Goal: Task Accomplishment & Management: Use online tool/utility

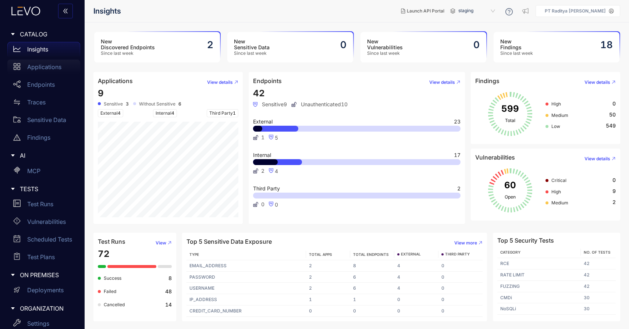
click at [48, 70] on div "Applications" at bounding box center [43, 67] width 73 height 15
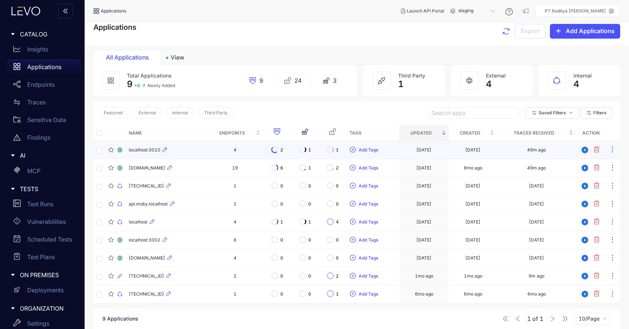
scroll to position [6, 0]
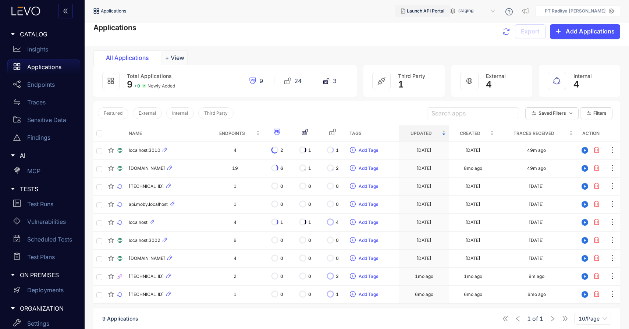
click at [427, 7] on button "Launch API Portal" at bounding box center [422, 11] width 55 height 12
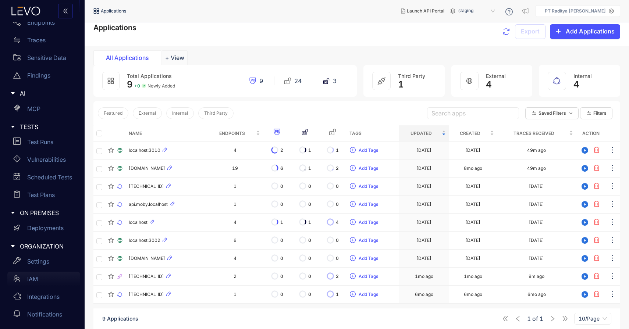
click at [47, 281] on div "IAM" at bounding box center [43, 279] width 73 height 15
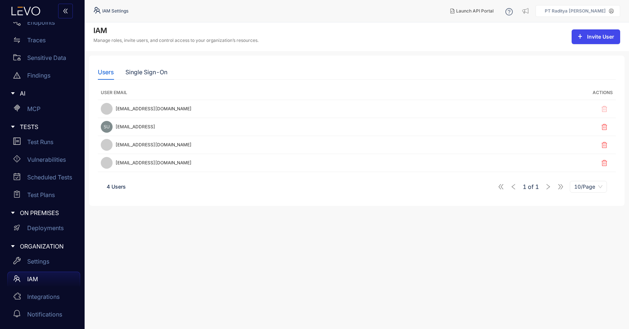
click at [607, 35] on span "Invite User" at bounding box center [600, 37] width 27 height 6
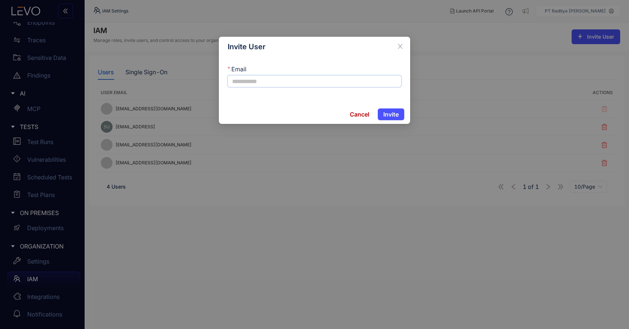
click at [292, 82] on input "Email" at bounding box center [315, 81] width 174 height 12
type input "**********"
click at [378, 109] on button "Invite" at bounding box center [391, 115] width 26 height 12
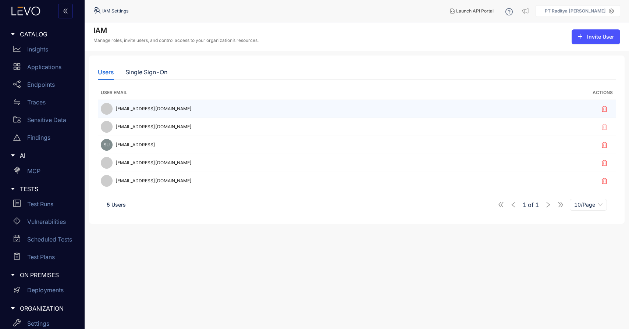
click at [389, 107] on div "fahrul@rml.co.id" at bounding box center [302, 109] width 402 height 12
click at [133, 113] on div "fahrul@rml.co.id" at bounding box center [302, 109] width 402 height 12
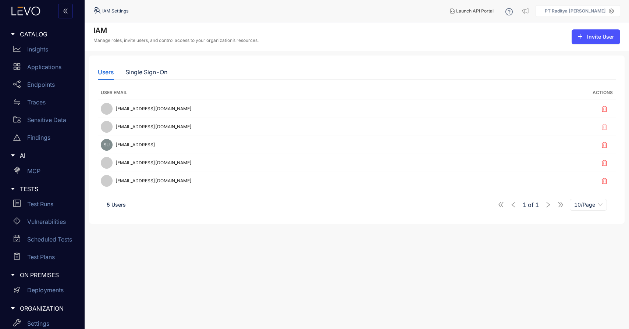
click at [597, 17] on div "Launch API Portal PT Raditya Mulia Lestari" at bounding box center [533, 10] width 176 height 13
click at [600, 13] on aside "PT Raditya Mulia Lestari" at bounding box center [578, 11] width 85 height 12
click at [612, 13] on icon at bounding box center [611, 11] width 5 height 5
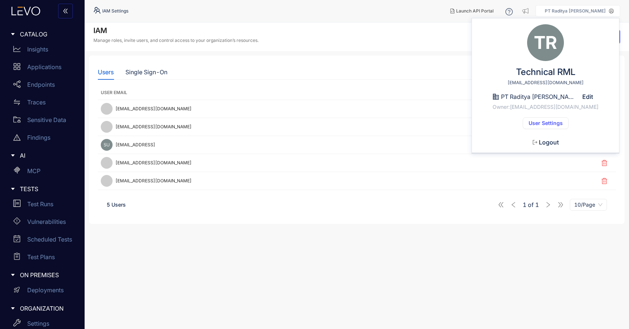
click at [540, 118] on button "User Settings" at bounding box center [546, 123] width 46 height 12
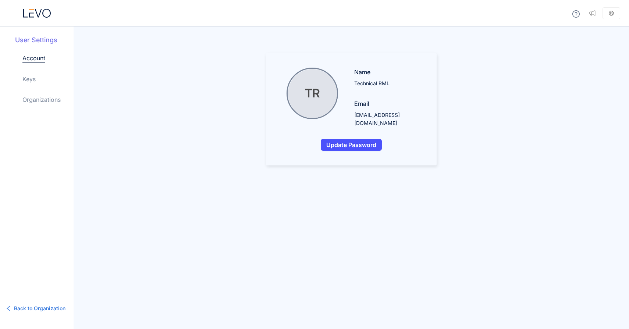
click at [49, 97] on link "Organizations" at bounding box center [41, 99] width 38 height 9
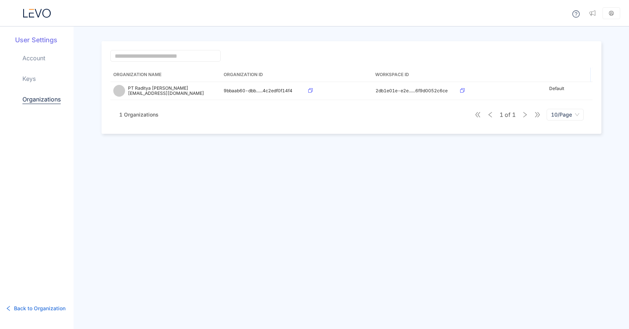
click at [36, 80] on div "Account Keys Organizations" at bounding box center [47, 85] width 51 height 62
click at [29, 80] on link "Keys" at bounding box center [28, 78] width 13 height 9
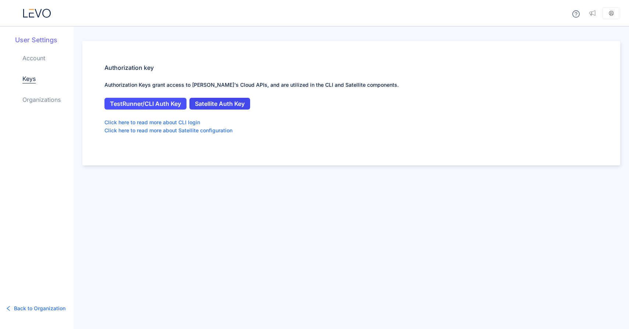
click at [236, 106] on span "Satellite Auth Key" at bounding box center [220, 103] width 50 height 7
click at [171, 105] on span "TestRunner/CLI Auth Key" at bounding box center [145, 103] width 71 height 7
click at [236, 103] on span "Satellite Auth Key" at bounding box center [220, 103] width 50 height 7
click at [42, 13] on icon at bounding box center [46, 13] width 8 height 9
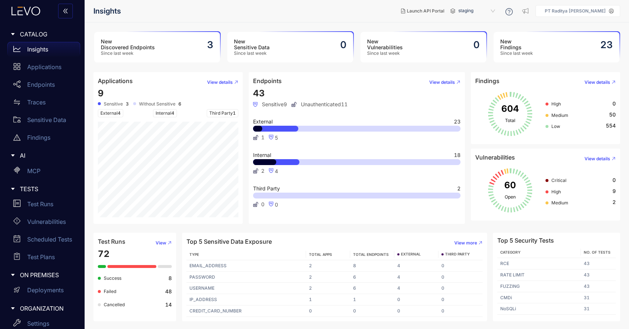
click at [35, 48] on p "Insights" at bounding box center [37, 49] width 21 height 7
click at [39, 37] on span "CATALOG" at bounding box center [47, 34] width 54 height 7
click at [27, 6] on div at bounding box center [39, 11] width 79 height 22
click at [29, 15] on div at bounding box center [39, 11] width 79 height 22
click at [32, 8] on icon at bounding box center [26, 11] width 40 height 9
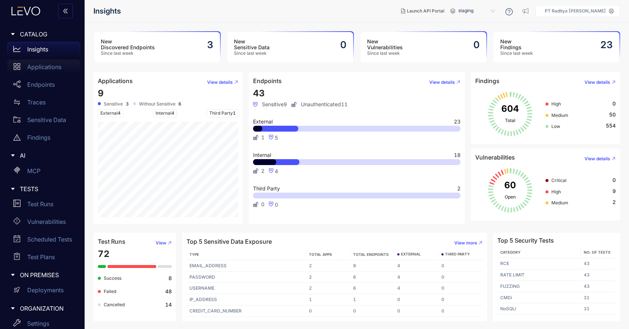
click at [43, 65] on p "Applications" at bounding box center [44, 67] width 34 height 7
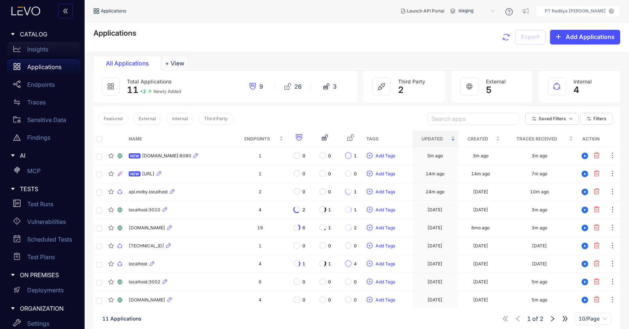
click at [48, 52] on p "Insights" at bounding box center [37, 49] width 21 height 7
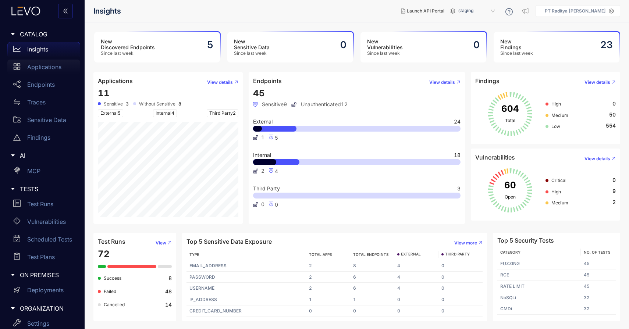
click at [47, 65] on p "Applications" at bounding box center [44, 67] width 34 height 7
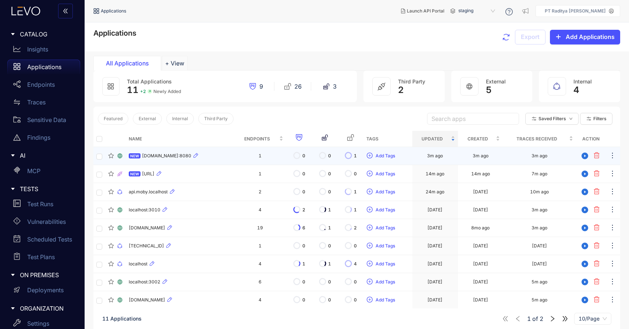
click at [208, 155] on div "NEW rmldev.my.id:8080" at bounding box center [180, 156] width 102 height 9
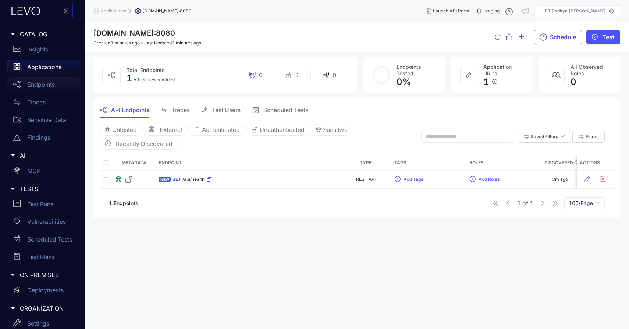
click at [45, 83] on p "Endpoints" at bounding box center [41, 84] width 28 height 7
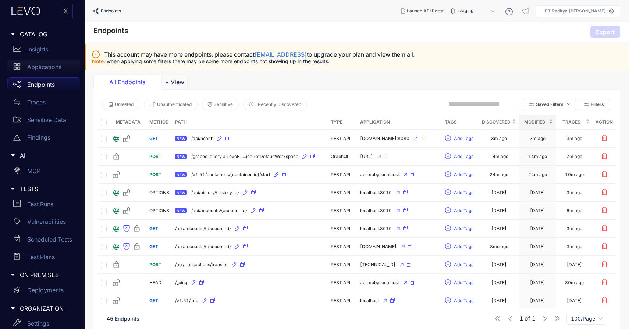
click at [40, 63] on div "Applications" at bounding box center [43, 67] width 73 height 15
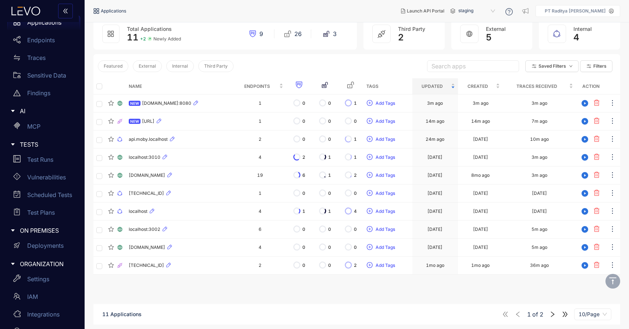
scroll to position [62, 0]
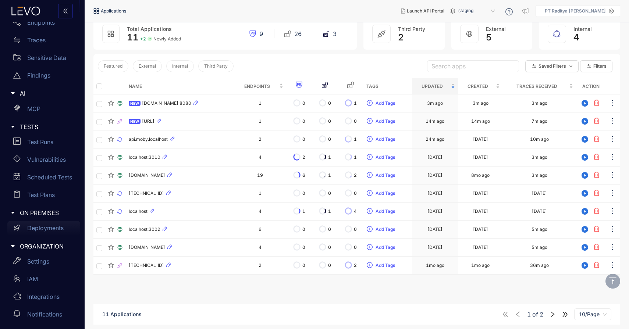
click at [55, 225] on p "Deployments" at bounding box center [45, 228] width 36 height 7
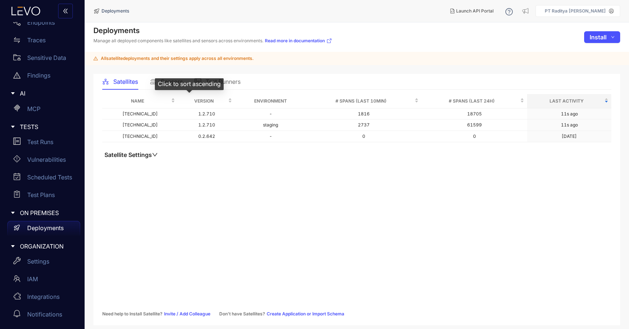
click at [167, 82] on div "Click to sort ascending" at bounding box center [189, 84] width 69 height 12
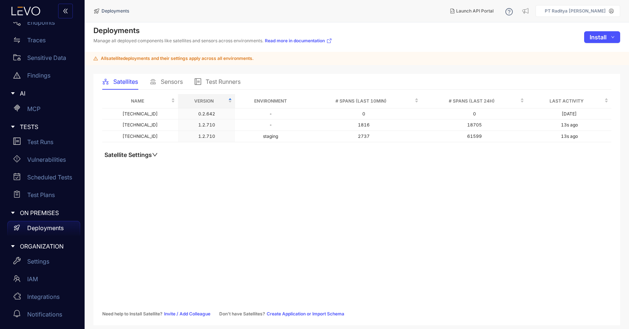
click at [130, 83] on span "Satellites" at bounding box center [125, 81] width 25 height 7
click at [202, 81] on div "Test Runners" at bounding box center [218, 81] width 46 height 7
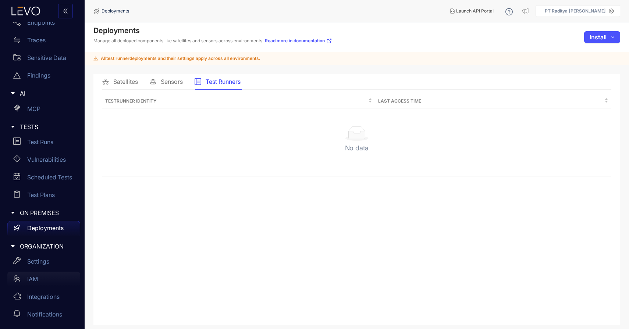
click at [46, 277] on div "IAM" at bounding box center [43, 279] width 73 height 15
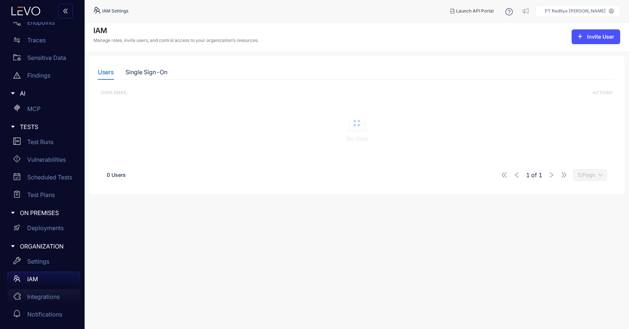
click at [53, 290] on div "Integrations" at bounding box center [43, 297] width 73 height 15
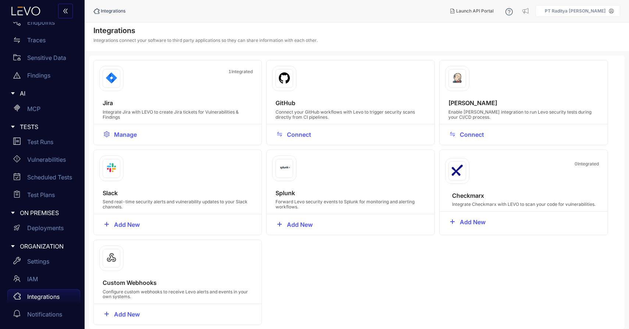
scroll to position [5, 0]
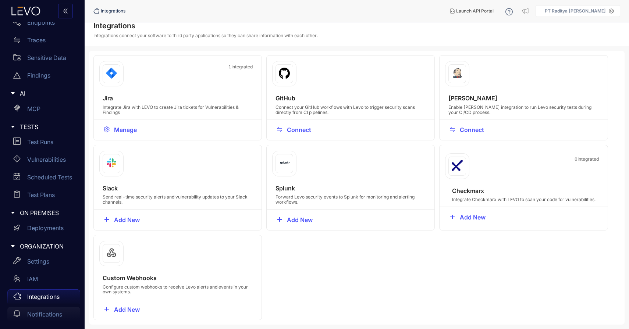
click at [50, 315] on p "Notifications" at bounding box center [44, 314] width 35 height 7
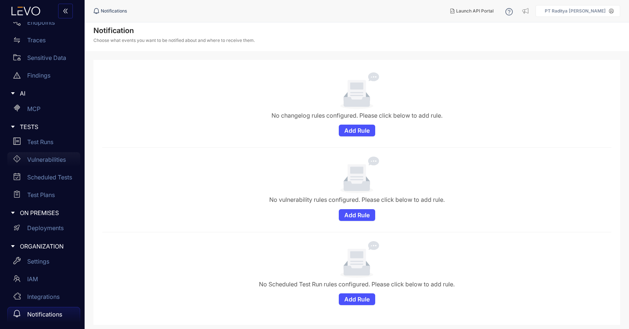
click at [46, 155] on div "Vulnerabilities" at bounding box center [43, 159] width 73 height 15
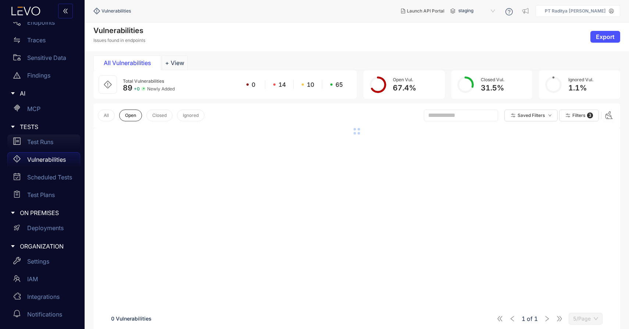
click at [48, 140] on p "Test Runs" at bounding box center [40, 142] width 26 height 7
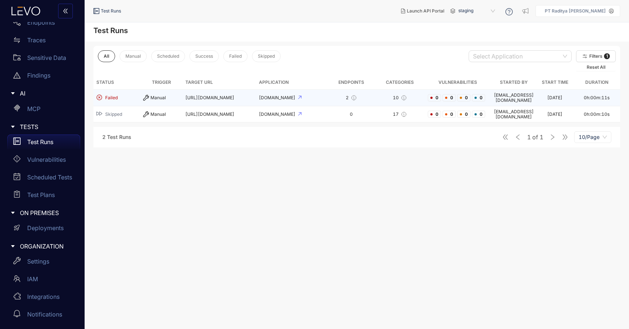
click at [324, 93] on td "api.rmldev.my.id" at bounding box center [292, 98] width 72 height 17
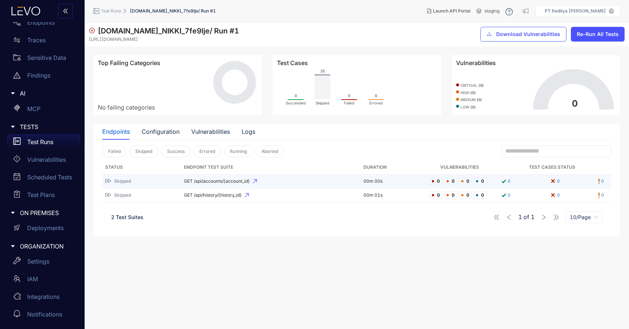
click at [292, 182] on span "GET /api/accounts/{account_id}" at bounding box center [271, 181] width 174 height 5
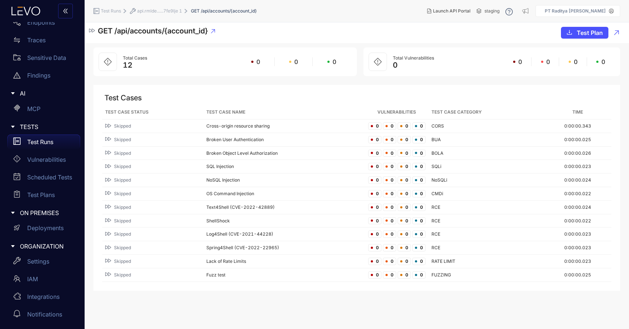
click at [57, 137] on div "Test Runs" at bounding box center [43, 142] width 73 height 15
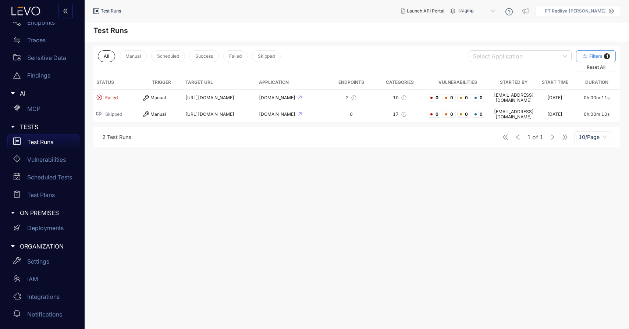
click at [592, 54] on span "Filters" at bounding box center [596, 56] width 13 height 5
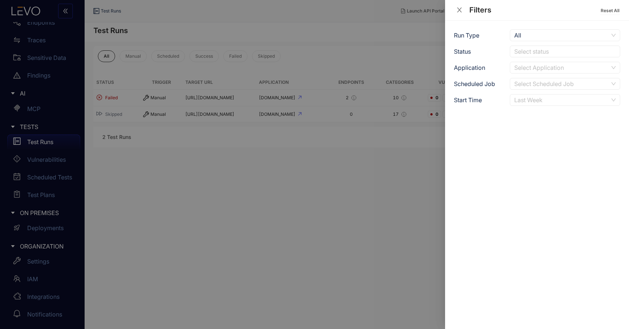
click at [556, 101] on div "Last Week" at bounding box center [561, 100] width 94 height 11
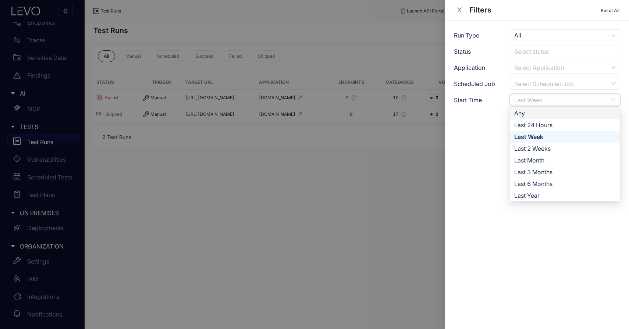
click at [546, 117] on div "Any" at bounding box center [565, 113] width 102 height 8
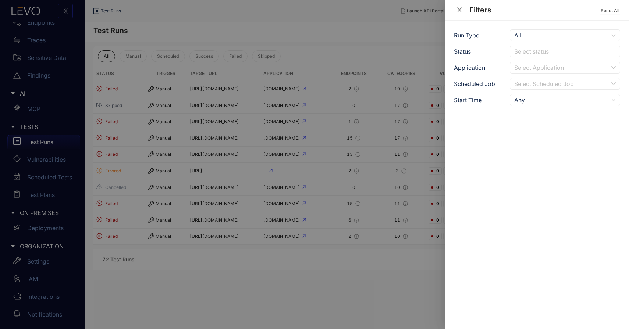
click at [346, 259] on div at bounding box center [314, 164] width 629 height 329
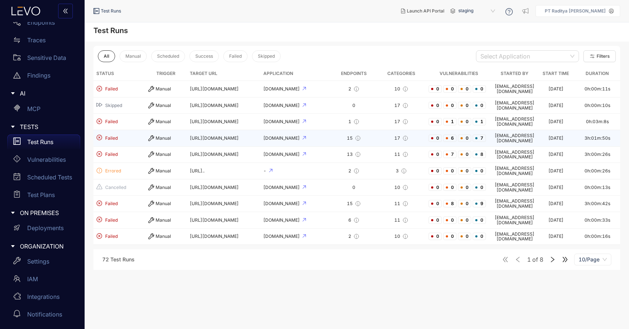
click at [377, 131] on td "17" at bounding box center [401, 138] width 49 height 17
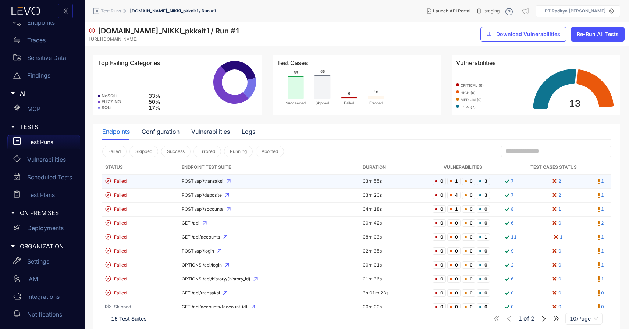
click at [262, 178] on td "POST /api/transaksi" at bounding box center [269, 182] width 181 height 14
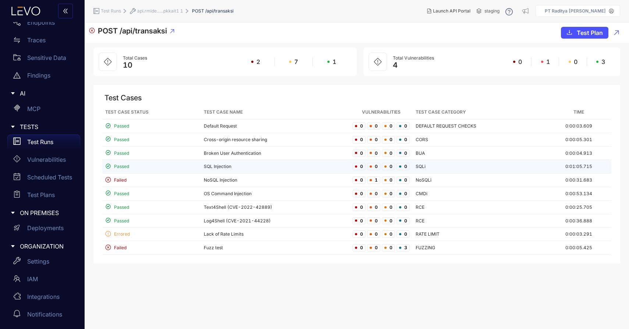
click at [300, 169] on td "SQL Injection" at bounding box center [275, 167] width 149 height 14
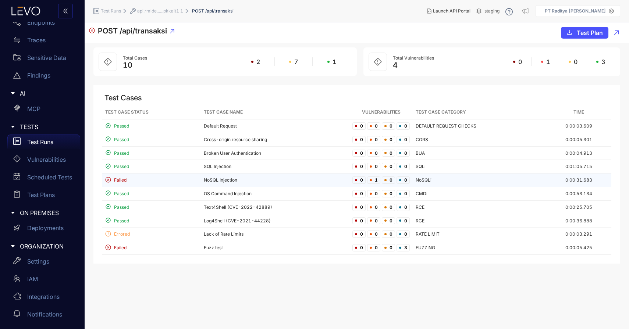
click at [265, 178] on td "NoSQL Injection" at bounding box center [275, 181] width 149 height 14
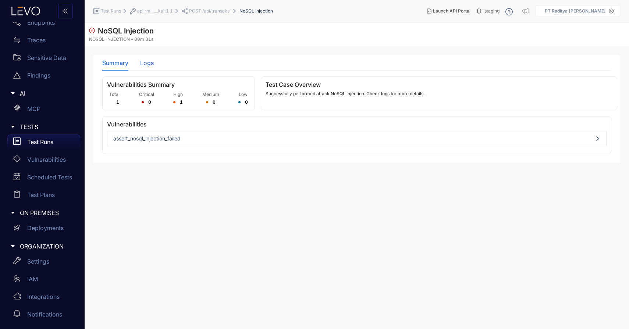
click at [147, 64] on div "Logs" at bounding box center [147, 63] width 14 height 7
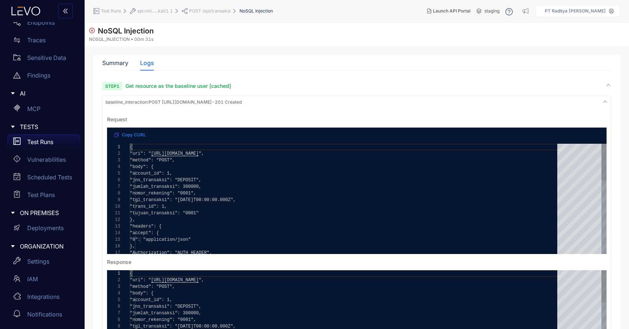
scroll to position [92, 0]
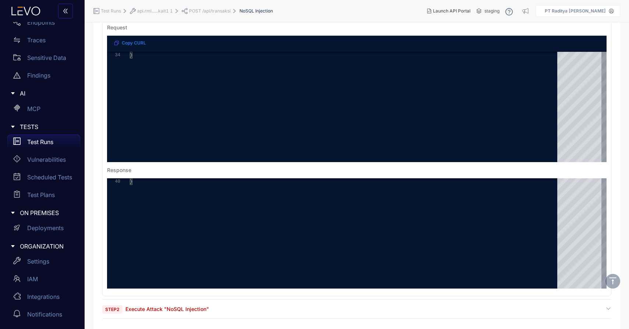
click at [264, 312] on div "Step 2 Execute Attack "NoSQL Injection"" at bounding box center [356, 309] width 509 height 7
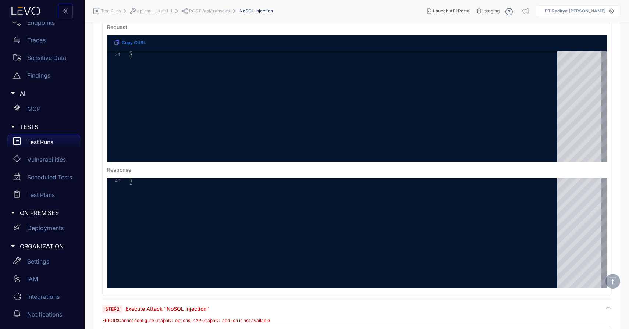
scroll to position [220, 0]
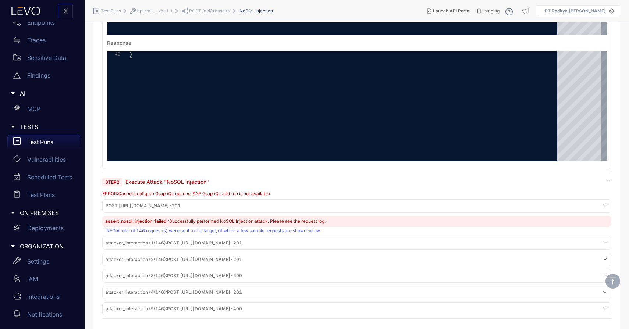
click at [351, 221] on div "assert_nosql_injection_failed : Successfully performed NoSQL Injection attack. …" at bounding box center [356, 221] width 509 height 11
click at [353, 229] on div "INFO : A total of 146 request(s) were sent to the target, of which a few sample…" at bounding box center [357, 231] width 505 height 5
click at [256, 221] on span ": Successfully performed NoSQL Injection attack. Please see the request log." at bounding box center [246, 222] width 157 height 6
click at [371, 216] on div "assert_nosql_injection_failed : Successfully performed NoSQL Injection attack. …" at bounding box center [356, 221] width 509 height 11
click at [396, 203] on div "POST http://api.rmldev.my.id/api/transaksi - 201" at bounding box center [357, 206] width 506 height 10
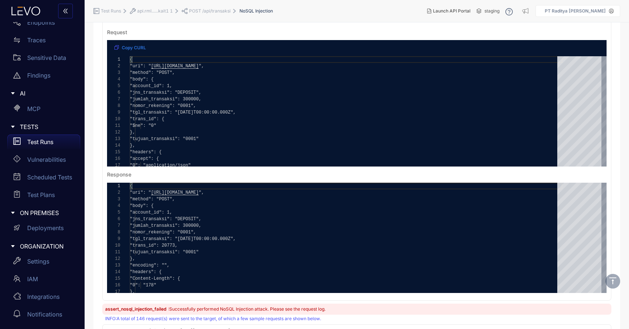
scroll to position [499, 0]
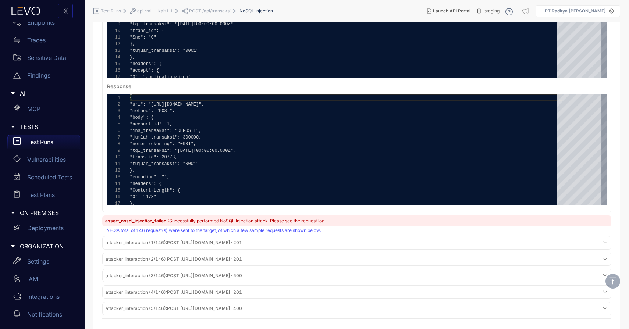
click at [400, 226] on div "assert_nosql_injection_failed : Successfully performed NoSQL Injection attack. …" at bounding box center [356, 221] width 509 height 11
click at [406, 220] on div "assert_nosql_injection_failed : Successfully performed NoSQL Injection attack. …" at bounding box center [356, 221] width 509 height 11
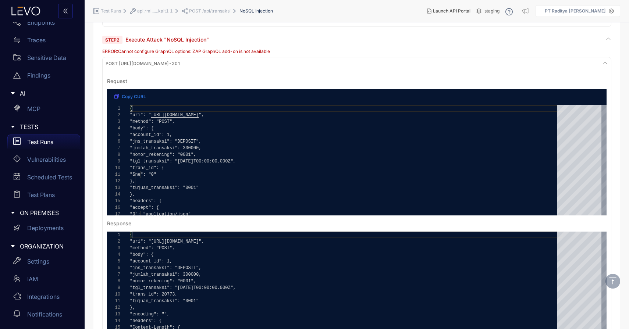
scroll to position [360, 0]
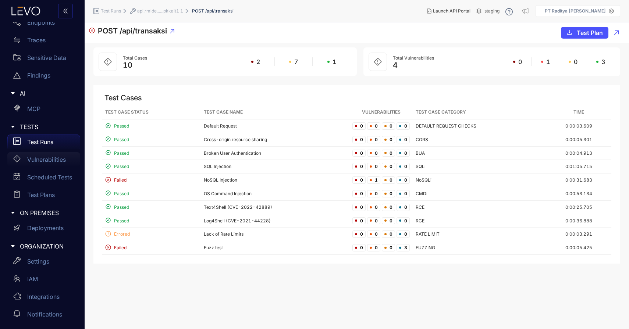
click at [40, 154] on div "Vulnerabilities" at bounding box center [43, 159] width 73 height 15
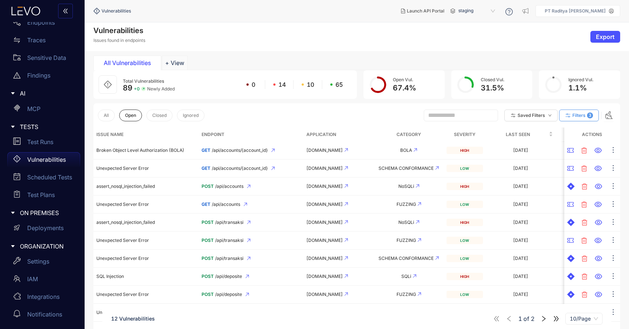
click at [572, 114] on button "Filters 3" at bounding box center [579, 116] width 40 height 12
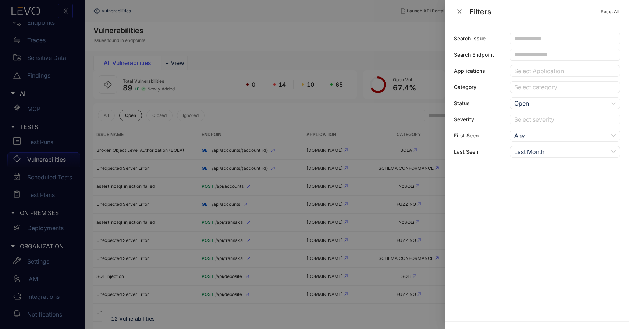
click at [557, 155] on div "Last Month" at bounding box center [561, 151] width 94 height 11
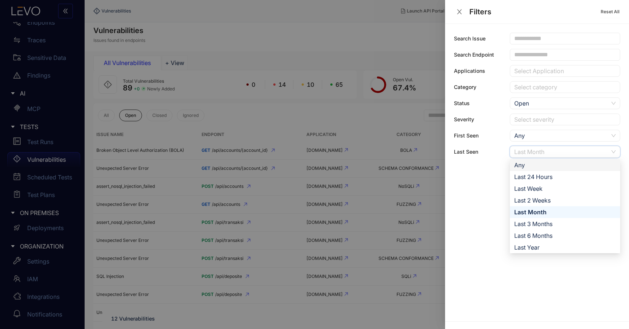
click at [553, 162] on div "Any" at bounding box center [565, 165] width 102 height 8
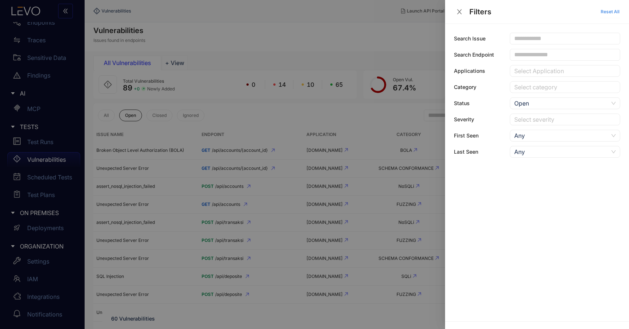
click at [613, 10] on span "Reset All" at bounding box center [610, 11] width 19 height 5
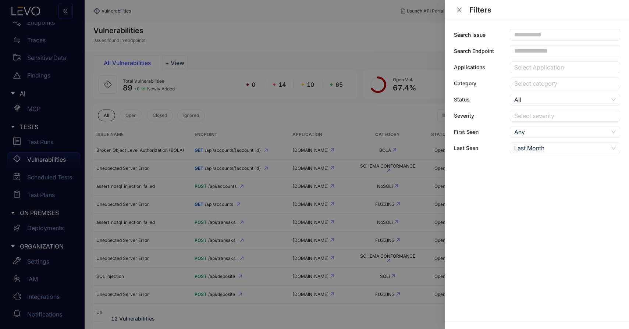
click at [364, 114] on div at bounding box center [314, 164] width 629 height 329
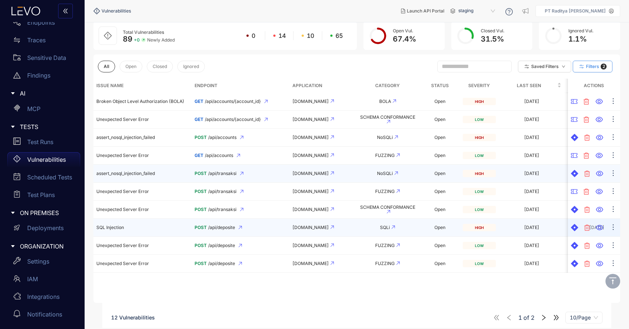
scroll to position [52, 0]
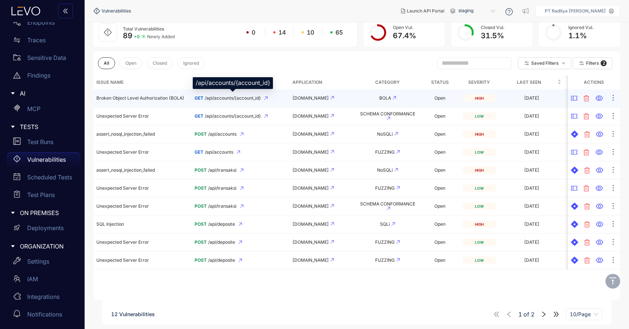
click at [290, 99] on td "[DOMAIN_NAME]" at bounding box center [323, 98] width 66 height 18
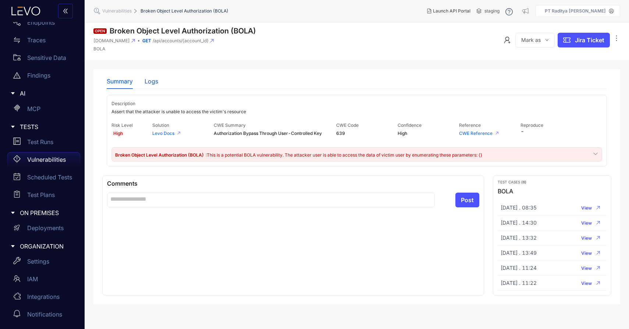
click at [152, 82] on div "Logs" at bounding box center [152, 81] width 14 height 7
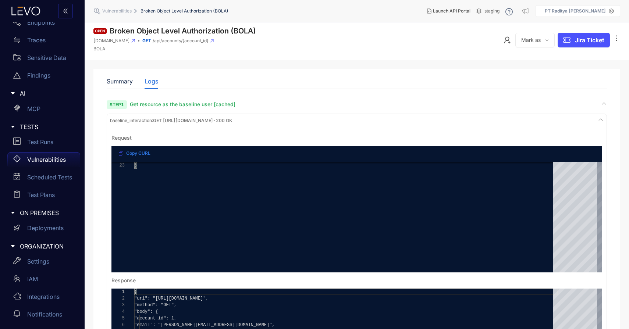
scroll to position [249, 0]
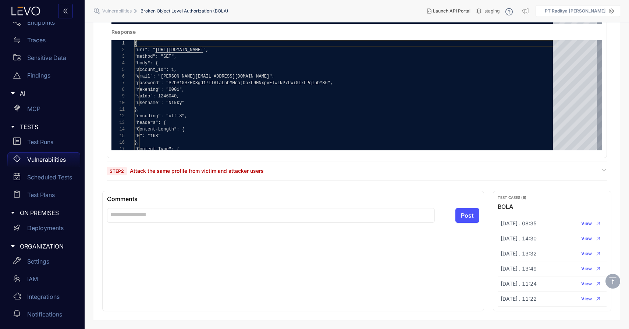
click at [290, 174] on div "Step 2 Attack the same profile from victim and attacker users" at bounding box center [357, 170] width 500 height 7
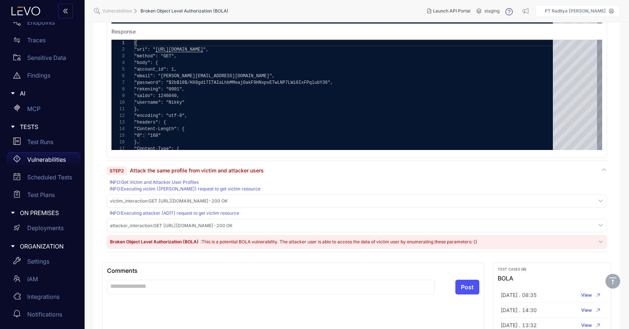
click at [286, 205] on div "victim_interaction : GET http://api.rmldev.my.id/api/accounts/1 - 200 OK" at bounding box center [357, 202] width 497 height 10
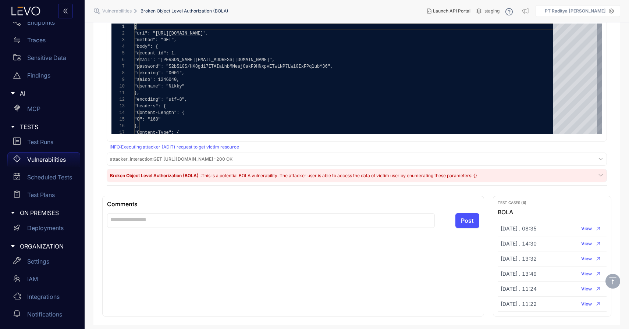
scroll to position [601, 0]
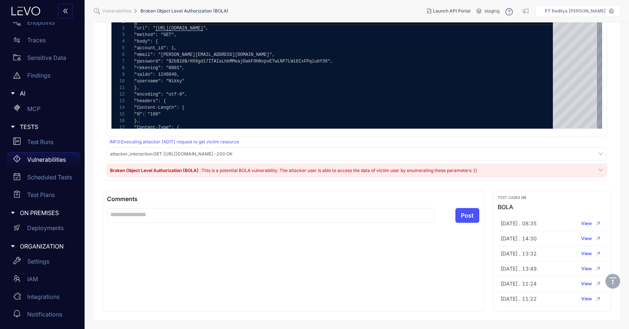
click at [322, 142] on div "INFO : Executing attacker (ADIT) request to get victim resource" at bounding box center [358, 141] width 496 height 5
click at [316, 174] on div "Broken Object Level Authorization (BOLA) : This is a potential BOLA vulnerabili…" at bounding box center [357, 170] width 500 height 13
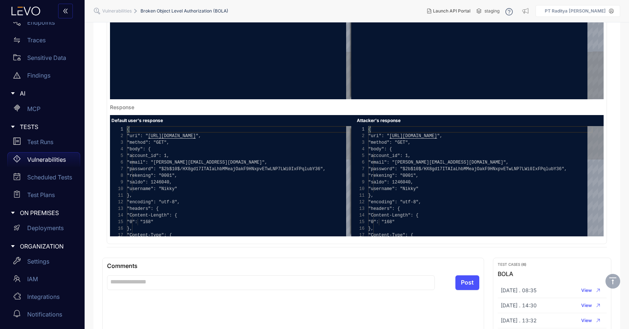
scroll to position [860, 0]
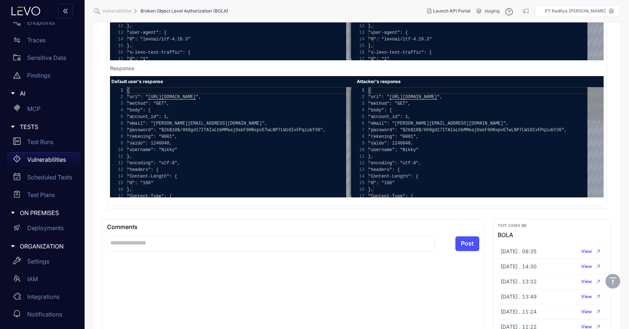
click at [322, 68] on div "Response" at bounding box center [357, 69] width 494 height 6
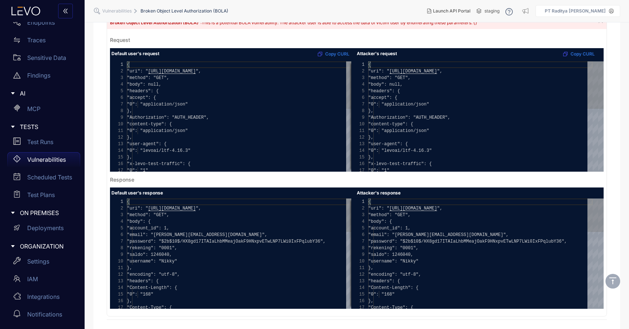
scroll to position [744, 0]
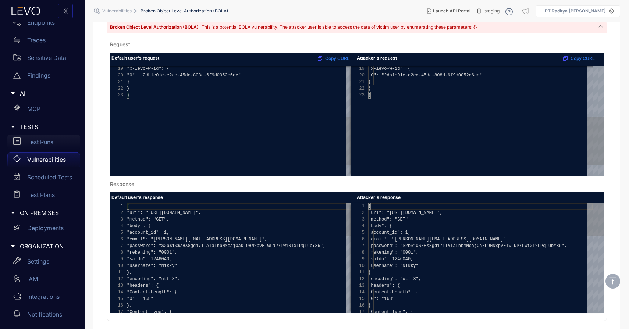
click at [40, 143] on p "Test Runs" at bounding box center [40, 142] width 26 height 7
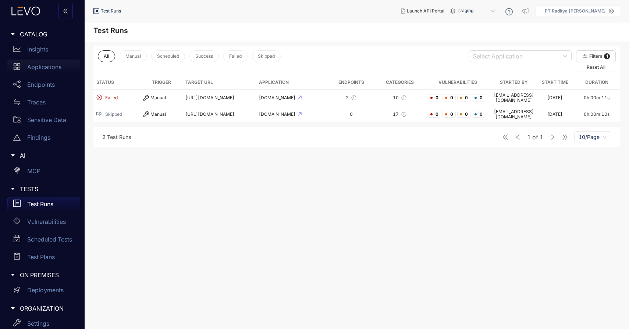
click at [45, 68] on p "Applications" at bounding box center [44, 67] width 34 height 7
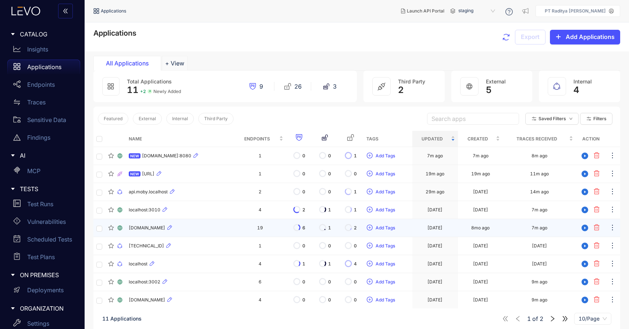
scroll to position [53, 0]
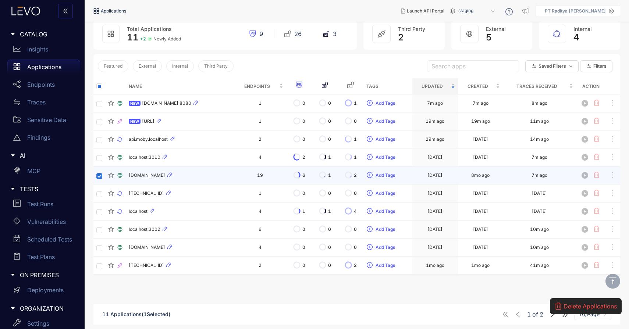
click at [201, 178] on div "[DOMAIN_NAME]" at bounding box center [180, 175] width 102 height 9
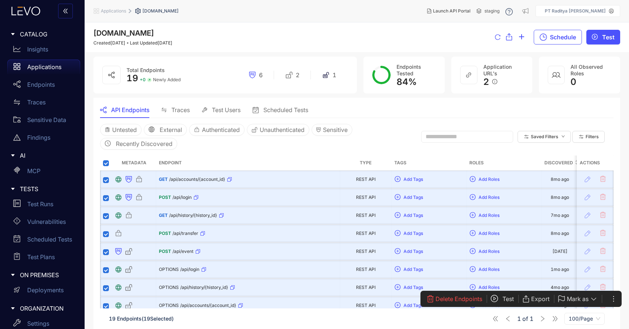
click at [507, 301] on span "Test" at bounding box center [508, 299] width 11 height 7
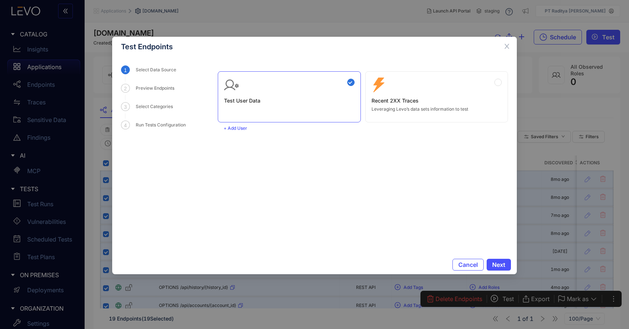
click at [421, 95] on div "Zero Config Recent 2XX Traces Leveraging Levo’s data sets information to test" at bounding box center [437, 95] width 131 height 34
click at [496, 263] on span "Next" at bounding box center [498, 265] width 13 height 7
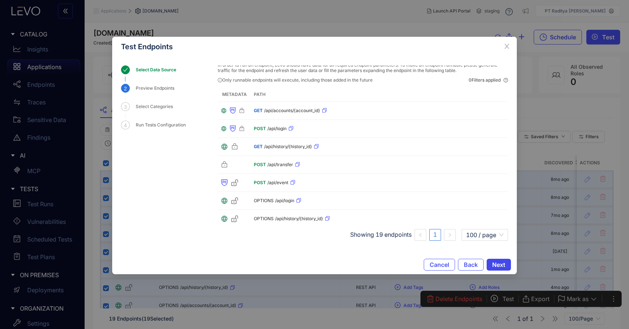
click at [503, 265] on span "Next" at bounding box center [498, 265] width 13 height 7
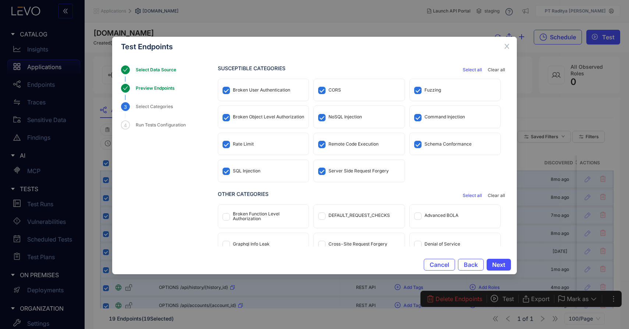
scroll to position [10, 0]
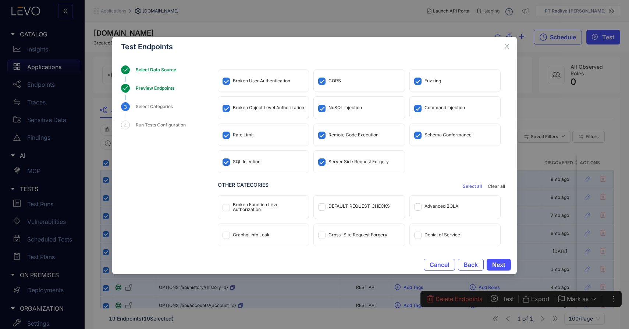
click at [475, 189] on button "Select all" at bounding box center [472, 186] width 25 height 9
click at [505, 268] on span "Next" at bounding box center [498, 265] width 13 height 7
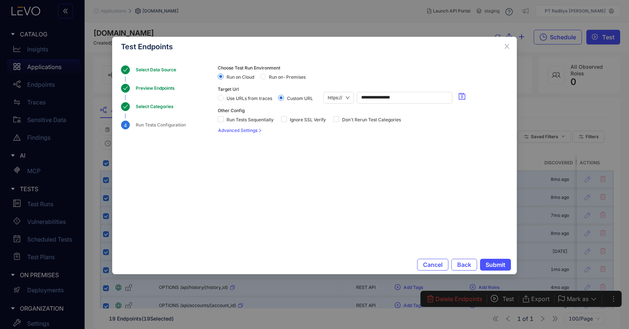
scroll to position [0, 0]
click at [340, 99] on span "https://" at bounding box center [339, 97] width 22 height 11
click at [339, 125] on div "http://" at bounding box center [339, 123] width 22 height 8
click at [463, 95] on icon "save" at bounding box center [462, 96] width 7 height 7
click at [497, 266] on span "Submit" at bounding box center [496, 265] width 20 height 7
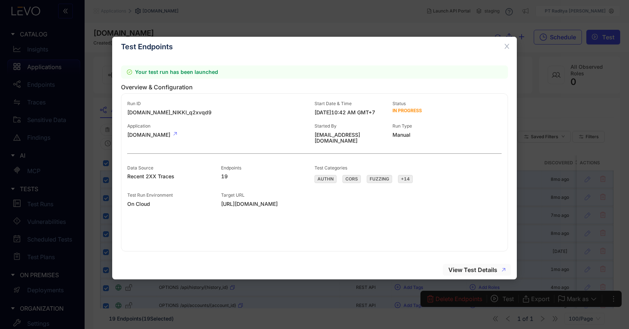
click at [477, 270] on span "View Test Details" at bounding box center [473, 270] width 49 height 7
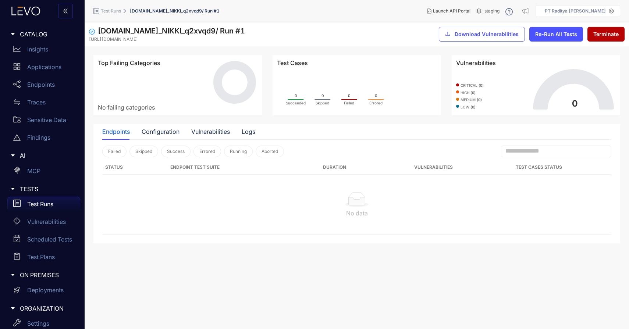
click at [42, 204] on p "Test Runs" at bounding box center [40, 204] width 26 height 7
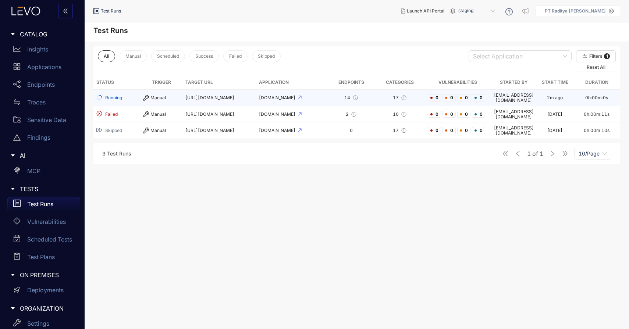
click at [309, 99] on td "[DOMAIN_NAME]" at bounding box center [292, 98] width 72 height 17
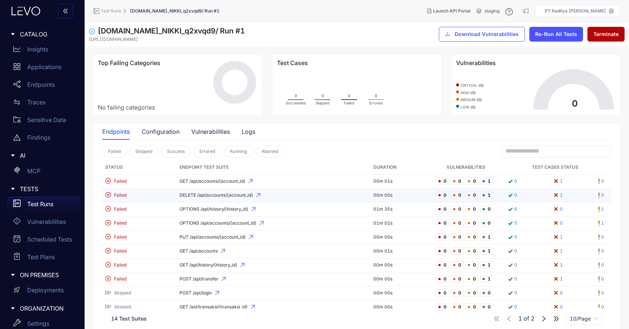
scroll to position [19, 0]
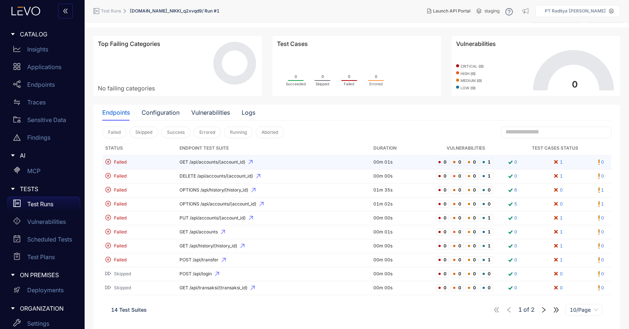
click at [281, 168] on td "GET /api/accounts/{account_id}" at bounding box center [274, 163] width 194 height 14
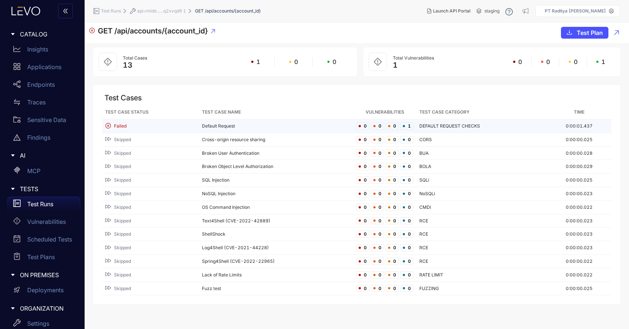
click at [305, 128] on td "Default Request" at bounding box center [276, 127] width 155 height 14
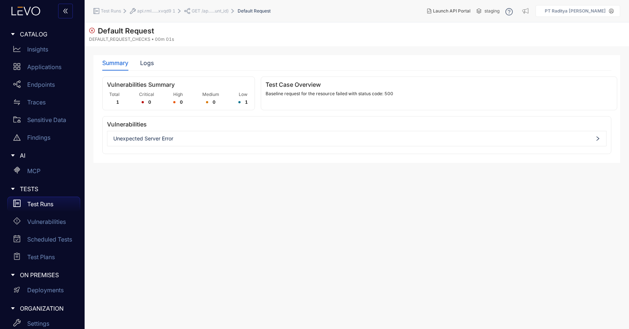
click at [42, 202] on p "Test Runs" at bounding box center [40, 204] width 26 height 7
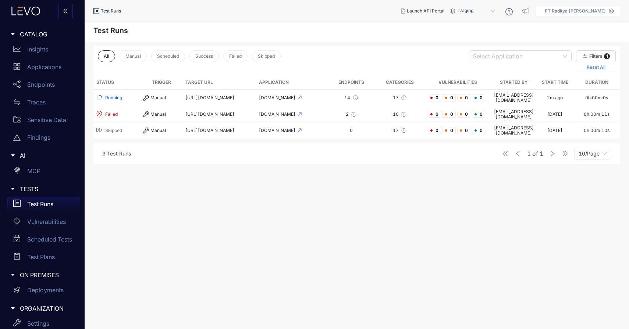
click at [600, 65] on span "Reset All" at bounding box center [596, 67] width 19 height 5
click at [603, 68] on span "Reset All" at bounding box center [596, 67] width 19 height 5
click at [607, 53] on span "1" at bounding box center [607, 56] width 6 height 6
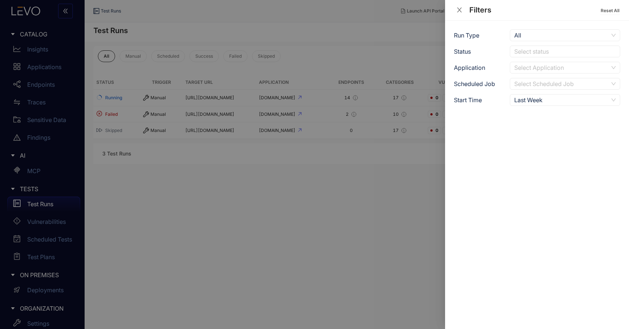
click at [572, 100] on div "Last Week" at bounding box center [561, 100] width 94 height 11
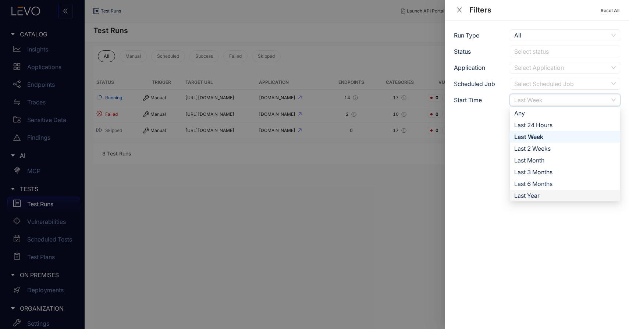
click at [557, 198] on div "Last Year" at bounding box center [565, 196] width 102 height 8
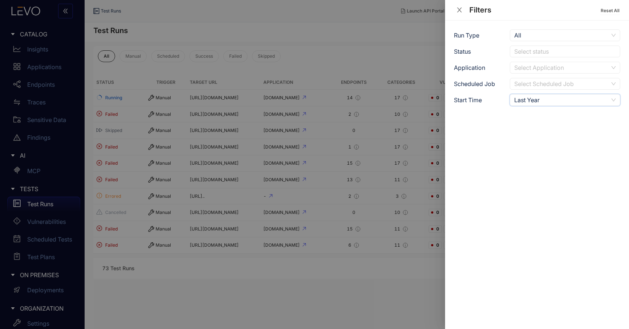
click at [366, 273] on div at bounding box center [314, 164] width 629 height 329
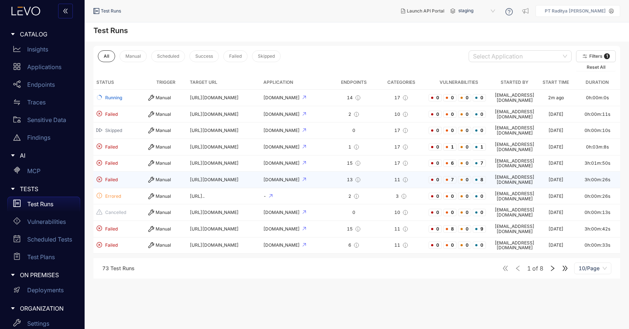
click at [426, 172] on td "0 7 0 8" at bounding box center [459, 180] width 66 height 17
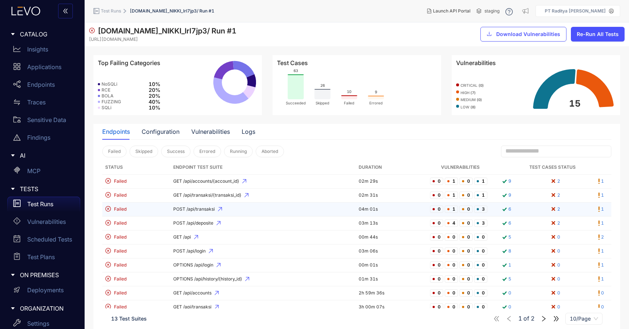
scroll to position [19, 0]
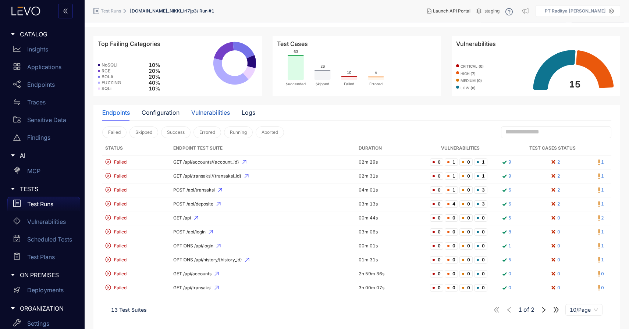
click at [223, 113] on div "Vulnerabilities" at bounding box center [210, 112] width 39 height 7
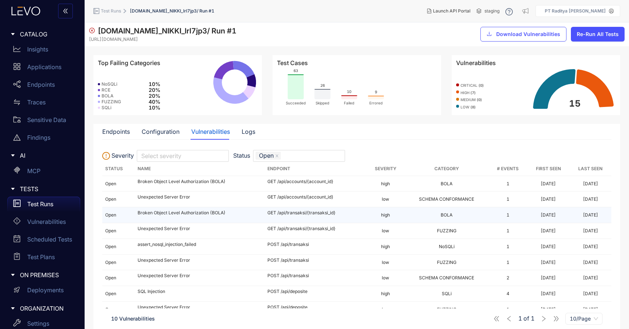
click at [377, 218] on td "high" at bounding box center [386, 216] width 38 height 16
click at [48, 200] on div "Test Runs" at bounding box center [43, 204] width 73 height 15
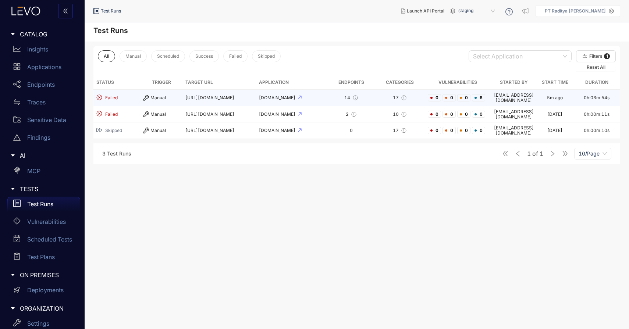
click at [184, 95] on td "[URL][DOMAIN_NAME]" at bounding box center [220, 98] width 74 height 17
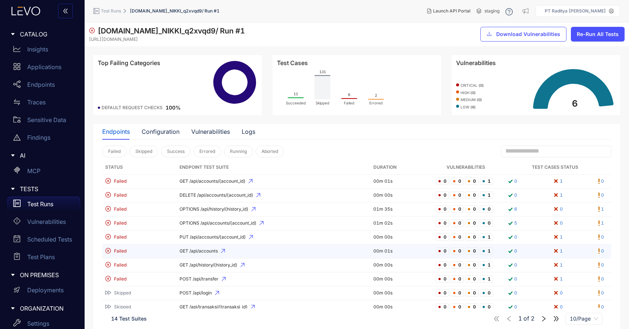
click at [328, 255] on td "GET /api/accounts" at bounding box center [274, 252] width 194 height 14
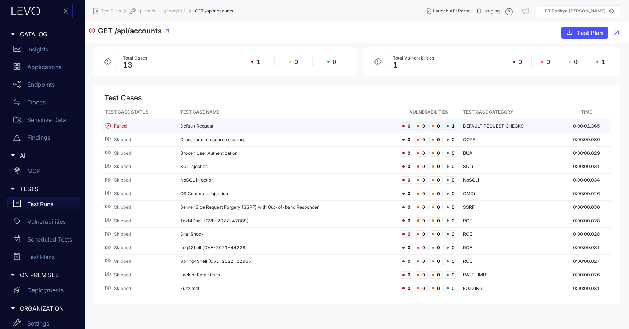
click at [298, 127] on td "Default Request" at bounding box center [287, 127] width 220 height 14
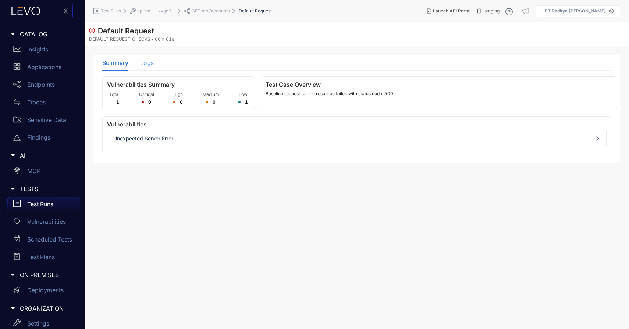
click at [141, 59] on div "Logs" at bounding box center [147, 62] width 14 height 15
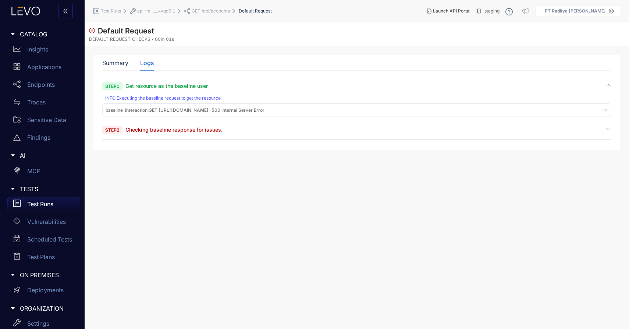
click at [190, 111] on span "baseline_interaction : GET http://api.rmldev.my.id/api/accounts - 500 Internal …" at bounding box center [185, 110] width 159 height 5
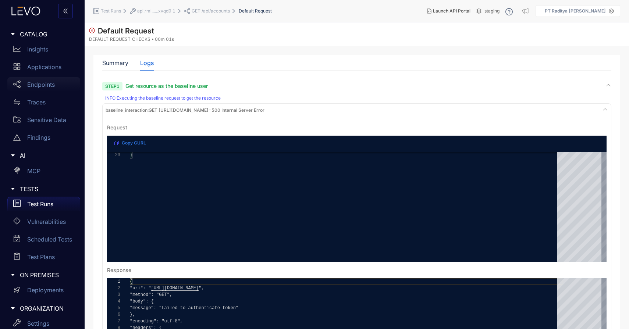
click at [46, 79] on div "Endpoints" at bounding box center [43, 84] width 73 height 15
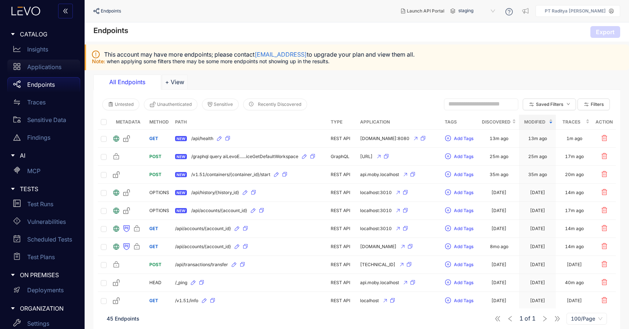
click at [54, 66] on p "Applications" at bounding box center [44, 67] width 34 height 7
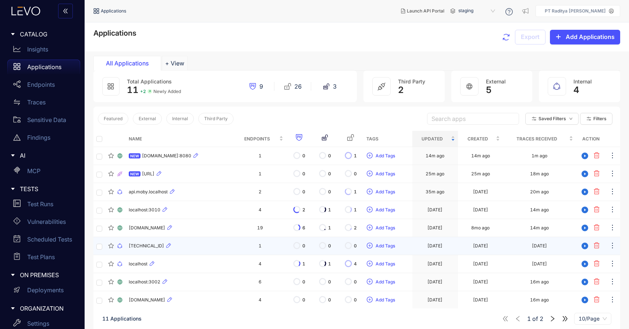
scroll to position [53, 0]
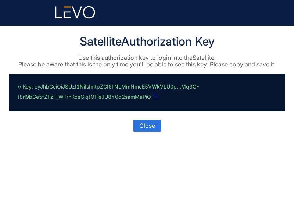
click at [155, 93] on button "button" at bounding box center [155, 97] width 5 height 12
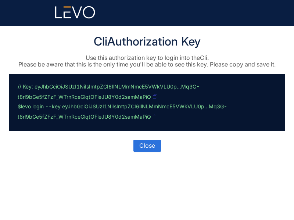
click at [156, 118] on icon "button" at bounding box center [155, 116] width 4 height 4
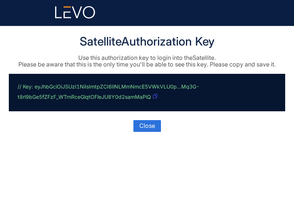
click at [158, 95] on p "// Key: eyJhbGciOiJSUzI1NiIsImtpZCI6IlNLMmNmcE5VWkVLU0p...Mq3G-t8rl9bGe5fZFzF_W…" at bounding box center [146, 93] width 256 height 20
click at [153, 98] on p "// Key: eyJhbGciOiJSUzI1NiIsImtpZCI6IlNLMmNmcE5VWkVLU0p...Mq3G-t8rl9bGe5fZFzF_W…" at bounding box center [146, 93] width 256 height 20
click at [157, 97] on icon "button" at bounding box center [155, 96] width 4 height 4
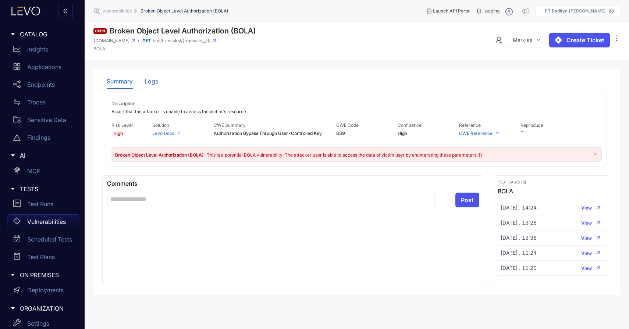
click at [151, 79] on div "Logs" at bounding box center [152, 81] width 14 height 7
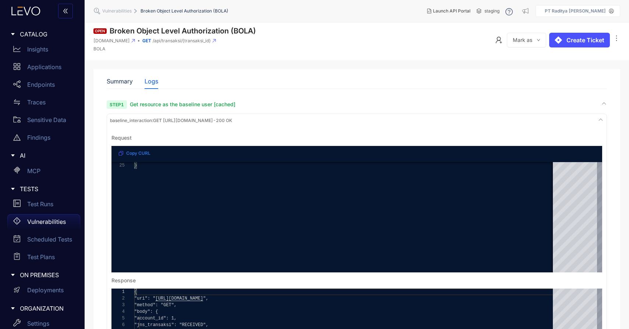
scroll to position [240, 0]
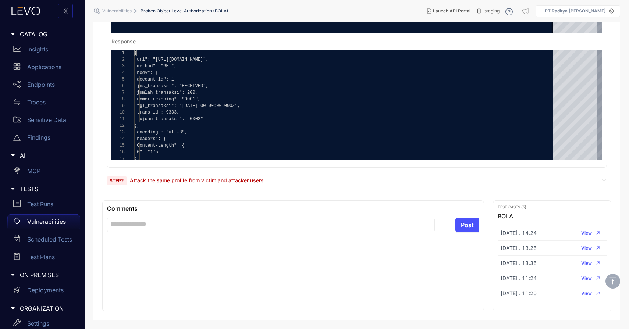
click at [336, 180] on div "Step 2 Attack the same profile from victim and attacker users" at bounding box center [357, 180] width 500 height 7
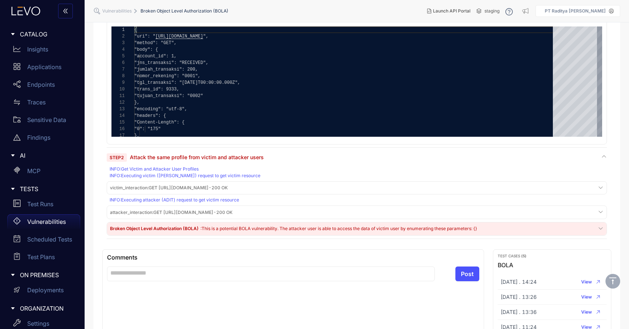
scroll to position [272, 0]
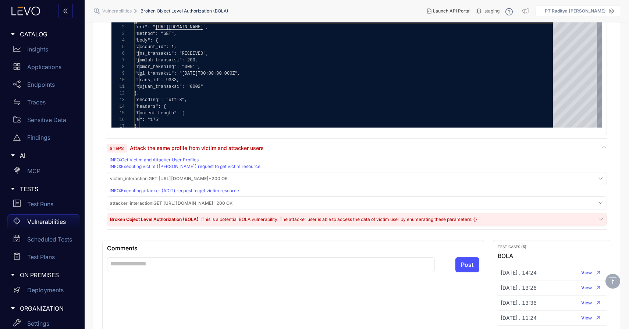
click at [327, 220] on span ": This is a potential BOLA vulnerability. The attacker user is able to access t…" at bounding box center [339, 220] width 277 height 6
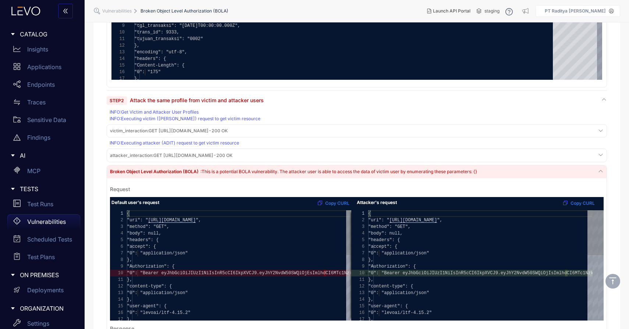
scroll to position [321, 0]
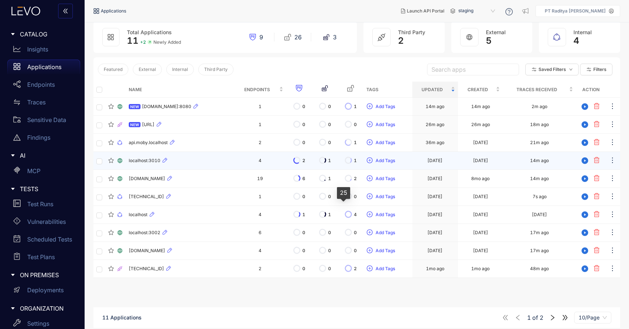
scroll to position [53, 0]
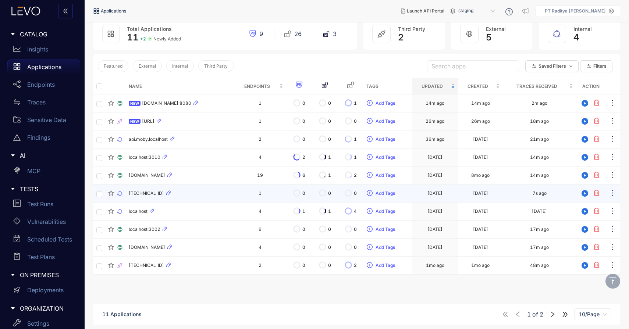
click at [234, 196] on td "1" at bounding box center [260, 194] width 52 height 18
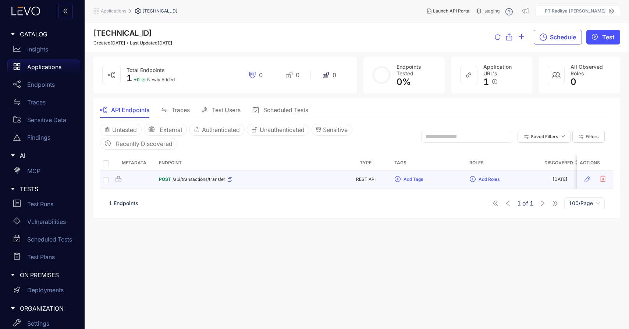
click at [255, 179] on div "POST /api/transactions/transfer" at bounding box center [248, 180] width 178 height 12
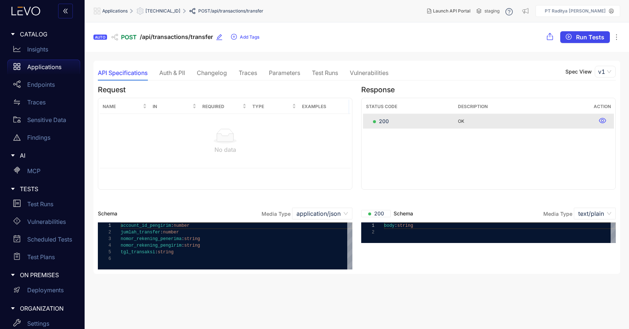
click at [584, 39] on span "Run Tests" at bounding box center [590, 37] width 28 height 7
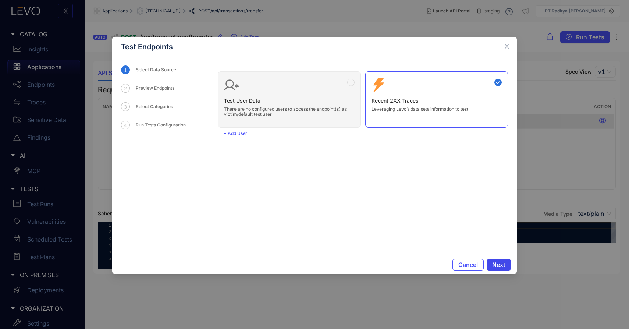
click at [494, 265] on span "Next" at bounding box center [498, 265] width 13 height 7
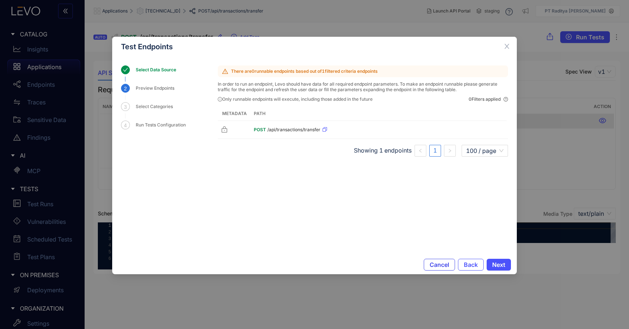
click at [449, 266] on span "Cancel" at bounding box center [440, 265] width 20 height 7
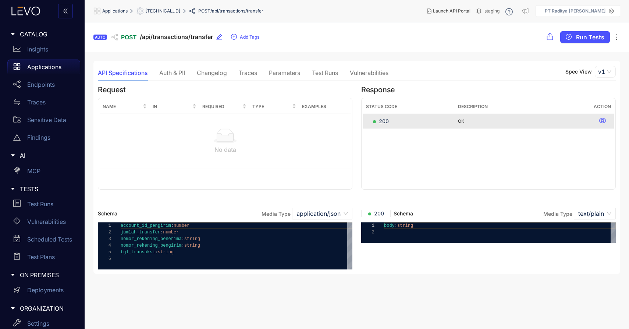
click at [271, 77] on div "Parameters" at bounding box center [284, 72] width 31 height 15
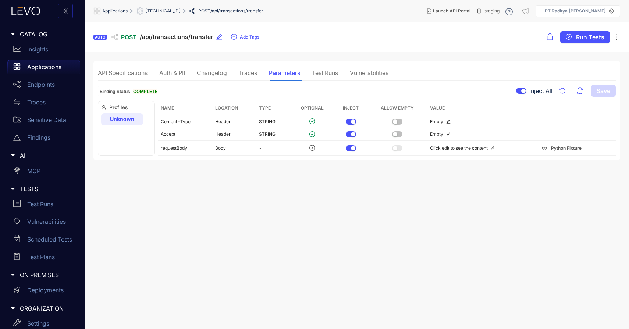
click at [325, 75] on div "Test Runs" at bounding box center [325, 73] width 26 height 7
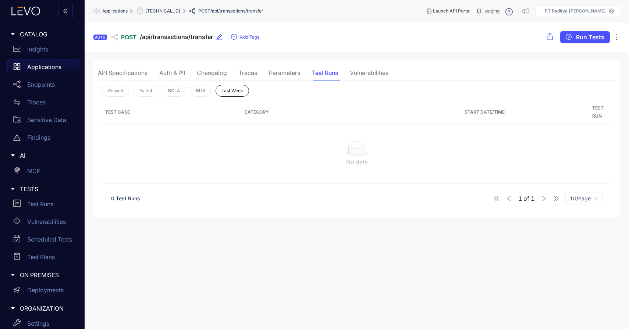
click at [284, 74] on div "Parameters" at bounding box center [284, 73] width 31 height 7
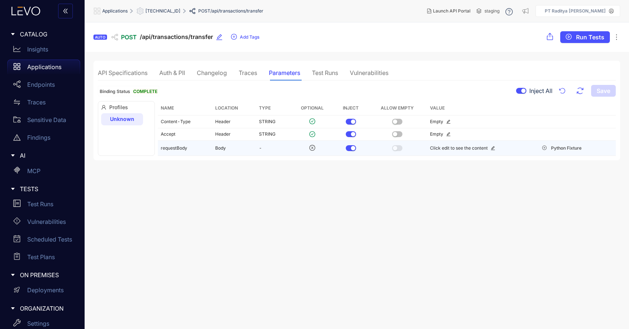
click at [491, 150] on icon "edit" at bounding box center [493, 148] width 4 height 4
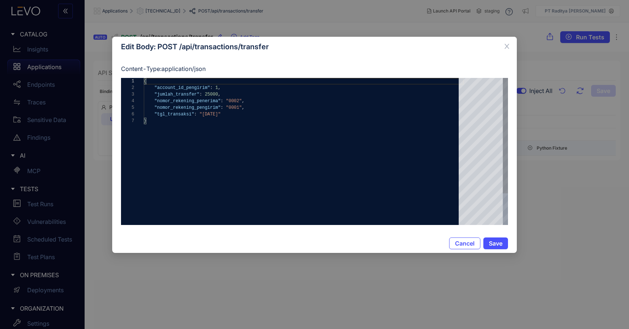
scroll to position [0, 2]
click at [408, 156] on div "{ "account_id_pengirim" : 1 , "jumlah_transfer" : 25000 , "nomor_rekening_pener…" at bounding box center [304, 171] width 320 height 187
click at [325, 147] on div "{ "account_id_pengirim" : 1 , "jumlah_transfer" : 25000 , "nomor_rekening_pener…" at bounding box center [304, 171] width 320 height 187
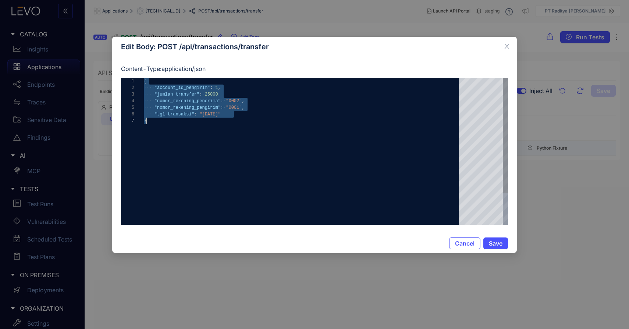
paste textarea "**********"
type textarea "**********"
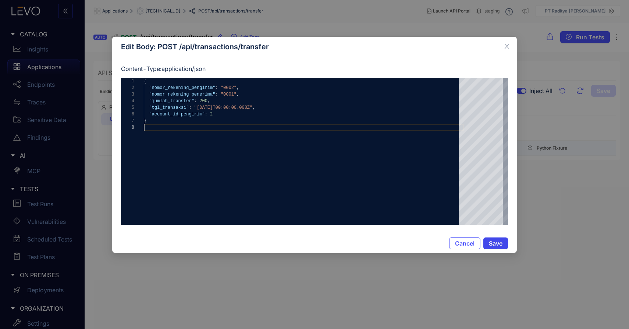
click at [498, 242] on span "Save" at bounding box center [496, 243] width 14 height 7
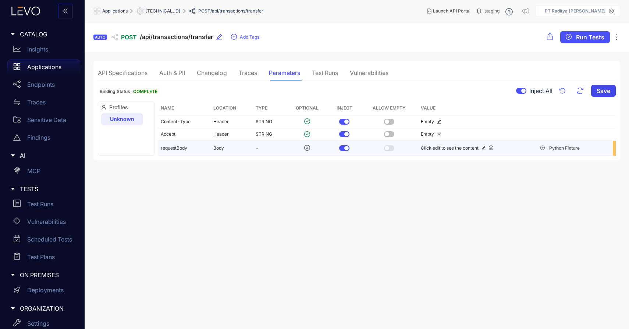
click at [604, 94] on span "Save" at bounding box center [604, 91] width 14 height 7
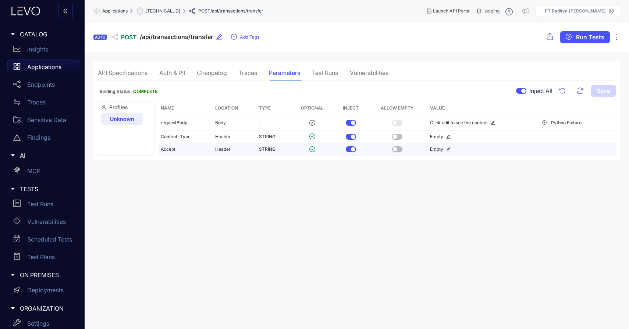
click at [332, 73] on div "Test Runs" at bounding box center [325, 73] width 26 height 7
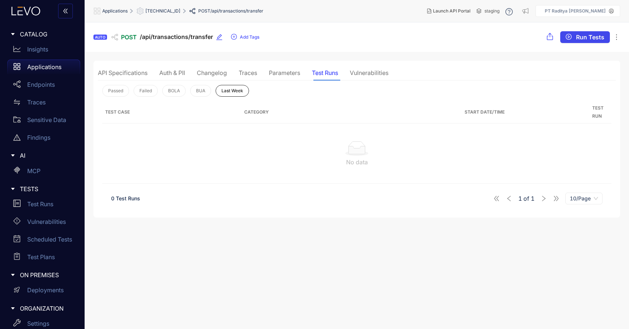
click at [577, 40] on span "Run Tests" at bounding box center [590, 37] width 28 height 7
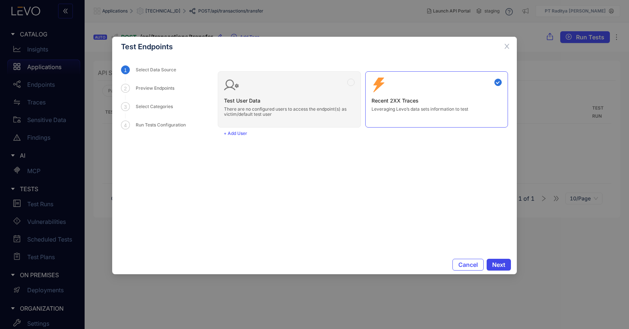
click at [498, 269] on button "Next" at bounding box center [499, 265] width 24 height 12
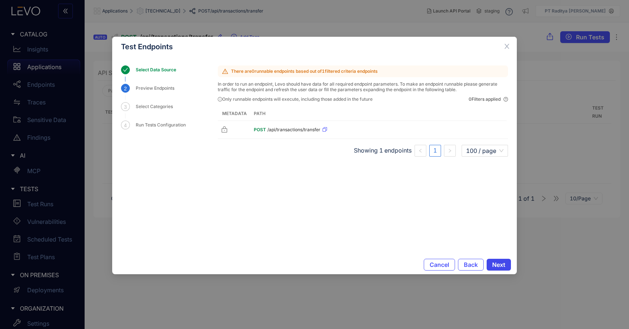
click at [501, 268] on span "Next" at bounding box center [498, 265] width 13 height 7
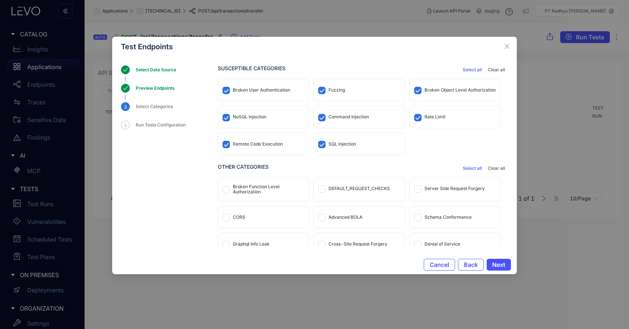
click at [470, 170] on span "Select all" at bounding box center [472, 168] width 19 height 5
click at [495, 265] on span "Next" at bounding box center [498, 265] width 13 height 7
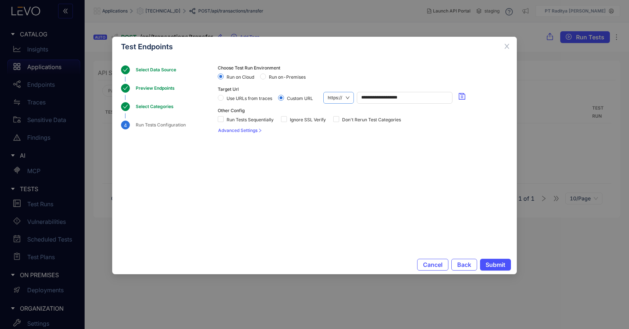
click at [344, 97] on span "https://" at bounding box center [339, 97] width 22 height 11
click at [342, 127] on div "http://" at bounding box center [338, 123] width 31 height 12
click at [486, 265] on span "Submit" at bounding box center [496, 265] width 20 height 7
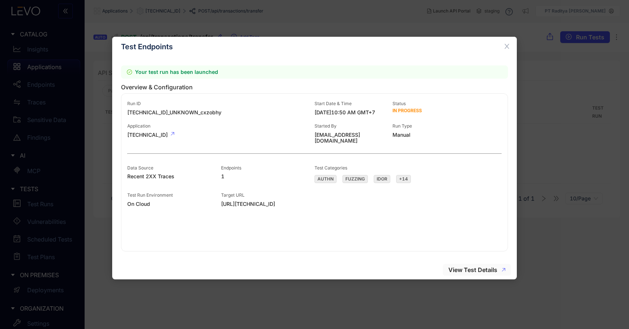
click at [485, 269] on span "View Test Details" at bounding box center [473, 270] width 49 height 7
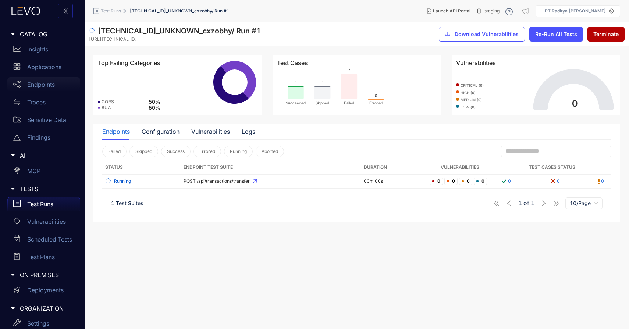
click at [47, 82] on p "Endpoints" at bounding box center [41, 84] width 28 height 7
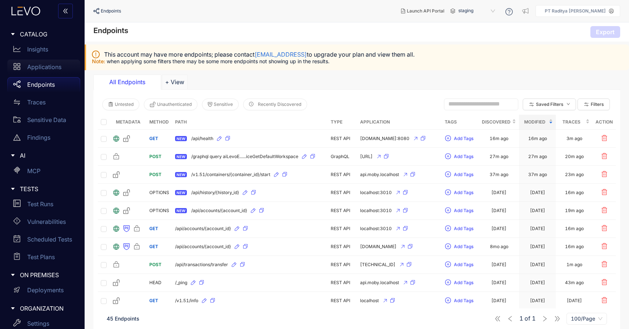
click at [53, 67] on p "Applications" at bounding box center [44, 67] width 34 height 7
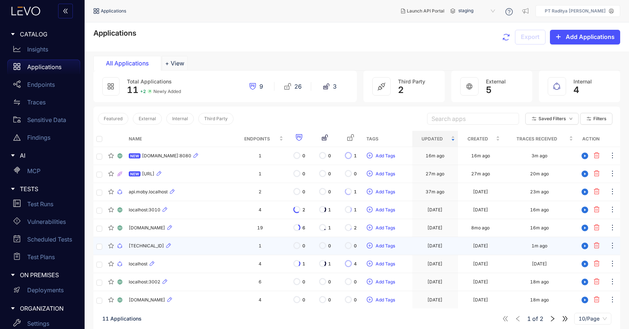
scroll to position [53, 0]
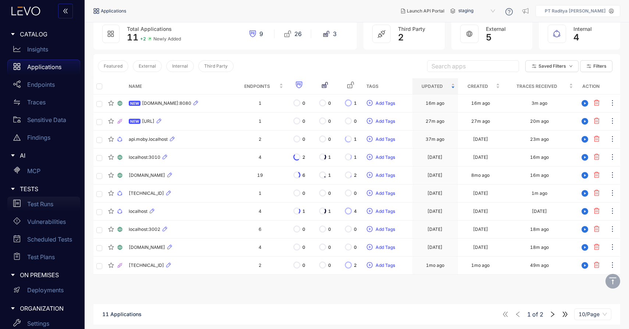
click at [47, 211] on div "Test Runs" at bounding box center [43, 204] width 73 height 15
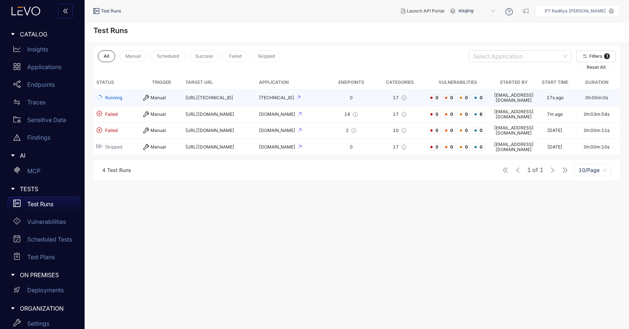
click at [325, 99] on div "[TECHNICAL_ID]" at bounding box center [292, 97] width 66 height 5
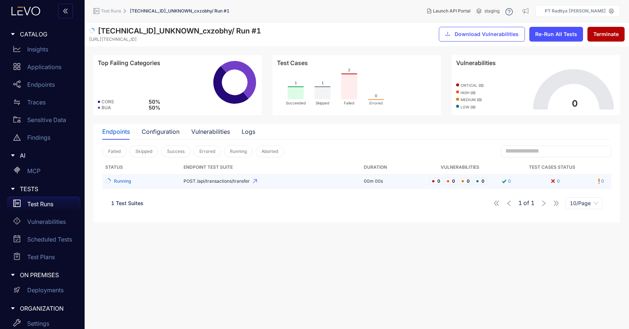
click at [300, 185] on td "POST /api/transactions/transfer" at bounding box center [271, 182] width 180 height 14
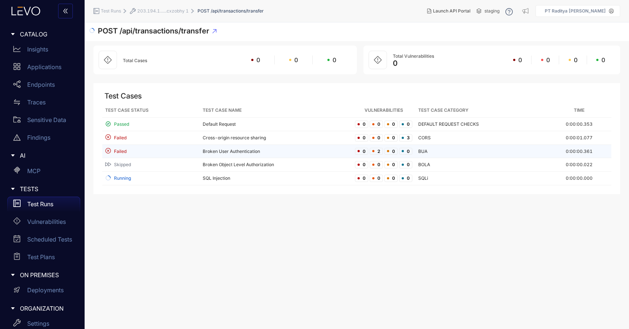
click at [288, 153] on td "Broken User Authentication" at bounding box center [276, 152] width 153 height 14
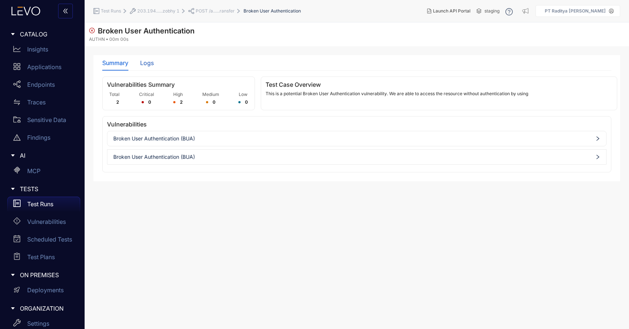
click at [144, 64] on div "Logs" at bounding box center [147, 63] width 14 height 7
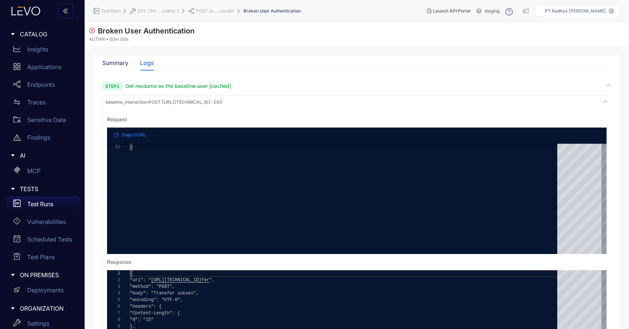
scroll to position [112, 0]
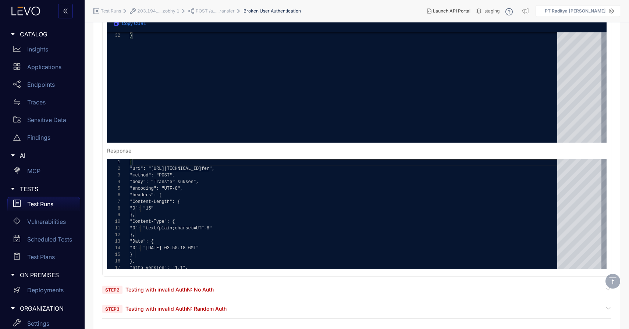
click at [294, 290] on div "Step 2 Testing with invalid AuthN: No Auth" at bounding box center [356, 289] width 509 height 7
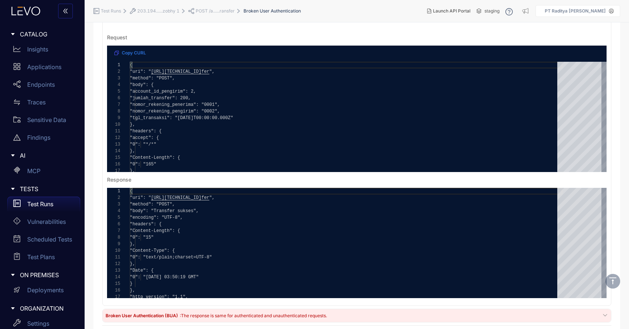
scroll to position [424, 0]
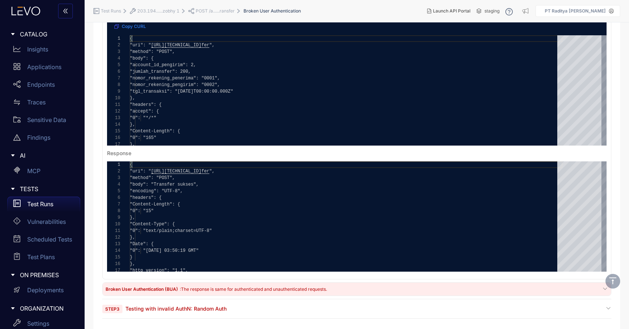
click at [273, 312] on div "Step 3 Testing with invalid AuthN: Random Auth" at bounding box center [356, 308] width 509 height 7
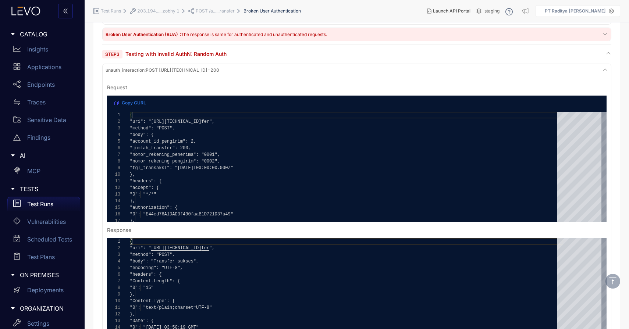
scroll to position [737, 0]
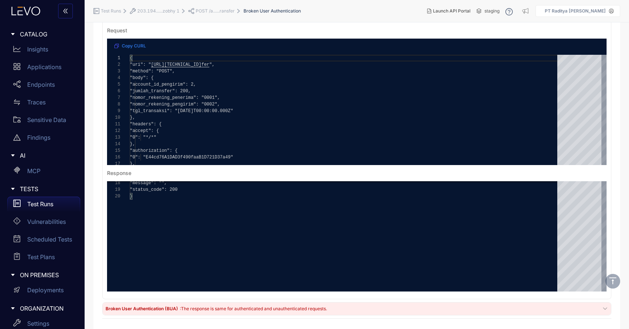
click at [294, 316] on div "**********" at bounding box center [356, 156] width 509 height 326
click at [307, 309] on span ": The response is same for authenticated and unauthenticated requests." at bounding box center [253, 309] width 147 height 6
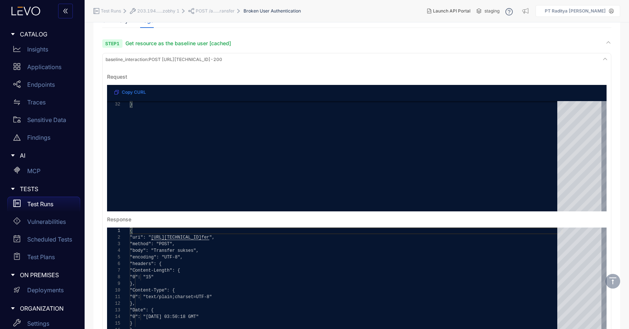
scroll to position [0, 0]
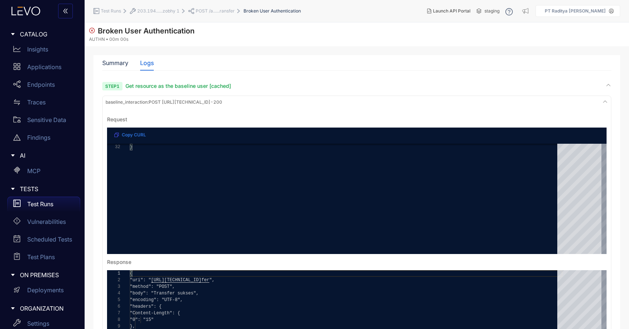
click at [115, 30] on span "Broken User Authentication" at bounding box center [142, 30] width 106 height 9
click at [225, 13] on span "POST /a......ransfer" at bounding box center [215, 10] width 39 height 5
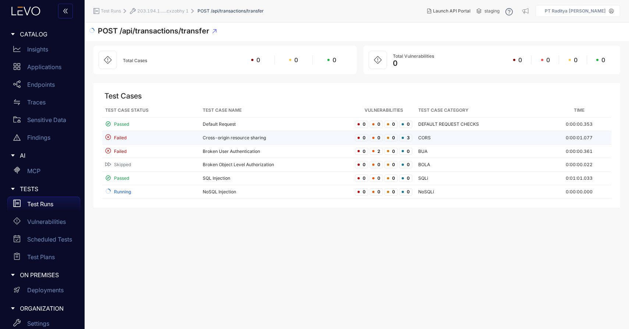
click at [300, 144] on td "Cross-origin resource sharing" at bounding box center [276, 138] width 153 height 14
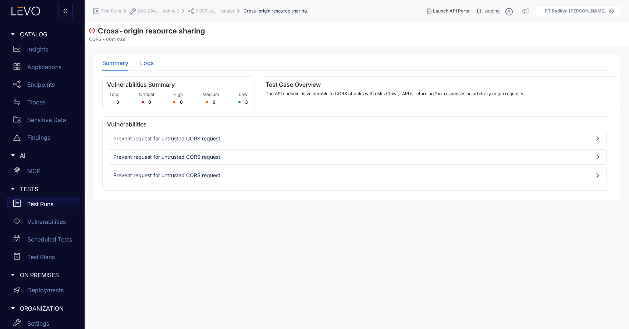
click at [146, 61] on div "Logs" at bounding box center [147, 63] width 14 height 7
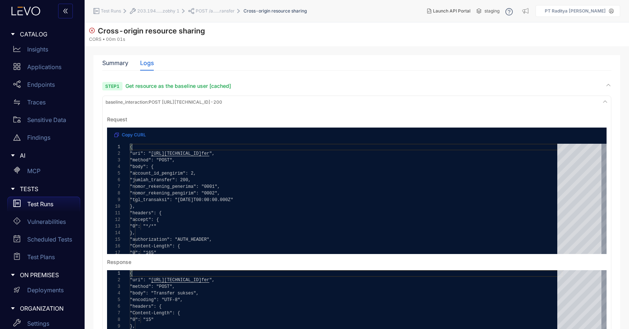
click at [117, 74] on div "Summary Logs Vulnerabilities Summary Total 3 Critical 0 High 0 Medium 0 Low 3 T…" at bounding box center [356, 282] width 509 height 454
click at [117, 71] on div "Summary Logs Vulnerabilities Summary Total 3 Critical 0 High 0 Medium 0 Low 3 T…" at bounding box center [356, 282] width 509 height 454
click at [116, 67] on div "Summary" at bounding box center [115, 62] width 26 height 15
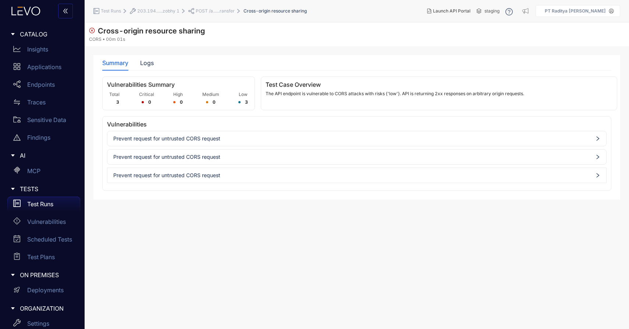
click at [217, 9] on span "POST /a......ransfer" at bounding box center [215, 10] width 39 height 5
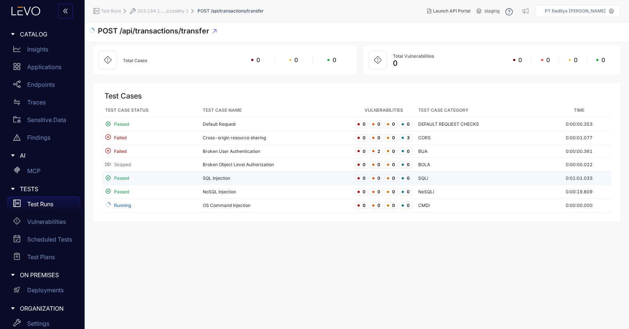
click at [294, 184] on td "SQL Injection" at bounding box center [276, 179] width 153 height 14
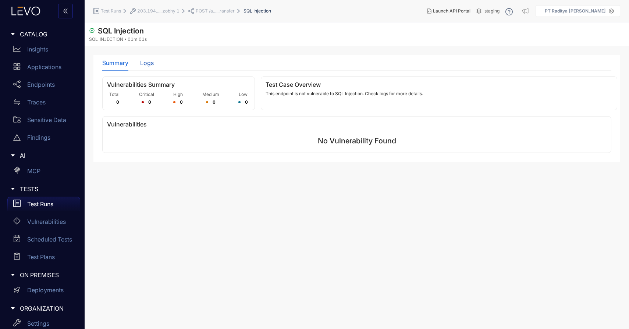
click at [141, 61] on div "Logs" at bounding box center [147, 63] width 14 height 7
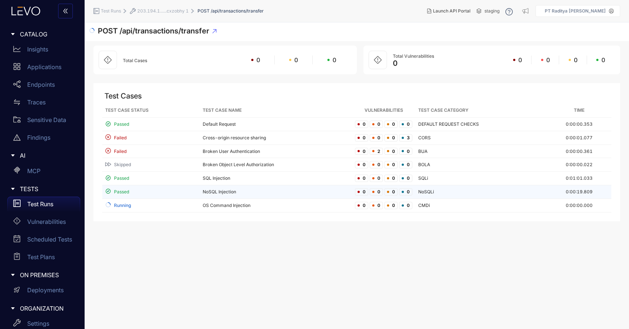
click at [274, 188] on td "NoSQL Injection" at bounding box center [276, 192] width 153 height 14
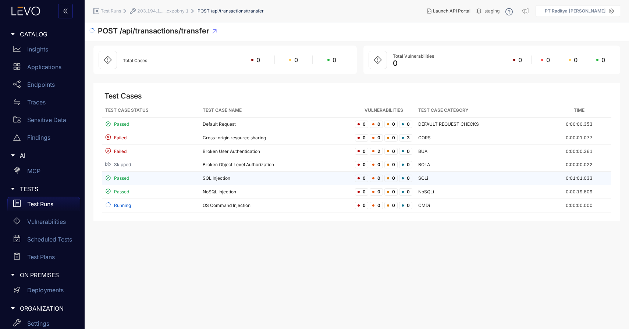
click at [254, 176] on td "SQL Injection" at bounding box center [276, 179] width 153 height 14
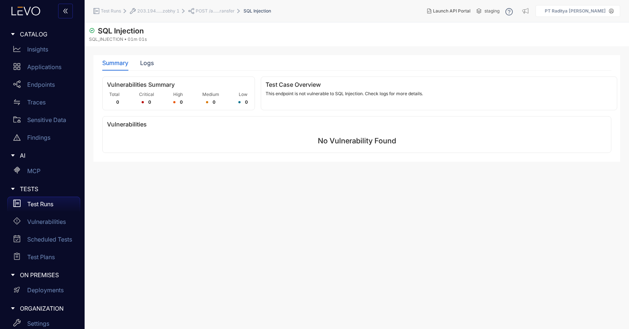
click at [156, 65] on div "Summary Logs" at bounding box center [356, 62] width 509 height 15
click at [143, 63] on div "Logs" at bounding box center [147, 63] width 14 height 7
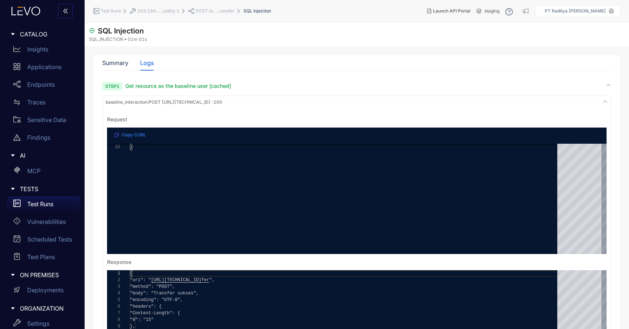
click at [223, 14] on li "POST /a......ransfer" at bounding box center [215, 10] width 55 height 13
click at [224, 11] on span "POST /a......ransfer" at bounding box center [215, 10] width 39 height 5
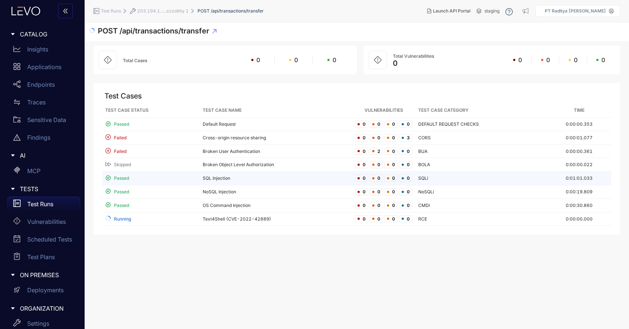
click at [320, 181] on td "SQL Injection" at bounding box center [276, 179] width 153 height 14
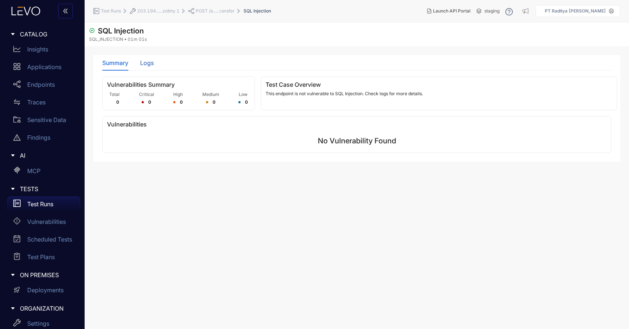
click at [150, 65] on div "Logs" at bounding box center [147, 63] width 14 height 7
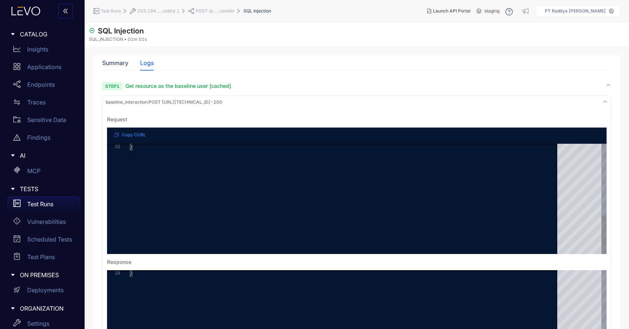
scroll to position [92, 0]
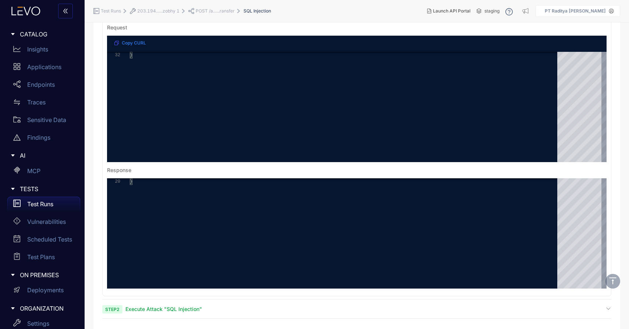
click at [324, 311] on div "Step 2 Execute Attack "SQL Injection"" at bounding box center [356, 309] width 509 height 7
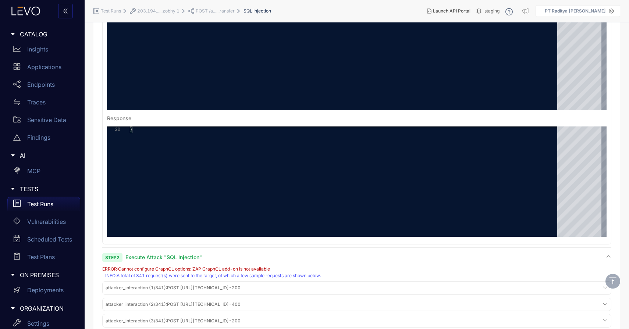
scroll to position [189, 0]
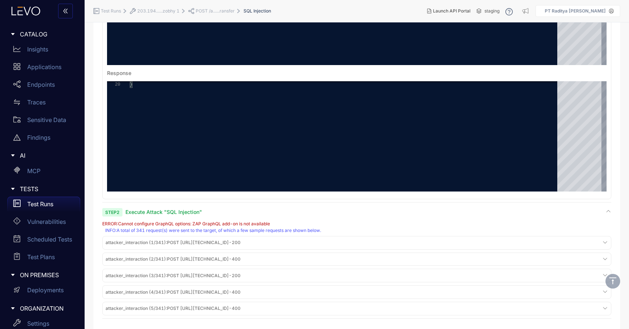
click at [315, 234] on div "ERROR : Cannot configure GraphQL options: ZAP GraphQL add-on is not available I…" at bounding box center [356, 269] width 509 height 94
click at [316, 227] on div "ERROR : Cannot configure GraphQL options: ZAP GraphQL add-on is not available I…" at bounding box center [356, 269] width 509 height 94
click at [317, 245] on div "attacker_interaction (1/341) : POST http://203.194.113.220:3011/api/transaction…" at bounding box center [357, 243] width 506 height 10
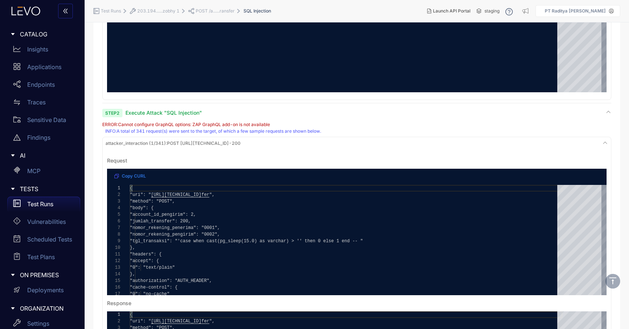
scroll to position [469, 0]
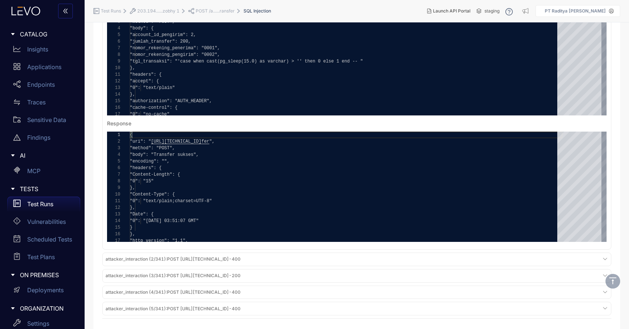
click at [316, 263] on div "attacker_interaction (2/341) : POST http://203.194.113.220:3011/api/transaction…" at bounding box center [357, 260] width 506 height 10
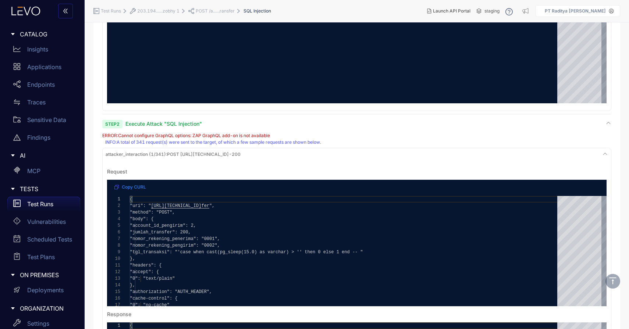
scroll to position [0, 0]
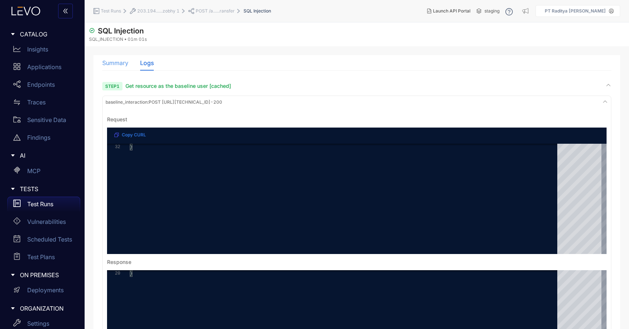
click at [119, 67] on div "Summary" at bounding box center [115, 62] width 26 height 15
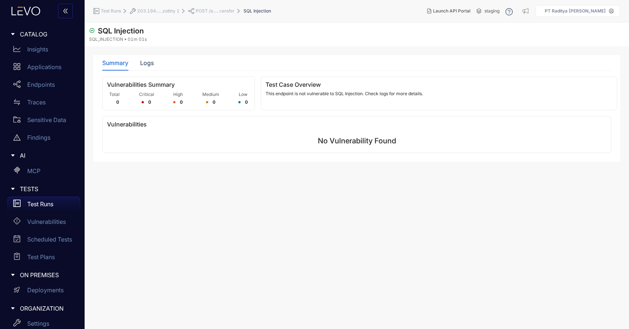
click at [208, 10] on span "POST /a......ransfer" at bounding box center [215, 10] width 39 height 5
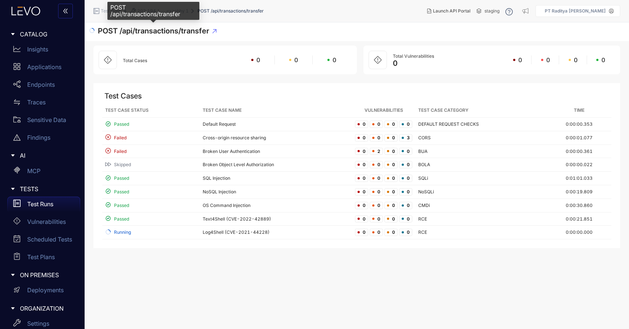
click at [151, 28] on span "POST /api/transactions/transfer" at bounding box center [153, 30] width 111 height 9
click at [223, 11] on span "POST /api/transactions/transfer" at bounding box center [231, 10] width 66 height 5
click at [177, 8] on span "203.194.1......cxzobhy 1" at bounding box center [163, 10] width 52 height 5
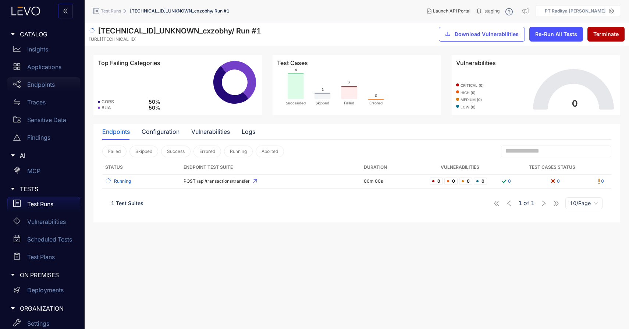
click at [53, 89] on div "Endpoints" at bounding box center [43, 84] width 73 height 15
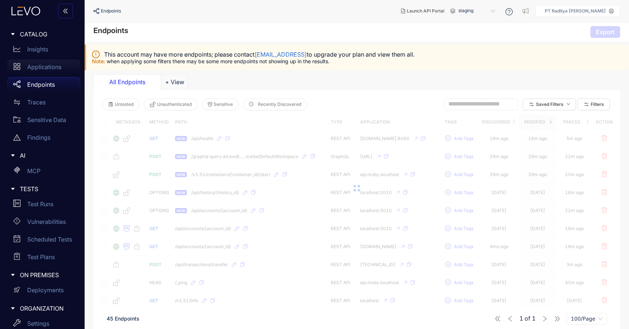
click at [53, 67] on p "Applications" at bounding box center [44, 67] width 34 height 7
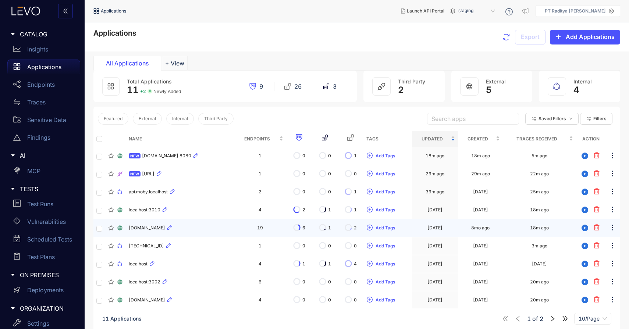
scroll to position [6, 0]
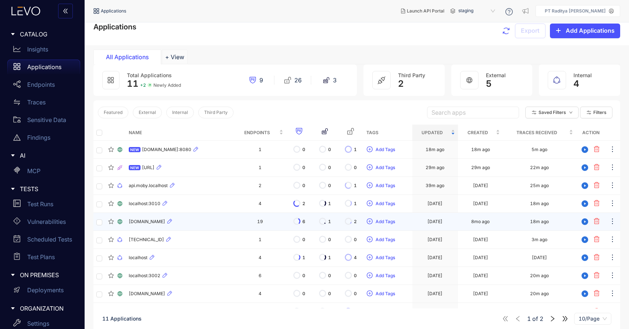
click at [212, 215] on td "api.rmldev.my.id" at bounding box center [180, 222] width 108 height 18
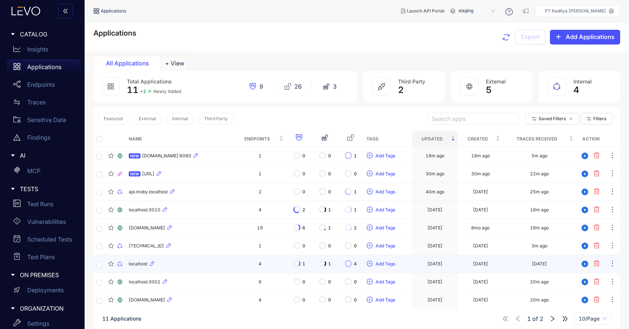
scroll to position [53, 0]
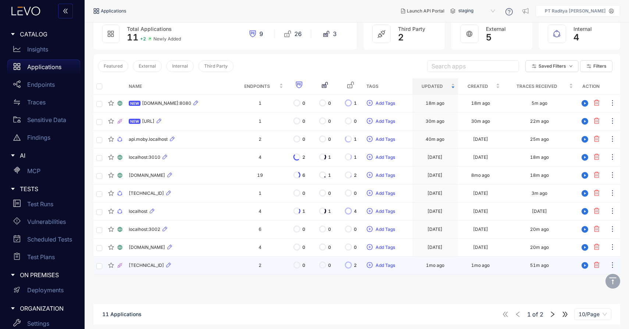
click at [202, 270] on div "114.199.97.21" at bounding box center [180, 265] width 102 height 9
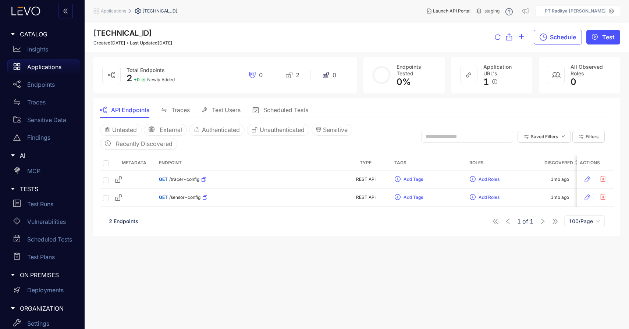
click at [116, 13] on span "Applications" at bounding box center [113, 10] width 25 height 5
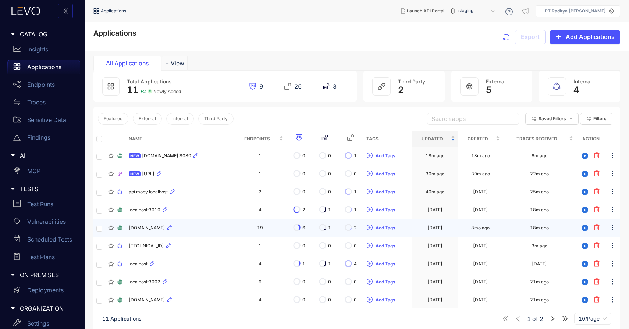
scroll to position [53, 0]
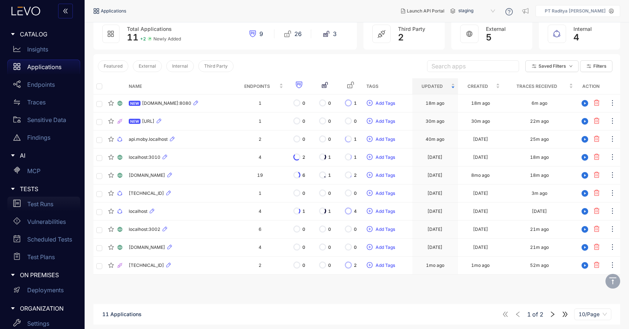
click at [49, 208] on div "Test Runs" at bounding box center [43, 204] width 73 height 15
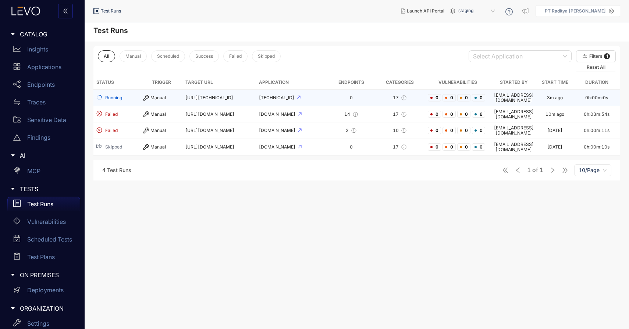
click at [325, 98] on div "203.194.113.220:3011" at bounding box center [292, 97] width 66 height 5
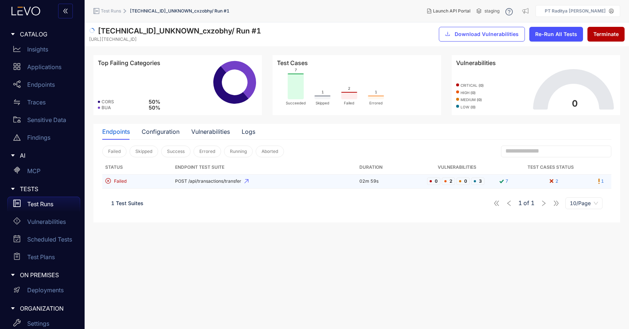
click at [274, 179] on span "POST /api/transactions/transfer" at bounding box center [264, 181] width 178 height 5
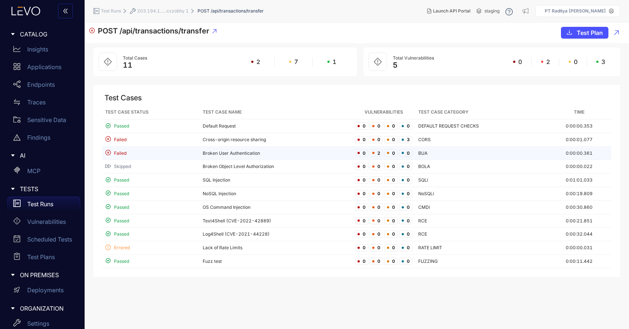
click at [280, 153] on td "Broken User Authentication" at bounding box center [276, 154] width 153 height 14
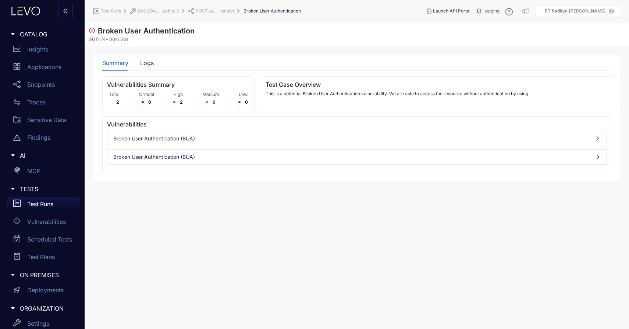
click at [301, 139] on span "Broken User Authentication (BUA)" at bounding box center [356, 139] width 487 height 6
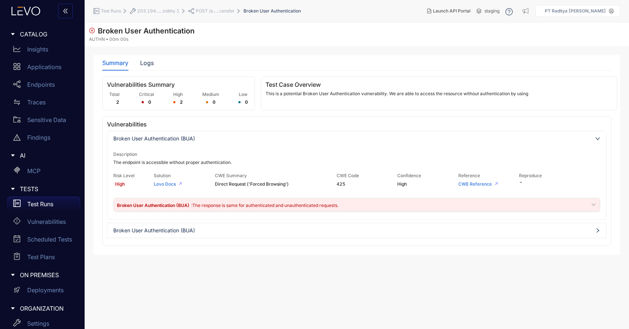
click at [300, 231] on span "Broken User Authentication (BUA)" at bounding box center [356, 231] width 487 height 6
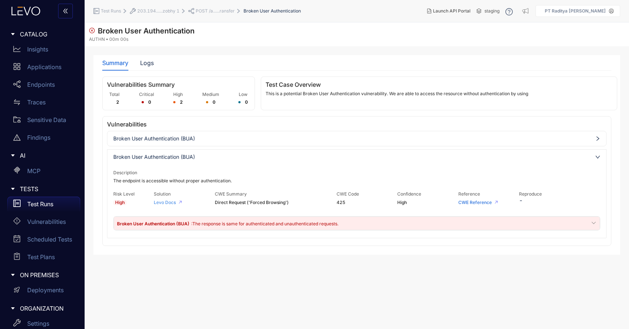
click at [160, 202] on link "Levo Docs" at bounding box center [165, 203] width 22 height 6
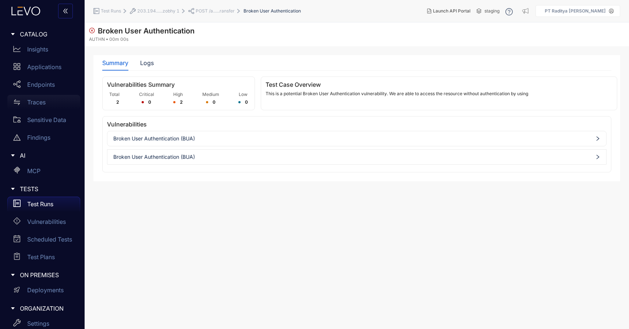
click at [52, 99] on div "Traces" at bounding box center [43, 102] width 73 height 15
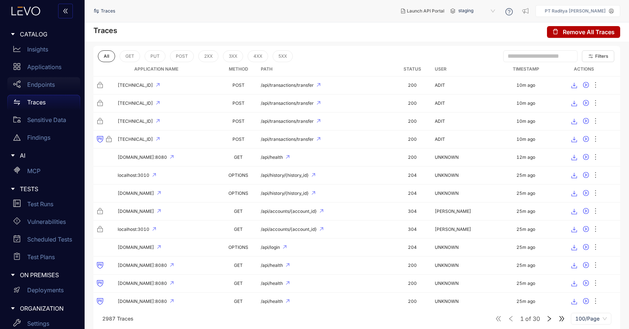
click at [52, 90] on div "Endpoints" at bounding box center [43, 84] width 73 height 15
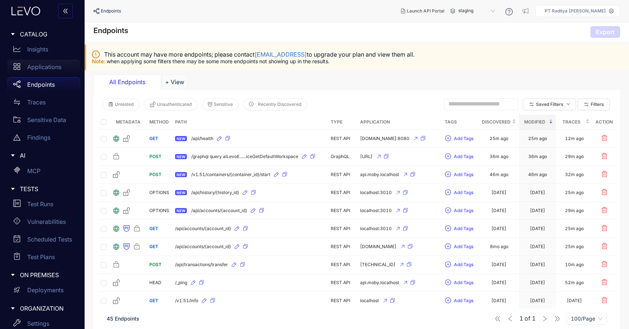
click at [44, 65] on p "Applications" at bounding box center [44, 67] width 34 height 7
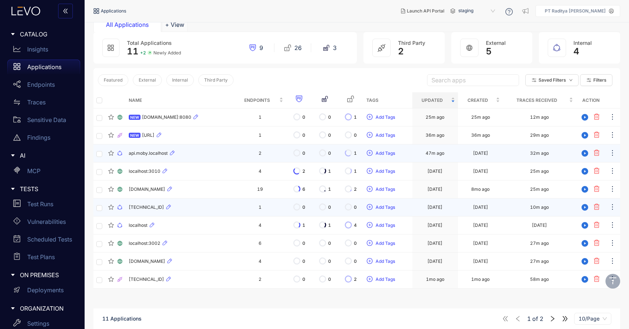
scroll to position [53, 0]
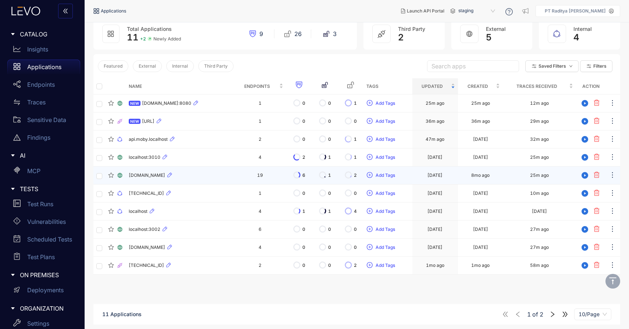
click at [213, 179] on div "[DOMAIN_NAME]" at bounding box center [180, 175] width 102 height 9
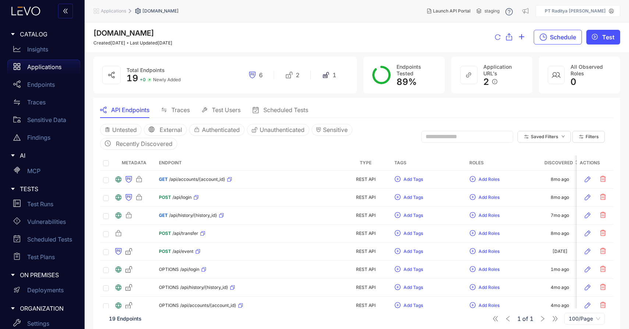
click at [176, 110] on span "Traces" at bounding box center [180, 110] width 18 height 7
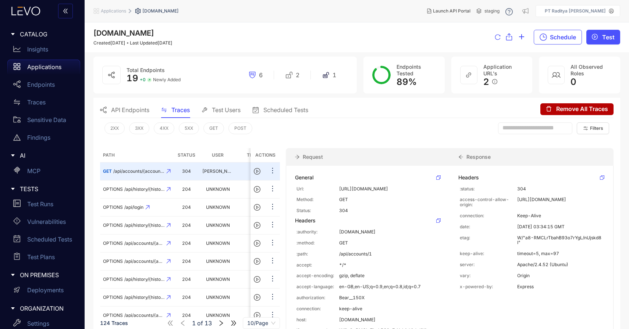
click at [226, 107] on span "Test Users" at bounding box center [226, 110] width 29 height 7
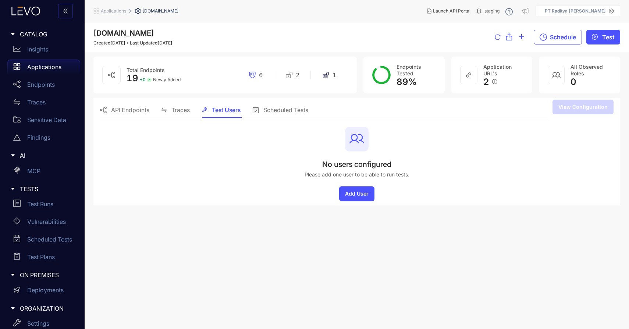
click at [183, 109] on span "Traces" at bounding box center [180, 110] width 18 height 7
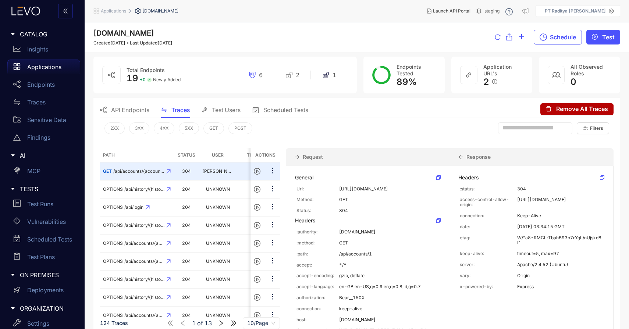
click at [220, 107] on span "Test Users" at bounding box center [226, 110] width 29 height 7
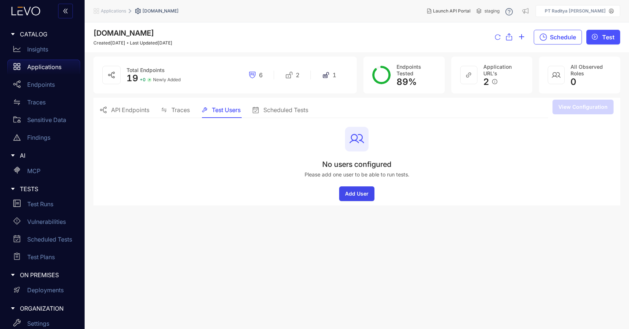
click at [352, 191] on span "Add User" at bounding box center [357, 194] width 24 height 6
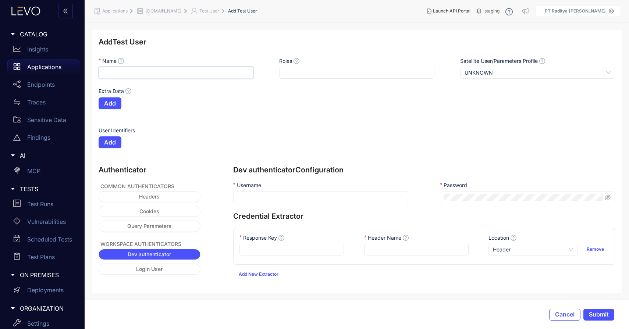
click at [148, 68] on input "Name" at bounding box center [176, 73] width 155 height 12
click at [29, 11] on icon at bounding box center [26, 11] width 40 height 9
drag, startPoint x: 40, startPoint y: 109, endPoint x: 49, endPoint y: 120, distance: 14.4
click at [40, 109] on div "Traces" at bounding box center [43, 102] width 73 height 15
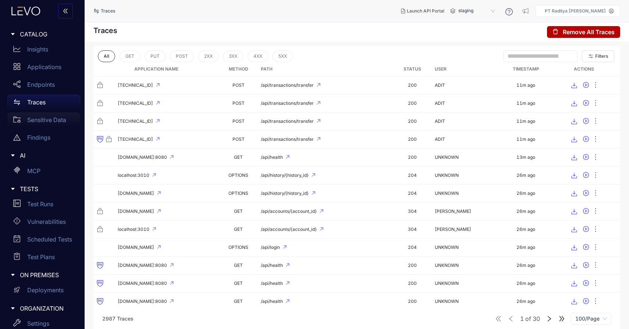
click at [49, 123] on p "Sensitive Data" at bounding box center [46, 120] width 39 height 7
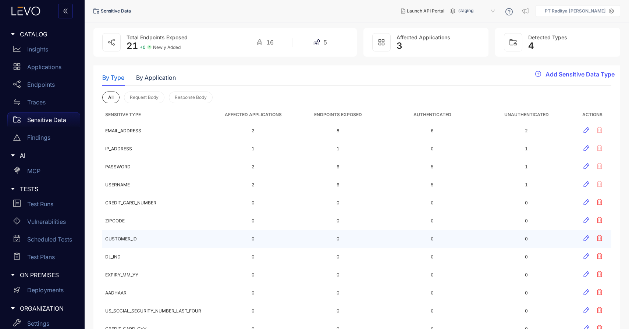
scroll to position [24, 0]
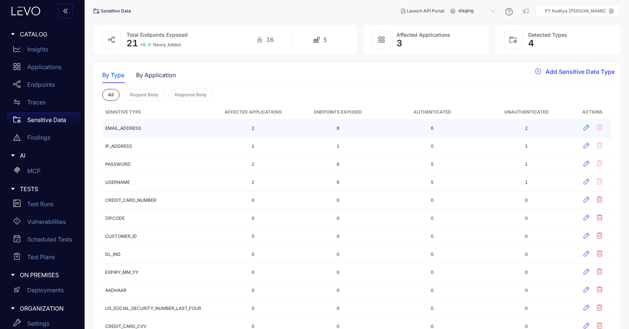
click at [387, 134] on td "6" at bounding box center [432, 129] width 94 height 18
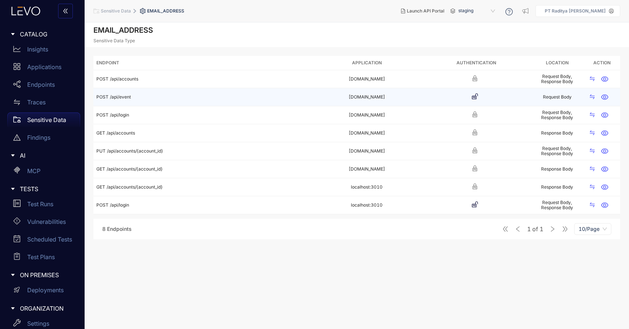
click at [276, 96] on div "POST /api/event" at bounding box center [202, 97] width 213 height 5
click at [606, 96] on icon "button" at bounding box center [604, 96] width 7 height 7
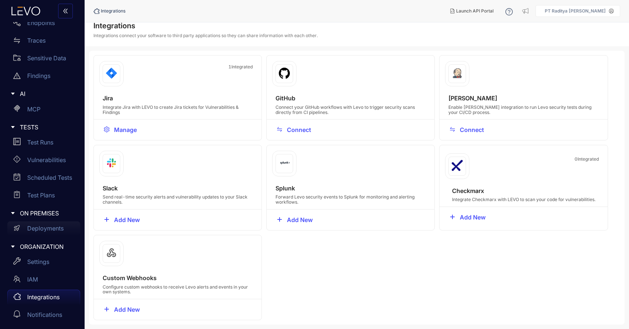
scroll to position [62, 0]
click at [44, 280] on div "IAM" at bounding box center [43, 279] width 73 height 15
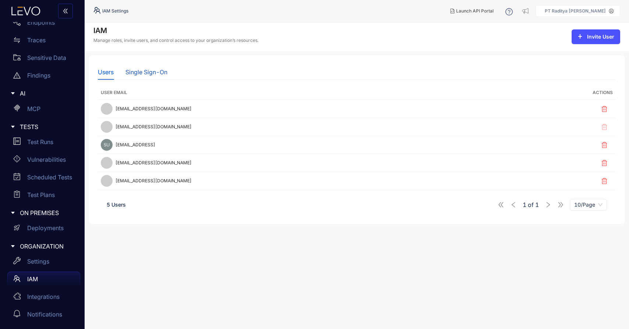
click at [159, 72] on div "Single Sign-On" at bounding box center [146, 72] width 42 height 7
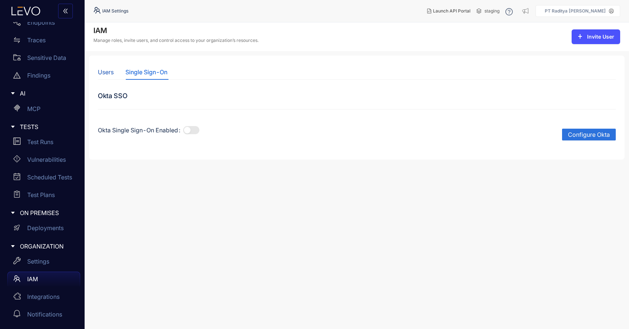
click at [113, 72] on div "Users" at bounding box center [106, 72] width 16 height 7
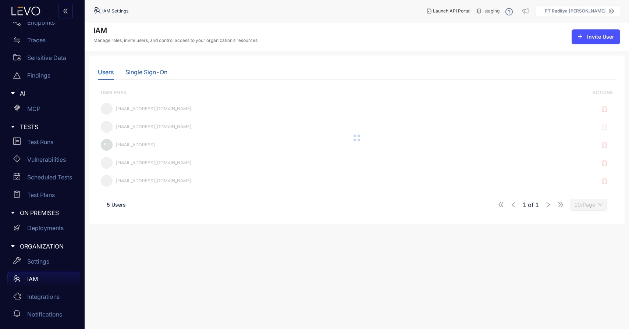
click at [136, 73] on div "Single Sign-On" at bounding box center [146, 72] width 42 height 7
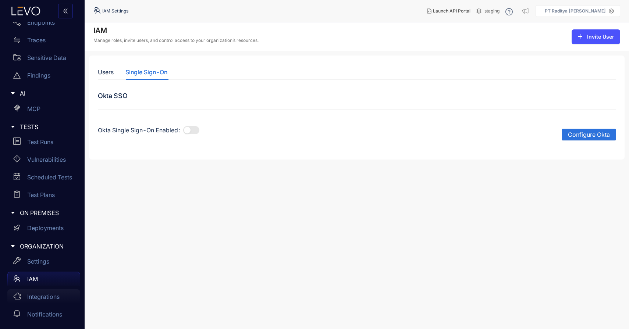
click at [52, 293] on div "Integrations" at bounding box center [43, 297] width 73 height 15
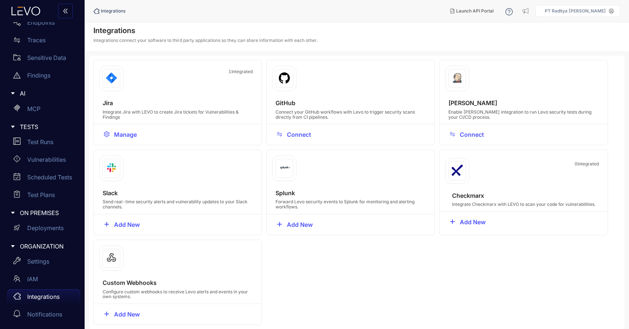
scroll to position [5, 0]
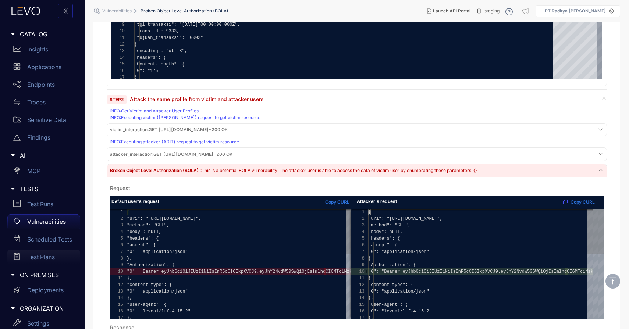
scroll to position [62, 0]
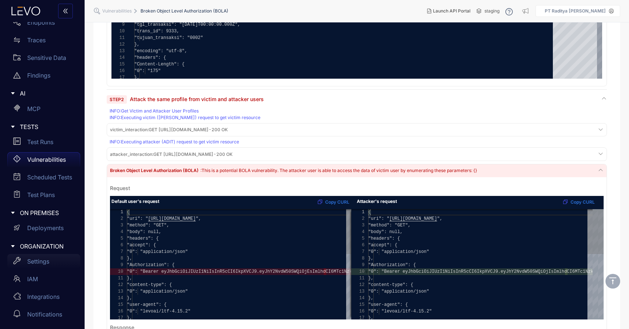
click at [56, 257] on div "Settings" at bounding box center [43, 261] width 73 height 15
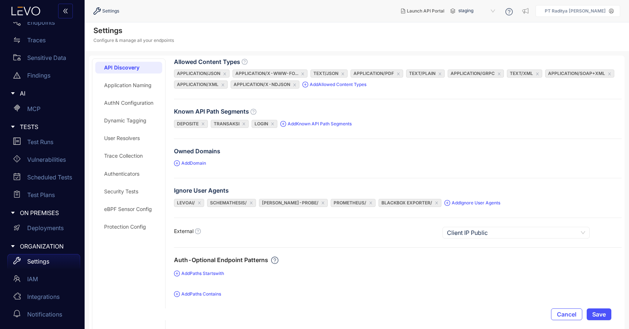
click at [149, 100] on div "AuthN Configuration" at bounding box center [128, 103] width 49 height 6
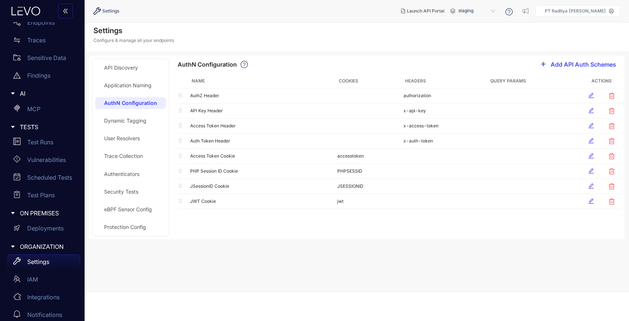
click at [571, 64] on span "Add API Auth Schemes" at bounding box center [584, 64] width 66 height 7
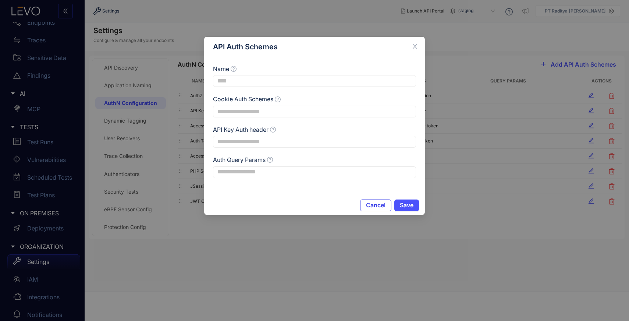
click at [382, 206] on span "Cancel" at bounding box center [376, 205] width 20 height 7
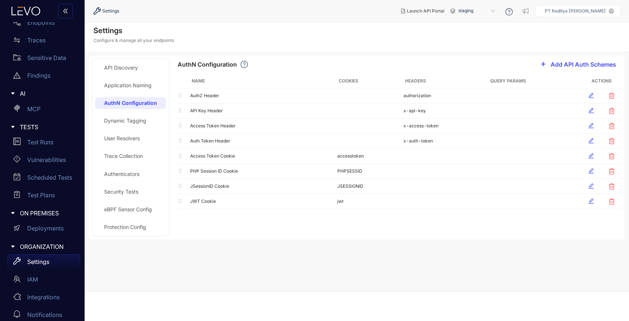
click at [573, 65] on span "Add API Auth Schemes" at bounding box center [584, 64] width 66 height 7
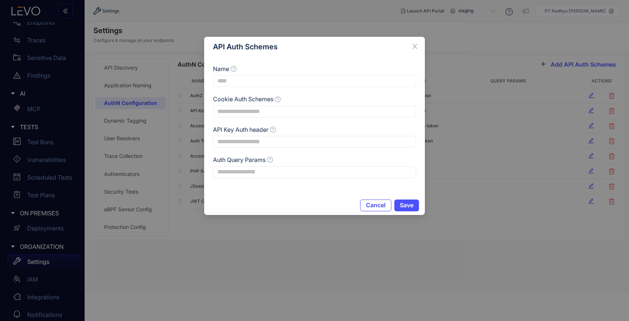
click at [382, 206] on span "Cancel" at bounding box center [376, 205] width 20 height 7
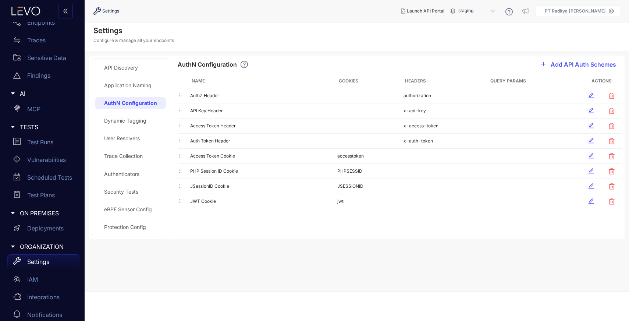
click at [567, 72] on div "AuthN Configuration Add API Auth Schemes Name Cookies Headers Query Params Acti…" at bounding box center [400, 134] width 444 height 151
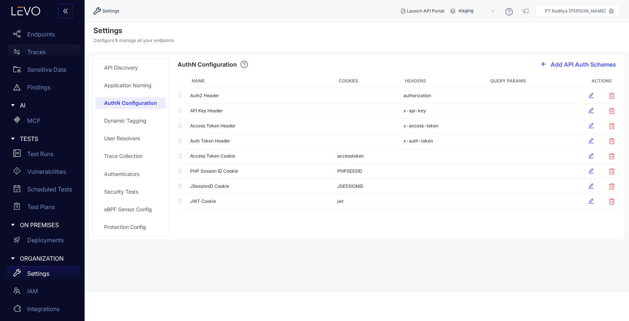
click at [42, 53] on p "Traces" at bounding box center [36, 52] width 18 height 7
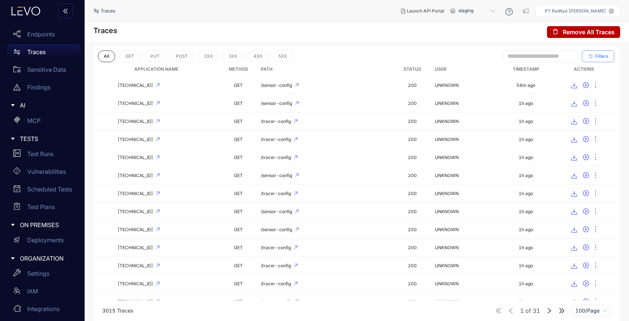
click at [602, 56] on span "Filters" at bounding box center [601, 56] width 13 height 5
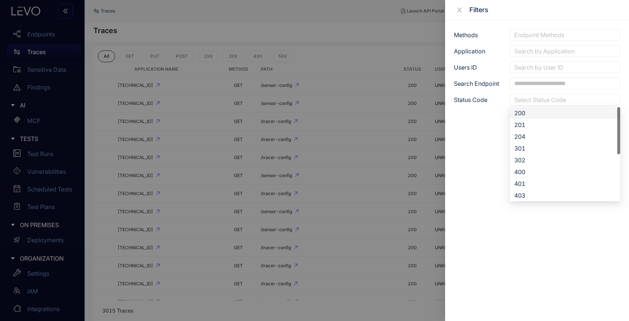
click at [583, 100] on div at bounding box center [562, 100] width 98 height 8
click at [550, 38] on div at bounding box center [565, 35] width 105 height 8
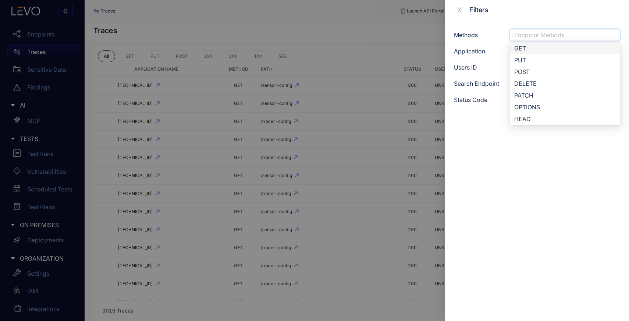
click at [361, 56] on div at bounding box center [314, 160] width 629 height 321
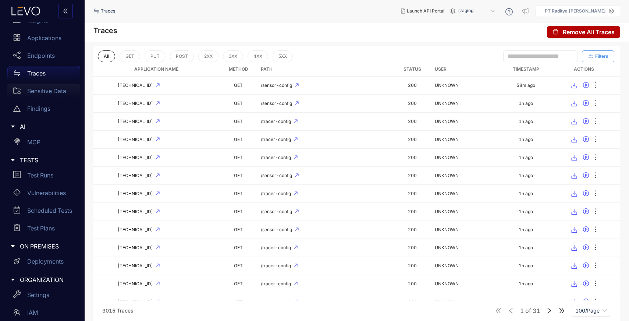
scroll to position [0, 0]
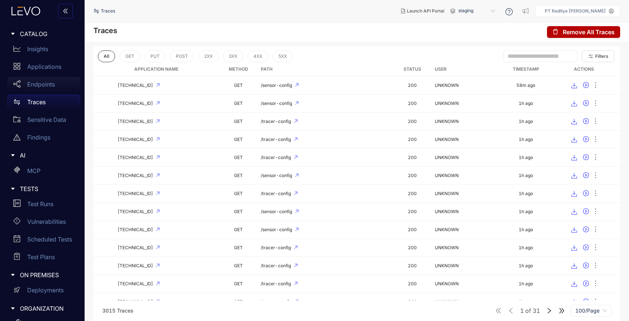
click at [47, 86] on p "Endpoints" at bounding box center [41, 84] width 28 height 7
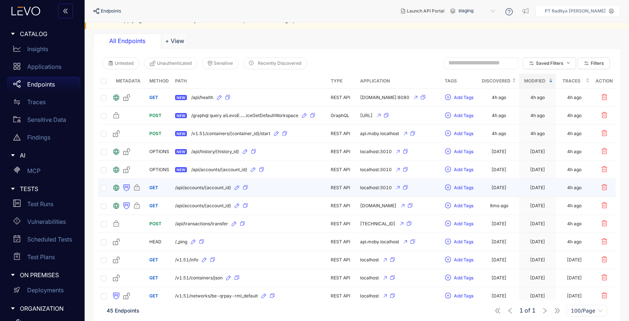
scroll to position [42, 0]
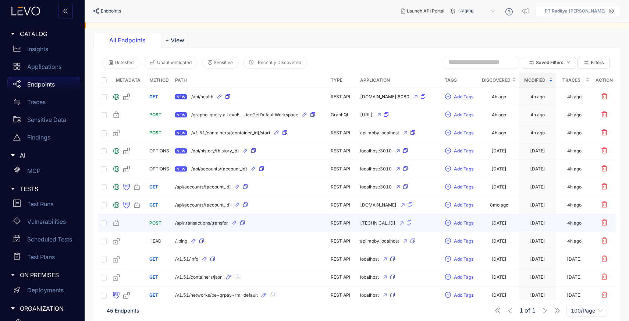
click at [214, 222] on span "/api/transactions/transfer" at bounding box center [201, 222] width 53 height 5
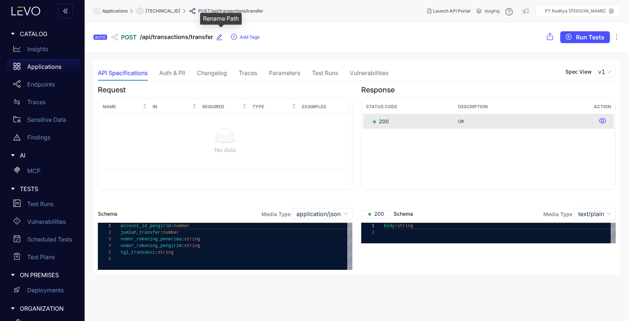
click at [220, 38] on icon "edit" at bounding box center [219, 37] width 7 height 7
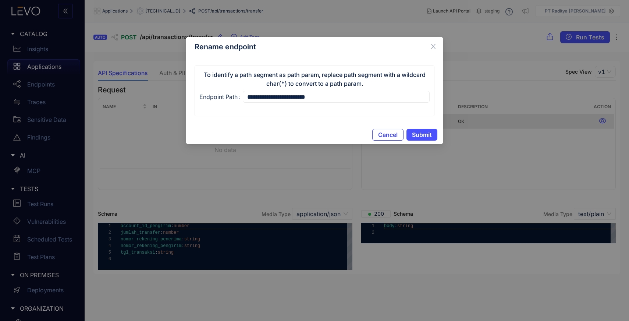
click at [380, 137] on span "Cancel" at bounding box center [388, 134] width 20 height 7
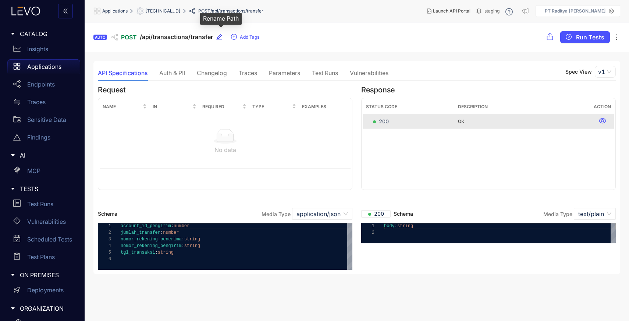
click at [217, 37] on icon "edit" at bounding box center [219, 37] width 6 height 6
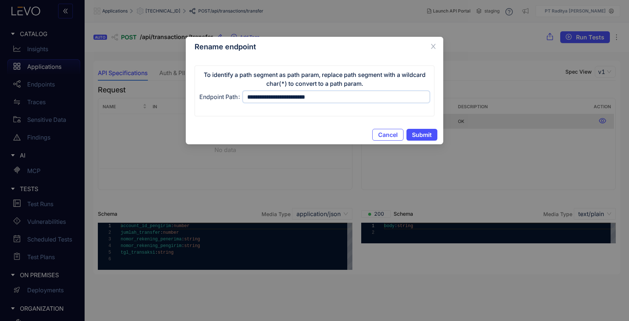
click at [333, 93] on input "**********" at bounding box center [336, 97] width 187 height 12
type input "**********"
click at [379, 134] on span "Cancel" at bounding box center [388, 134] width 20 height 7
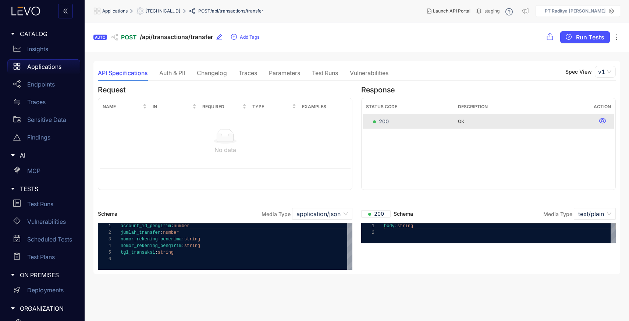
click at [50, 67] on p "Applications" at bounding box center [44, 66] width 34 height 7
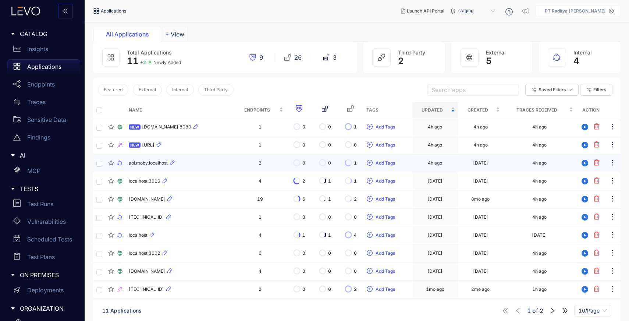
scroll to position [29, 0]
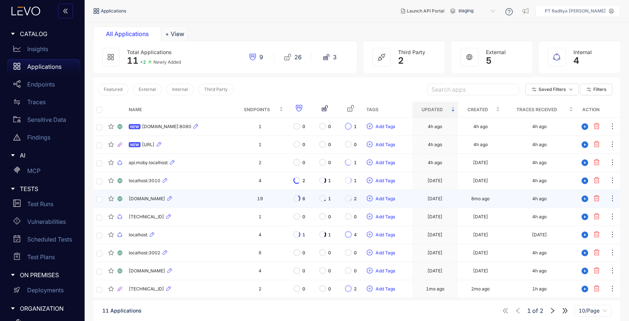
click at [209, 199] on div "[DOMAIN_NAME]" at bounding box center [180, 198] width 102 height 9
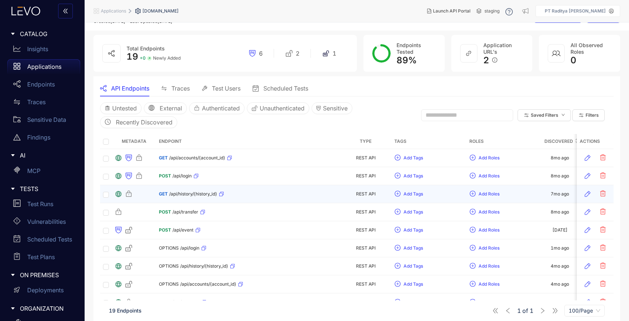
scroll to position [24, 0]
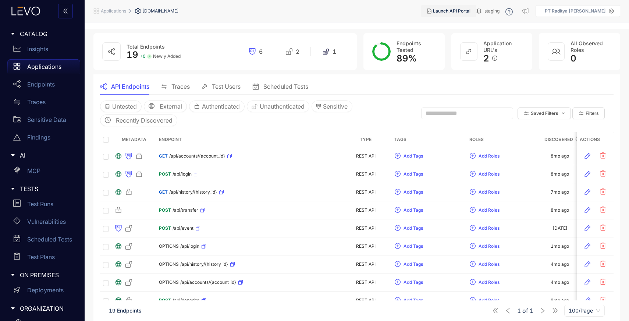
click at [455, 14] on button "Launch API Portal" at bounding box center [448, 11] width 55 height 12
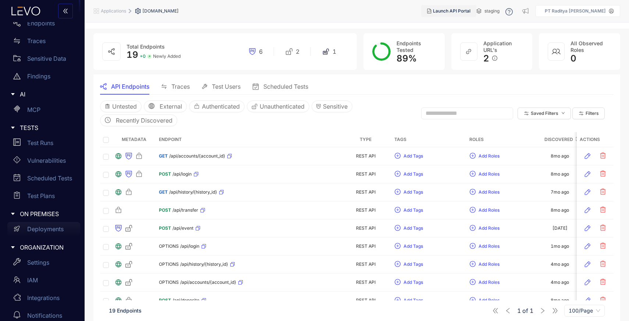
scroll to position [71, 0]
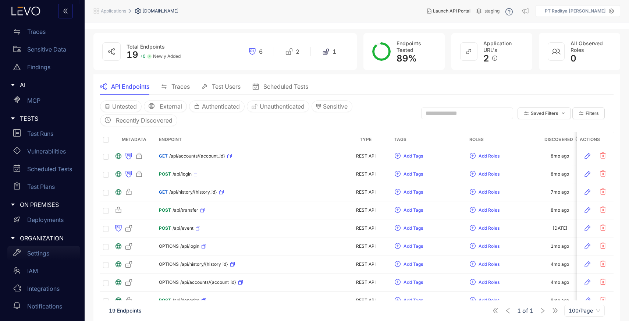
click at [50, 255] on div "Settings" at bounding box center [43, 253] width 73 height 15
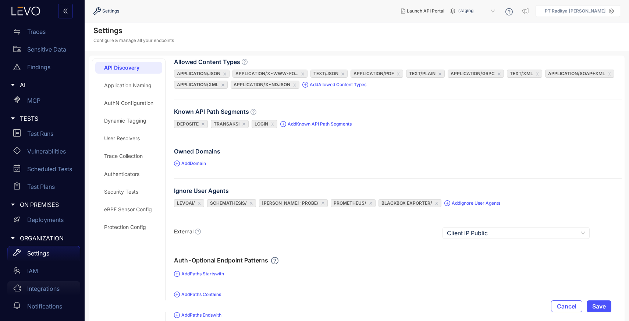
click at [51, 285] on p "Integrations" at bounding box center [43, 288] width 32 height 7
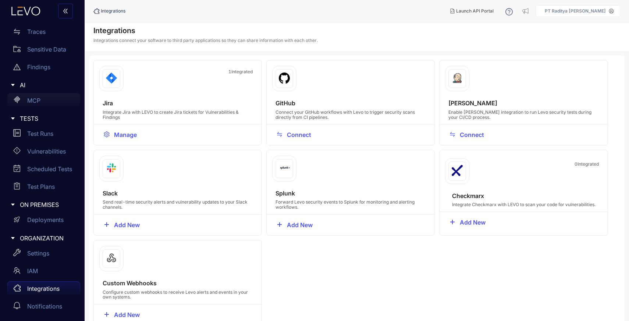
click at [53, 98] on div "MCP" at bounding box center [43, 100] width 73 height 15
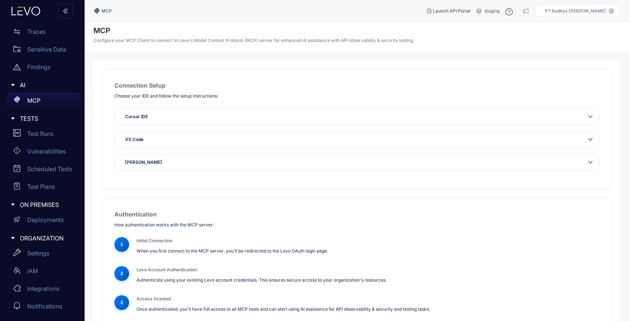
click at [175, 141] on div "VS Code" at bounding box center [353, 139] width 464 height 7
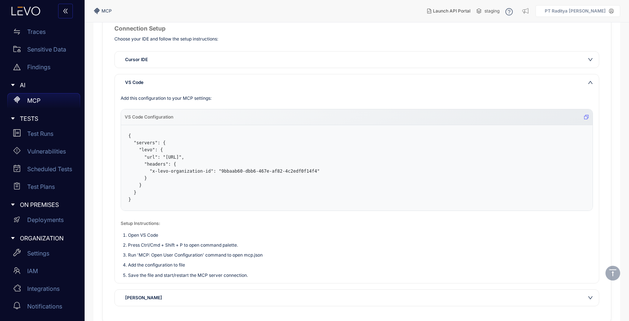
scroll to position [59, 0]
click at [55, 52] on p "Sensitive Data" at bounding box center [46, 49] width 39 height 7
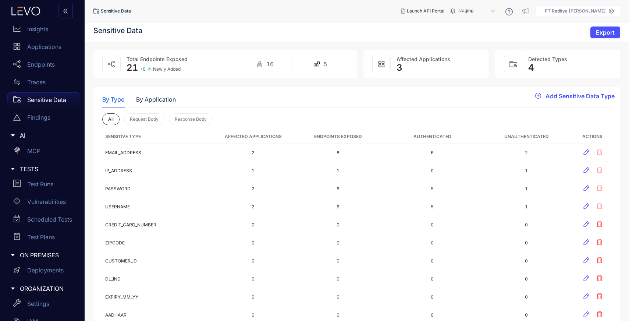
scroll to position [21, 0]
click at [52, 76] on div "Traces" at bounding box center [43, 81] width 73 height 15
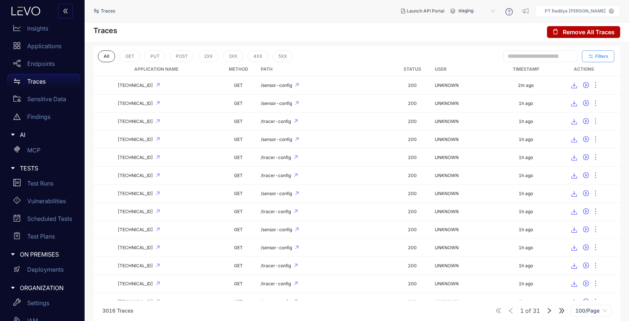
click at [608, 56] on span "Filters" at bounding box center [601, 56] width 13 height 5
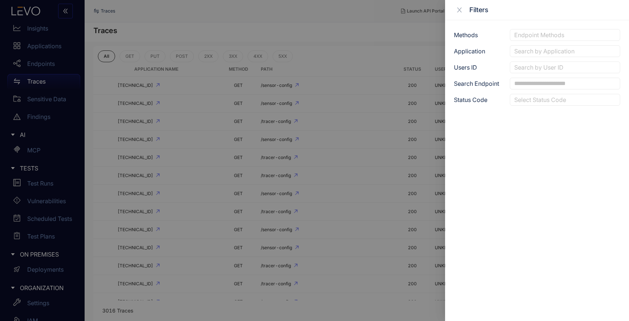
click at [564, 36] on div at bounding box center [565, 35] width 105 height 8
click at [460, 72] on div "Users ID Search by User ID" at bounding box center [537, 67] width 166 height 12
click at [269, 37] on div at bounding box center [314, 160] width 629 height 321
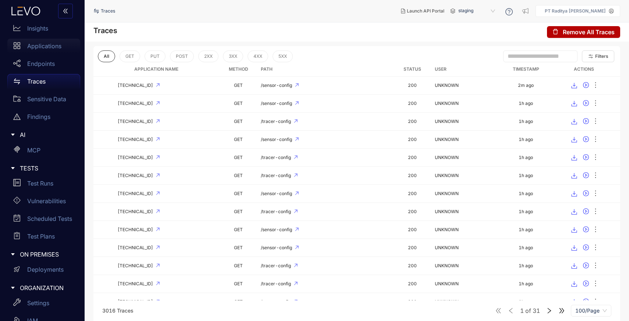
click at [48, 45] on p "Applications" at bounding box center [44, 46] width 34 height 7
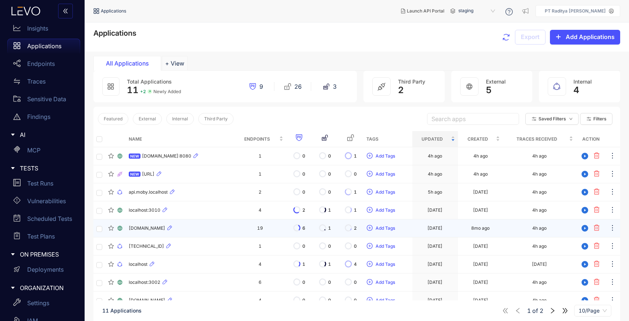
click at [203, 230] on div "[DOMAIN_NAME]" at bounding box center [180, 228] width 102 height 9
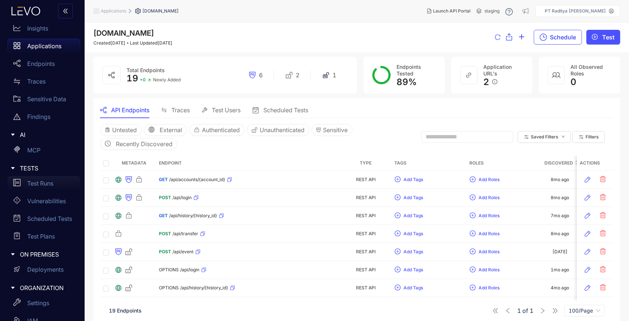
click at [37, 184] on p "Test Runs" at bounding box center [40, 183] width 26 height 7
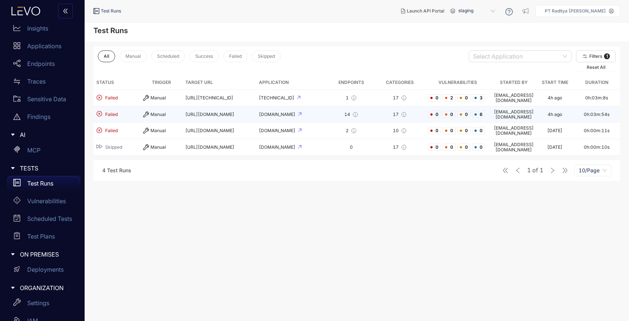
click at [325, 112] on div "[DOMAIN_NAME]" at bounding box center [292, 114] width 66 height 5
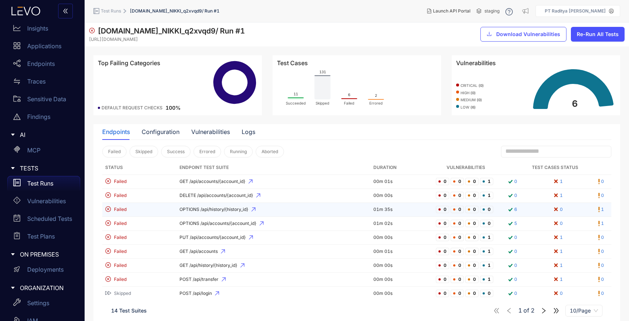
click at [174, 203] on td "Failed" at bounding box center [139, 210] width 74 height 14
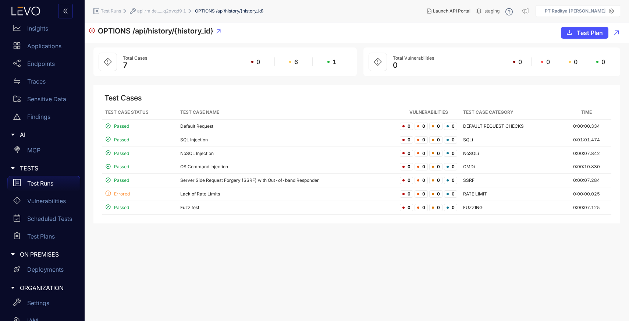
click at [50, 185] on p "Test Runs" at bounding box center [40, 183] width 26 height 7
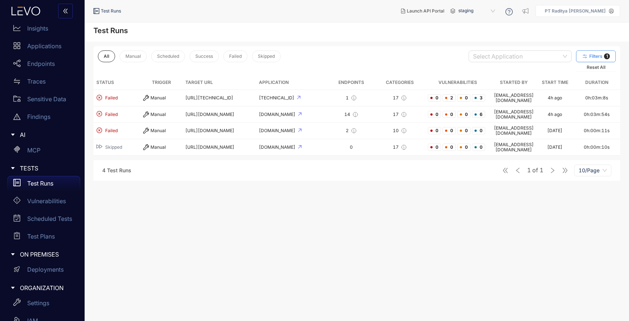
click at [602, 55] on span "Filters" at bounding box center [596, 56] width 13 height 5
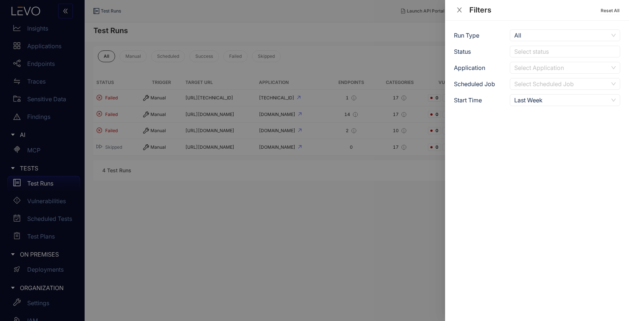
click at [545, 98] on div "Last Week" at bounding box center [561, 100] width 94 height 11
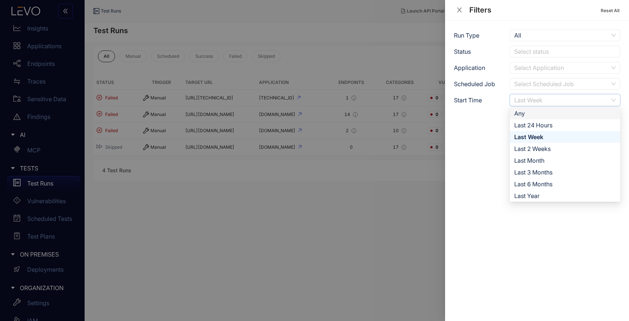
click at [534, 111] on div "Any" at bounding box center [565, 113] width 102 height 8
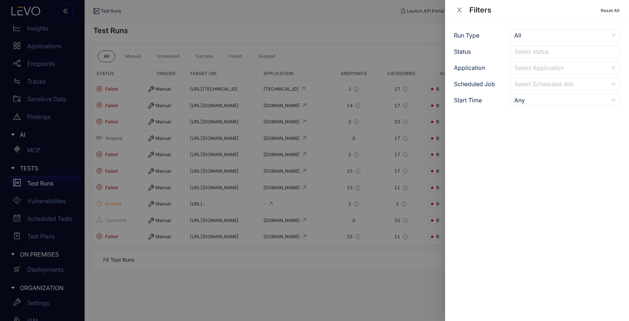
click at [362, 245] on div at bounding box center [314, 160] width 629 height 321
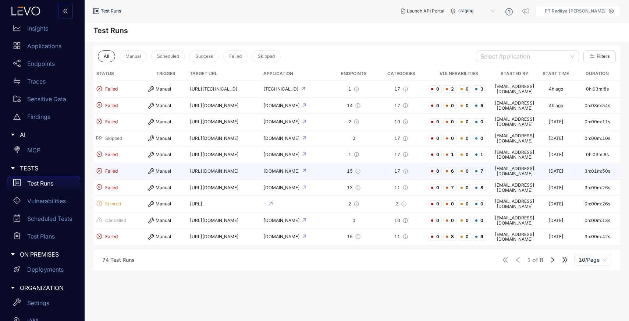
click at [340, 163] on td "15" at bounding box center [354, 171] width 46 height 17
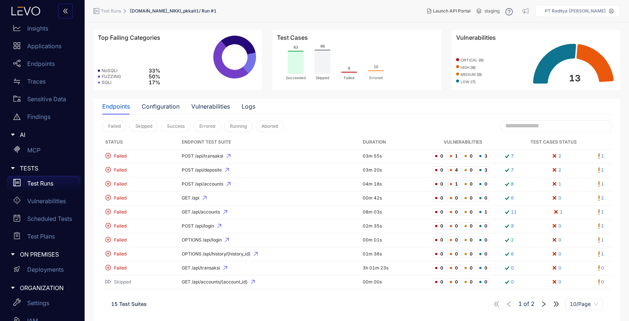
scroll to position [28, 0]
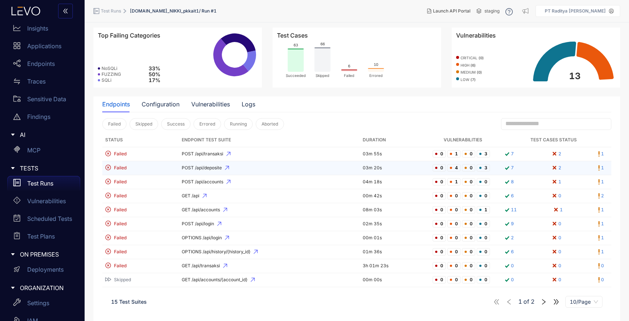
click at [281, 165] on td "POST /api/deposite" at bounding box center [269, 168] width 181 height 14
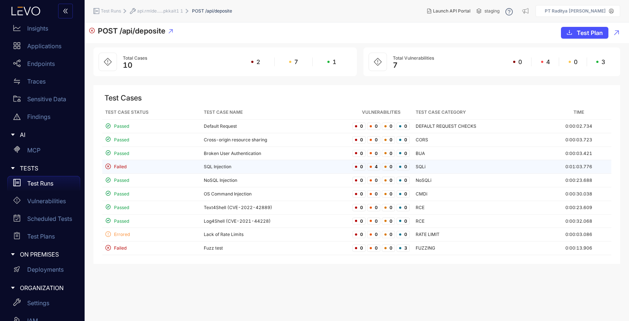
click at [259, 170] on td "SQL Injection" at bounding box center [275, 167] width 149 height 14
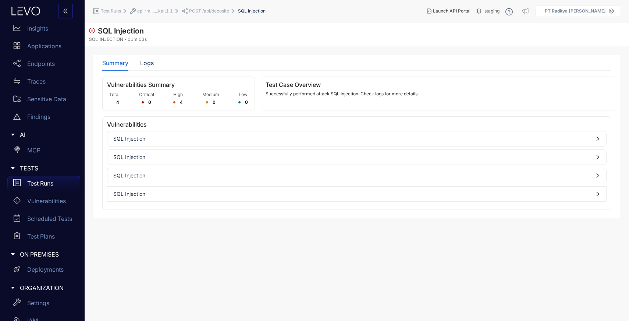
click at [154, 60] on div "Summary Logs" at bounding box center [356, 62] width 509 height 15
click at [148, 61] on div "Logs" at bounding box center [147, 63] width 14 height 7
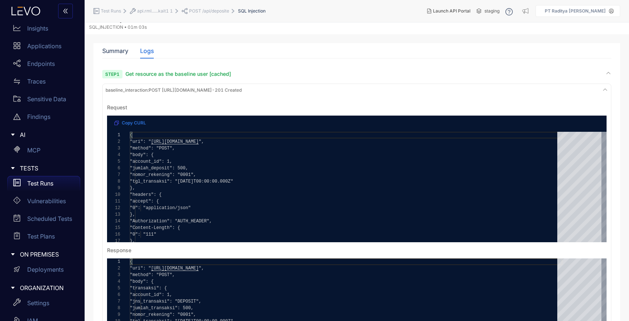
scroll to position [13, 0]
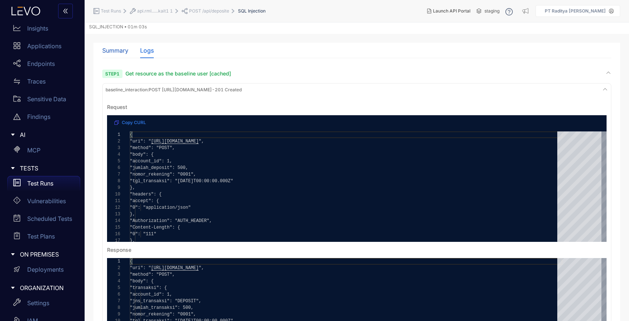
click at [121, 50] on div "Summary" at bounding box center [115, 50] width 26 height 7
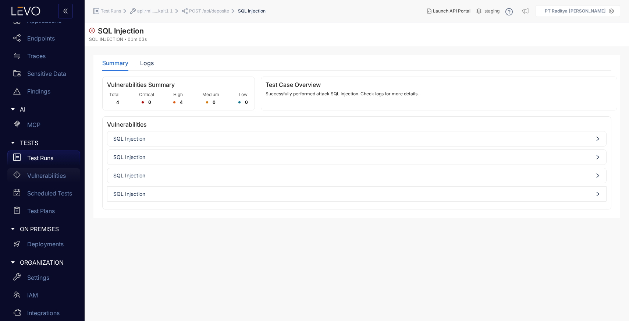
scroll to position [71, 0]
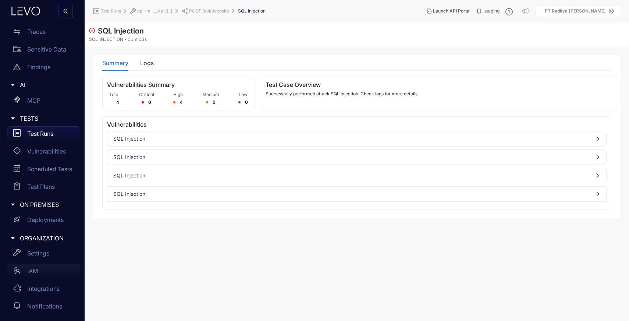
click at [38, 270] on p "IAM" at bounding box center [32, 271] width 11 height 7
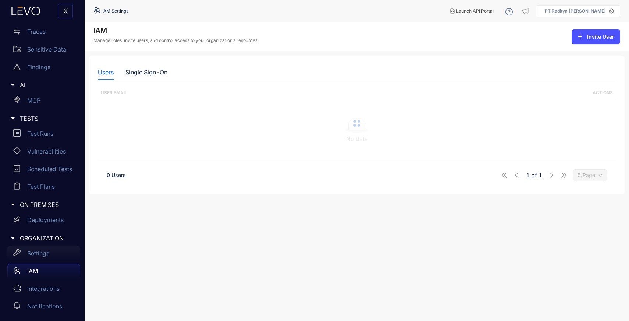
click at [48, 249] on div "Settings" at bounding box center [43, 253] width 73 height 15
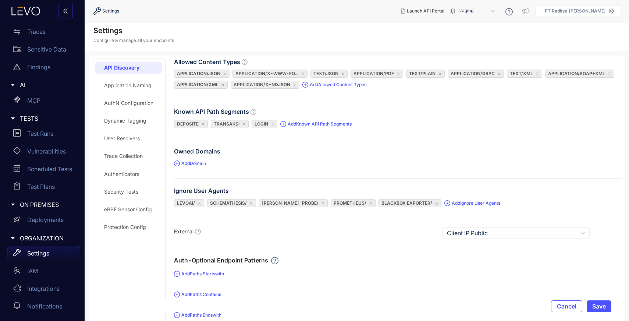
click at [140, 89] on div "Application Naming" at bounding box center [128, 85] width 67 height 12
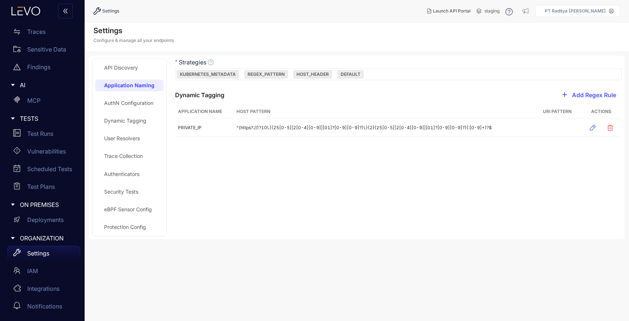
click at [135, 102] on div "AuthN Configuration" at bounding box center [128, 103] width 49 height 6
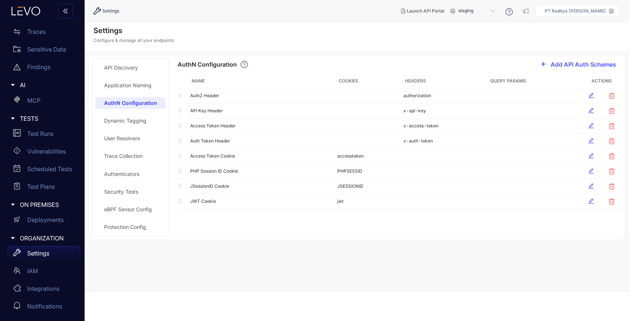
click at [136, 120] on div "Dynamic Tagging" at bounding box center [125, 121] width 42 height 6
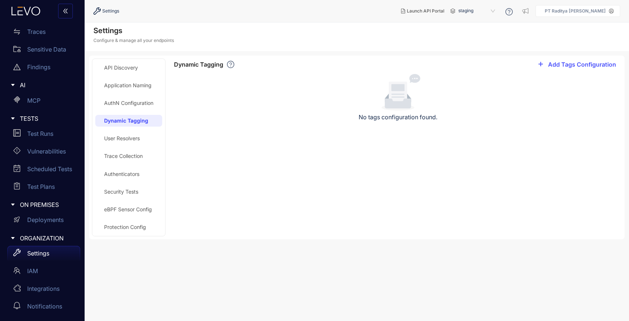
click at [135, 140] on div "User Resolvers" at bounding box center [122, 138] width 36 height 6
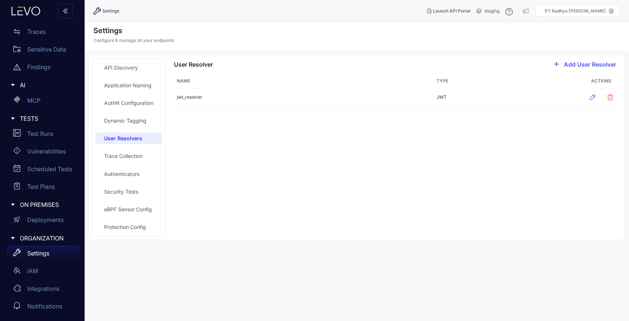
click at [139, 87] on div "Application Naming" at bounding box center [127, 85] width 47 height 6
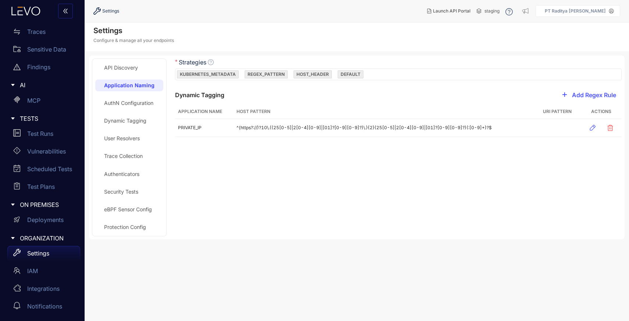
click at [138, 112] on div "API Discovery Application Naming AuthN Configuration Dynamic Tagging User Resol…" at bounding box center [129, 147] width 68 height 171
click at [144, 105] on div "AuthN Configuration" at bounding box center [128, 103] width 49 height 6
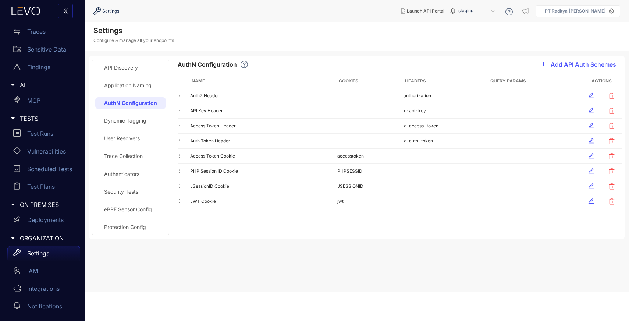
click at [127, 173] on div "Authenticators" at bounding box center [121, 174] width 35 height 6
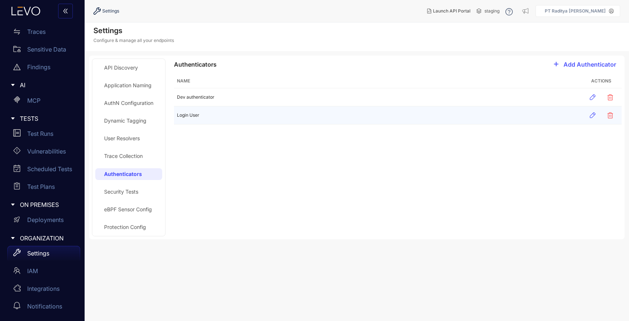
click at [301, 118] on td "Login User" at bounding box center [377, 115] width 407 height 18
click at [592, 116] on icon "button" at bounding box center [592, 114] width 7 height 7
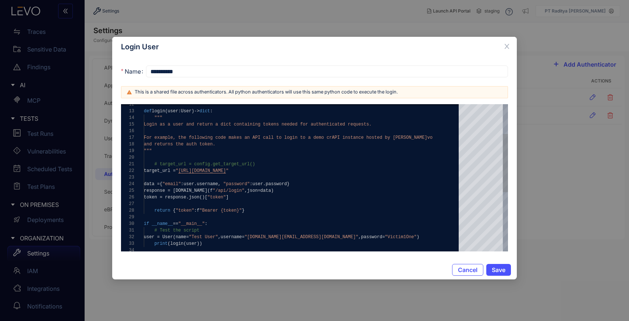
type textarea "**********"
drag, startPoint x: 227, startPoint y: 191, endPoint x: 249, endPoint y: 192, distance: 21.7
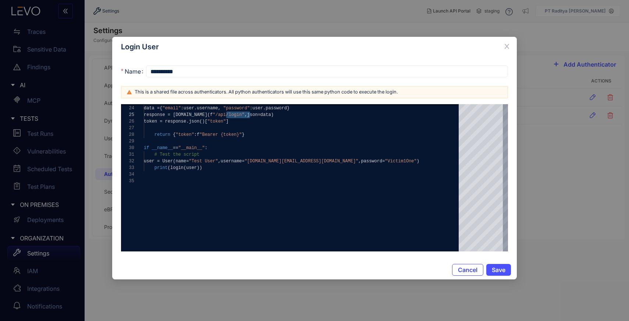
click at [467, 269] on span "Cancel" at bounding box center [468, 269] width 20 height 7
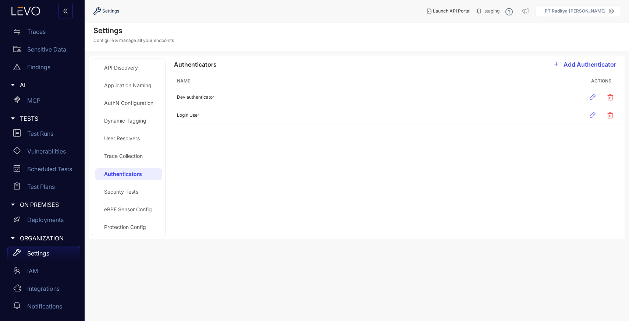
click at [574, 68] on button "Add Authenticator" at bounding box center [583, 65] width 78 height 12
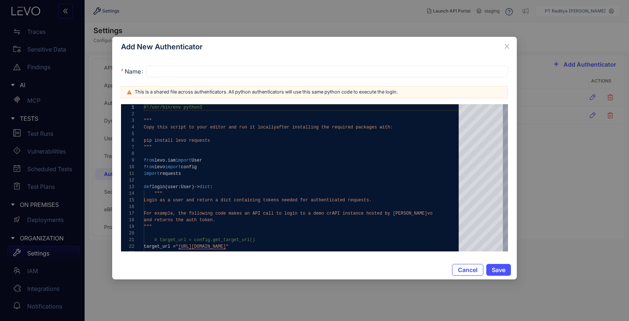
click at [471, 272] on span "Cancel" at bounding box center [468, 269] width 20 height 7
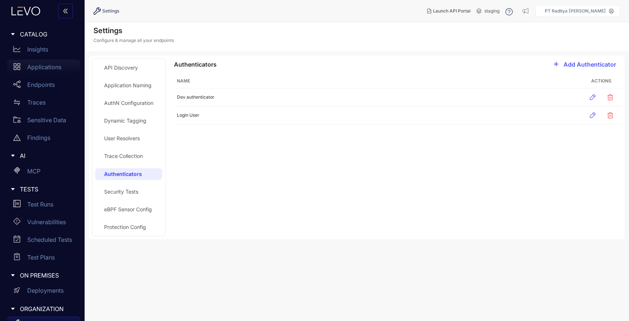
click at [55, 70] on p "Applications" at bounding box center [44, 67] width 34 height 7
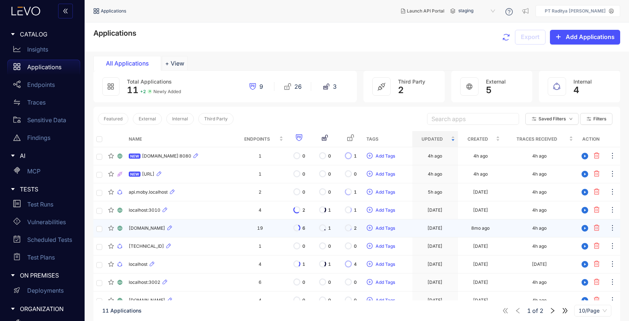
click at [203, 224] on div "[DOMAIN_NAME]" at bounding box center [180, 228] width 102 height 9
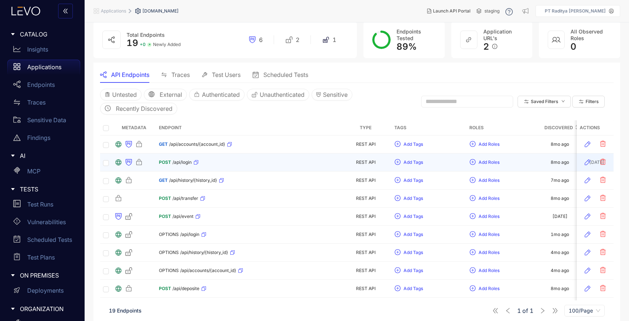
scroll to position [41, 0]
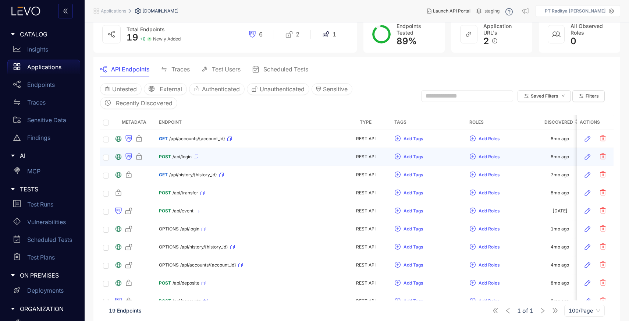
click at [256, 154] on div "POST /api/login" at bounding box center [248, 157] width 178 height 12
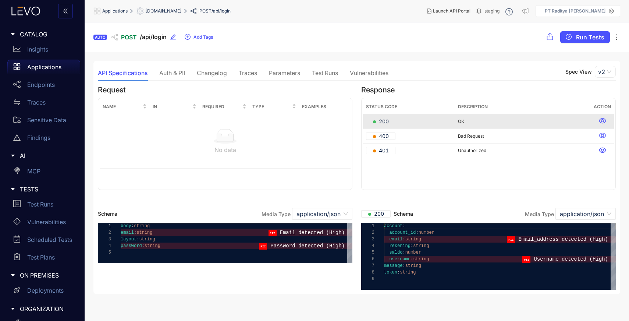
click at [291, 71] on div "Parameters" at bounding box center [284, 73] width 31 height 7
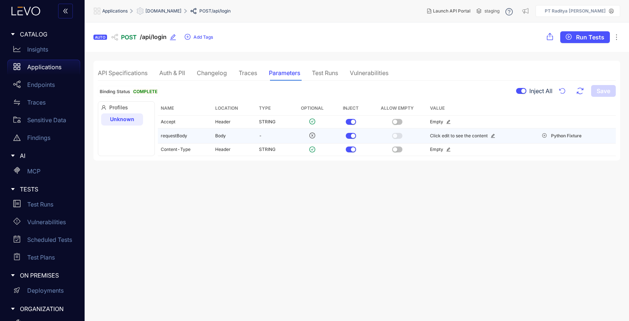
click at [493, 137] on icon "edit" at bounding box center [493, 136] width 4 height 4
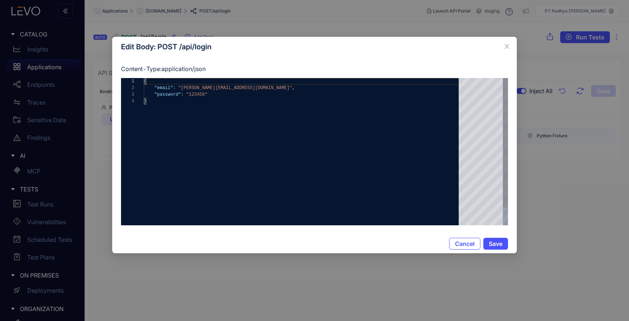
click at [311, 124] on div "{ "email" : "niki@rml.co.id" , "password" : "123456" }" at bounding box center [304, 161] width 320 height 167
click at [242, 99] on div "}" at bounding box center [304, 101] width 320 height 7
click at [230, 95] on div ""password" : "123456"" at bounding box center [304, 94] width 320 height 7
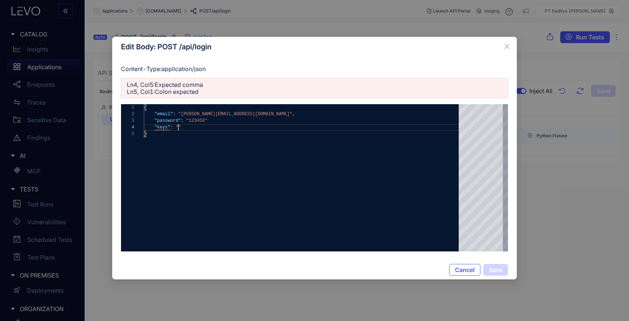
scroll to position [19, 34]
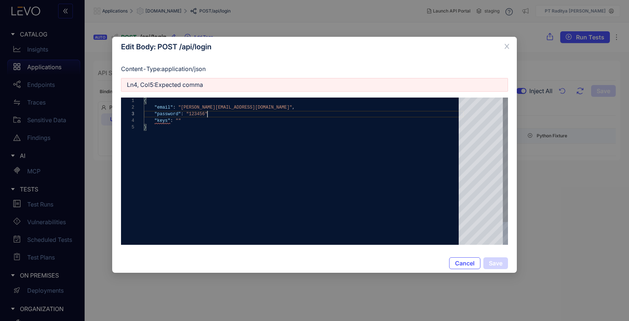
click at [214, 115] on div ""password" : "123456"" at bounding box center [304, 114] width 320 height 7
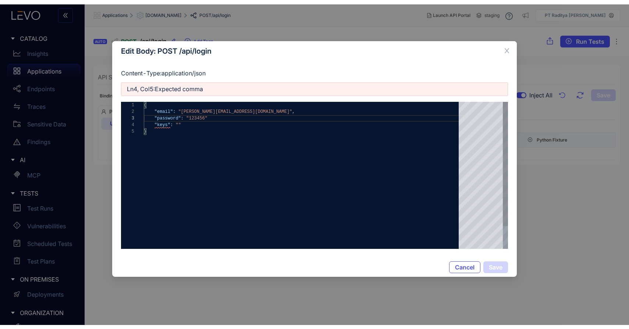
scroll to position [14, 66]
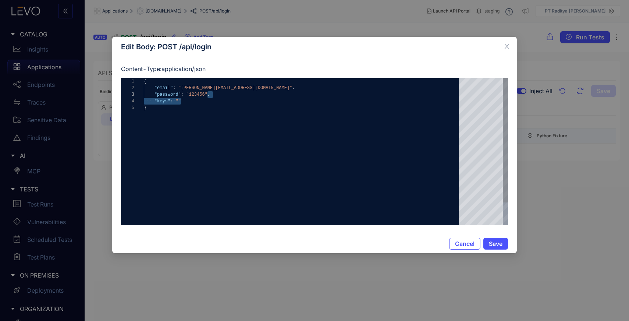
drag, startPoint x: 192, startPoint y: 102, endPoint x: 208, endPoint y: 96, distance: 16.8
type textarea "**********"
click at [466, 248] on button "Cancel" at bounding box center [464, 244] width 31 height 12
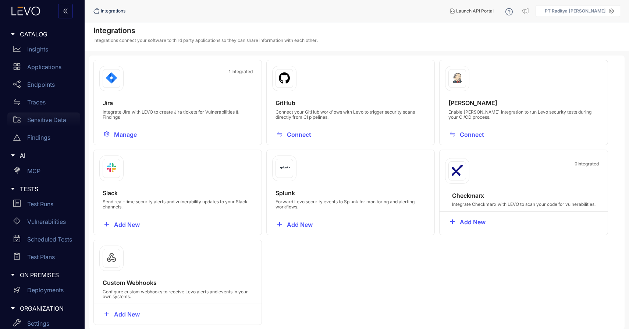
click at [53, 117] on p "Sensitive Data" at bounding box center [46, 120] width 39 height 7
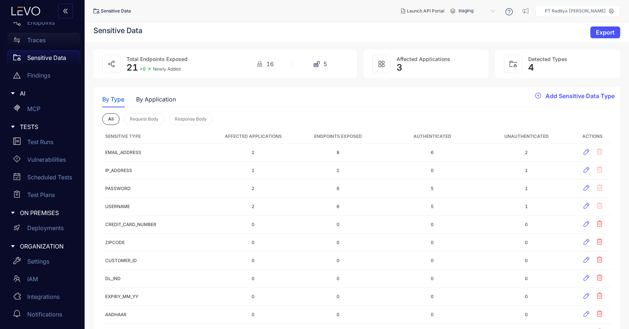
click at [61, 43] on div "Traces" at bounding box center [43, 40] width 73 height 15
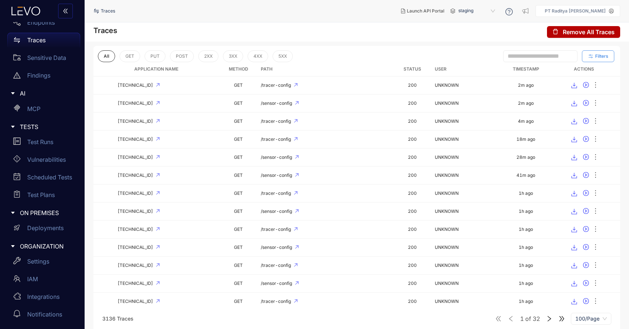
click at [611, 54] on button "Filters" at bounding box center [598, 56] width 32 height 12
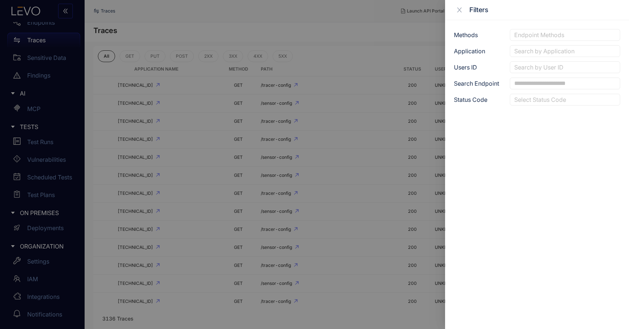
click at [564, 97] on div at bounding box center [562, 100] width 98 height 8
click at [554, 41] on div "Methods Endpoint Methods Application Search by Application Users ID Search by U…" at bounding box center [537, 174] width 184 height 309
click at [556, 33] on div at bounding box center [565, 35] width 105 height 8
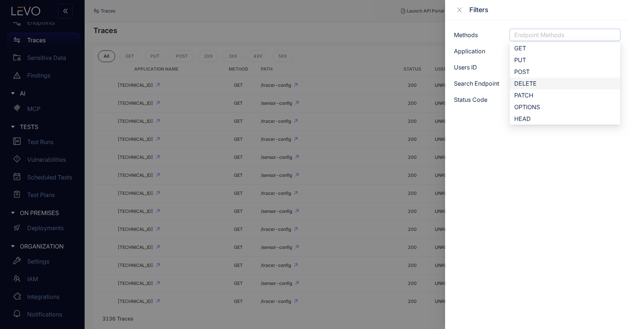
click at [477, 127] on div "Methods Endpoint Methods POST DELETE PATCH GET PUT POST DELETE PATCH OPTIONS HE…" at bounding box center [537, 174] width 184 height 309
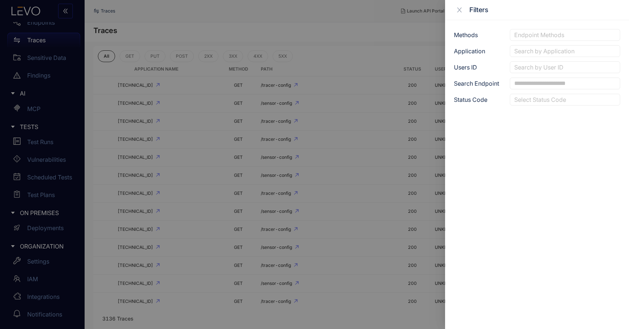
click at [538, 54] on div at bounding box center [565, 51] width 105 height 8
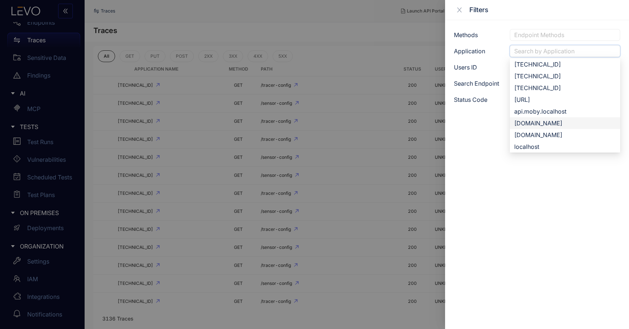
click at [570, 126] on div "[DOMAIN_NAME]" at bounding box center [565, 123] width 102 height 8
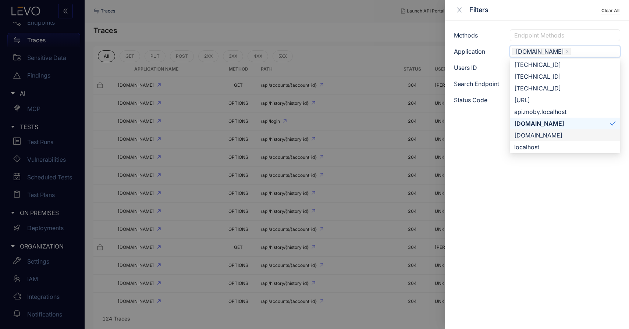
click at [393, 150] on div at bounding box center [314, 164] width 629 height 329
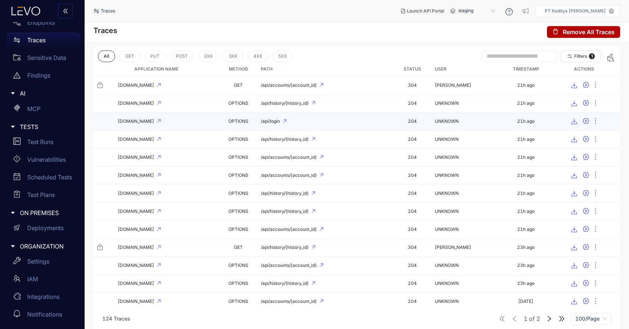
click at [371, 122] on div "/api/login" at bounding box center [326, 121] width 130 height 5
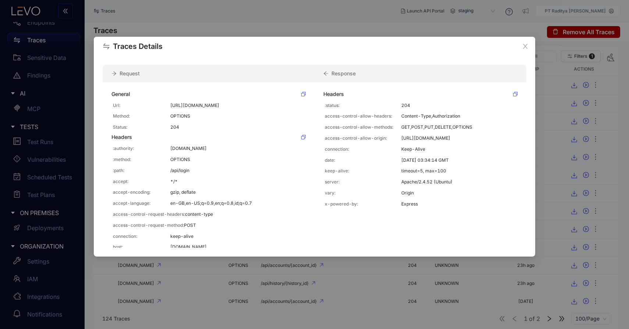
click at [66, 175] on div "Traces Details Request Response General Url: http://api.rmldev.my.id/api/login …" at bounding box center [314, 164] width 629 height 329
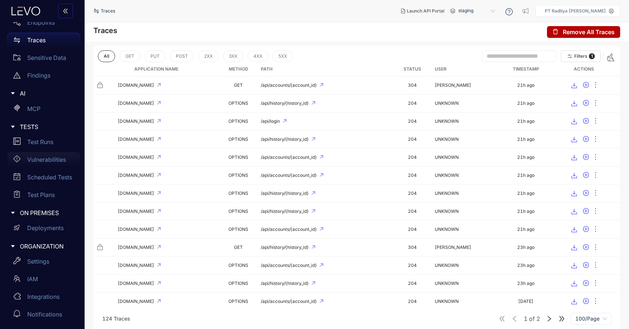
click at [66, 156] on div "Vulnerabilities" at bounding box center [43, 159] width 73 height 15
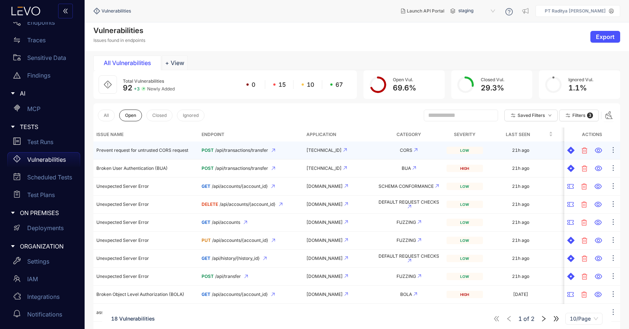
click at [314, 152] on div "[TECHNICAL_ID]" at bounding box center [339, 150] width 64 height 5
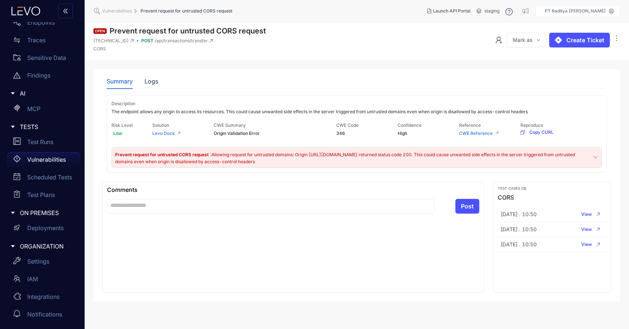
click at [271, 157] on span ": Allowing request for untrusted domains: Origin http://example.com returned st…" at bounding box center [345, 158] width 460 height 12
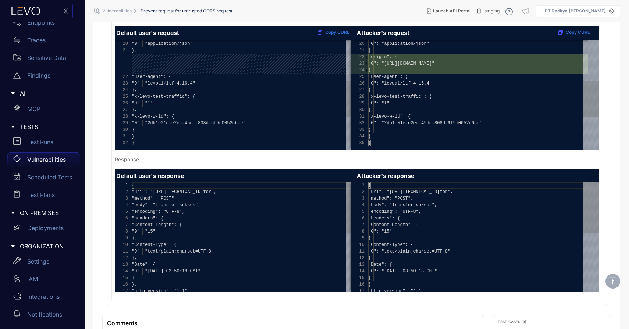
scroll to position [279, 0]
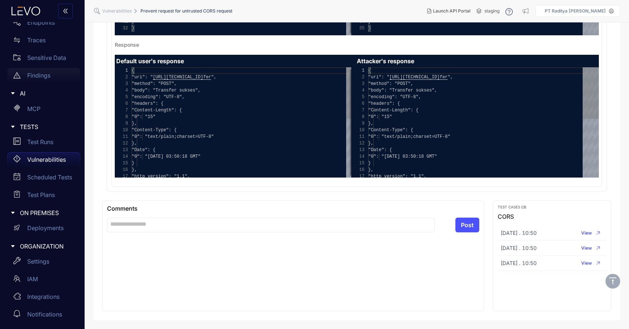
click at [52, 69] on div "Findings" at bounding box center [43, 75] width 73 height 15
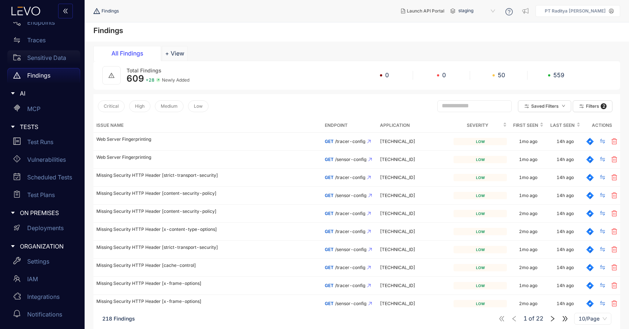
click at [53, 62] on div "Sensitive Data" at bounding box center [43, 57] width 73 height 15
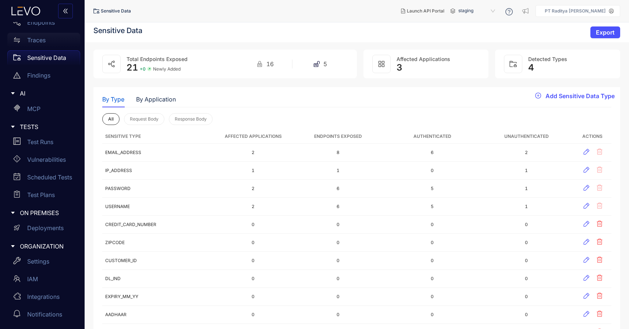
click at [44, 40] on p "Traces" at bounding box center [36, 40] width 18 height 7
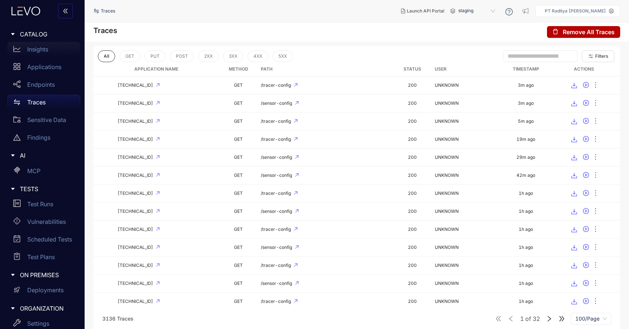
click at [53, 46] on div "Insights" at bounding box center [43, 49] width 73 height 15
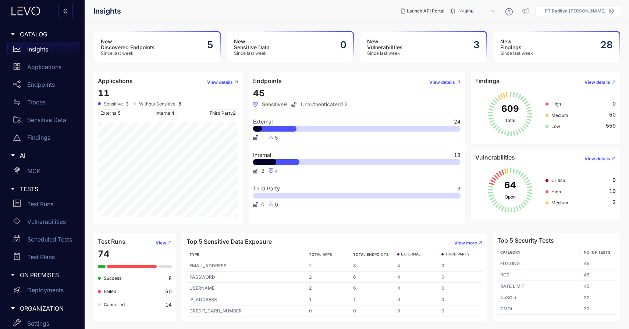
click at [32, 13] on icon at bounding box center [35, 11] width 9 height 9
click at [63, 71] on div "Applications" at bounding box center [43, 67] width 73 height 15
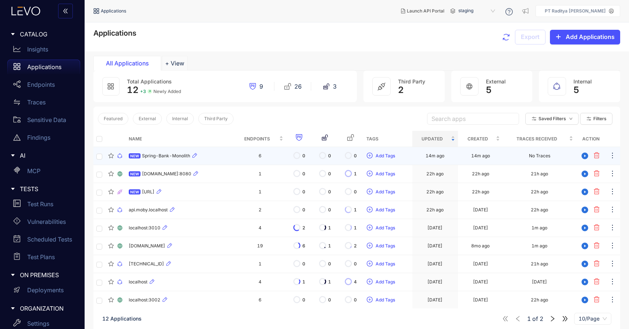
click at [212, 152] on div "NEW Spring-Bank-Monolith" at bounding box center [180, 156] width 102 height 9
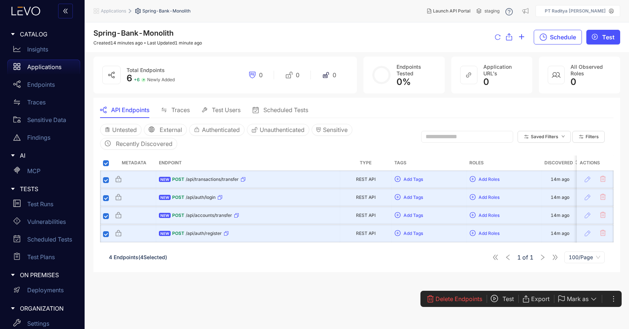
click at [503, 300] on span "Test" at bounding box center [508, 299] width 11 height 7
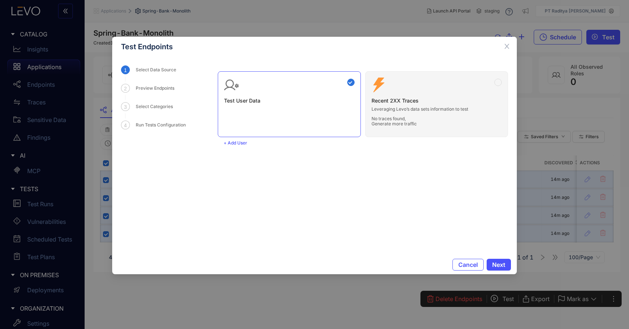
click at [413, 110] on div "Test User Data Zero Config Recent 2XX Traces Leveraging Levo’s data sets inform…" at bounding box center [363, 102] width 290 height 72
click at [499, 79] on div "Test User Data Zero Config Recent 2XX Traces Leveraging Levo’s data sets inform…" at bounding box center [363, 102] width 290 height 72
click at [500, 268] on span "Next" at bounding box center [498, 265] width 13 height 7
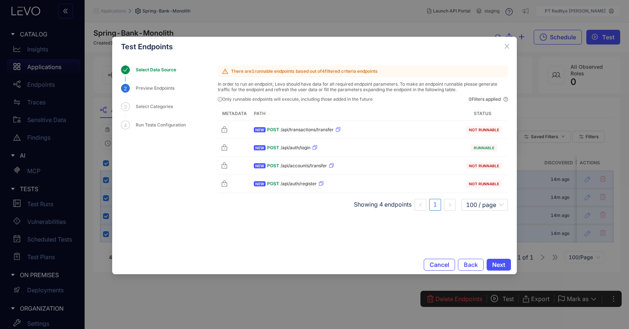
click at [433, 266] on span "Cancel" at bounding box center [440, 265] width 20 height 7
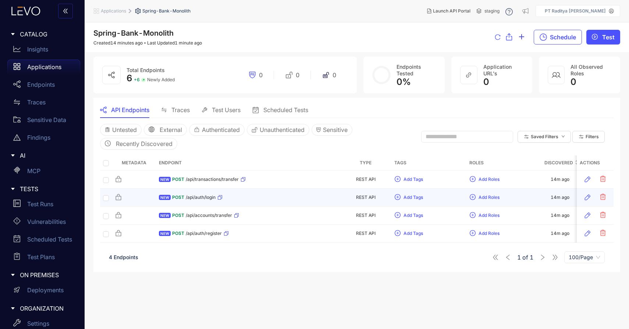
click at [107, 193] on td at bounding box center [106, 198] width 12 height 18
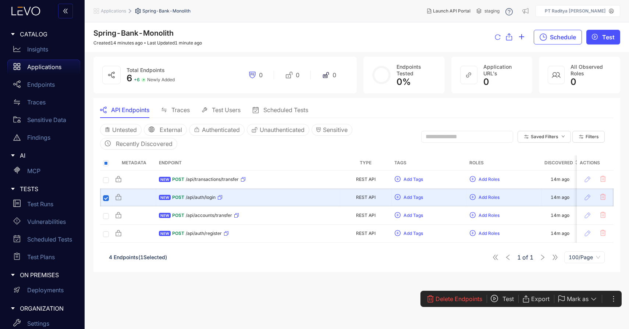
click at [504, 302] on span "Test" at bounding box center [508, 299] width 11 height 7
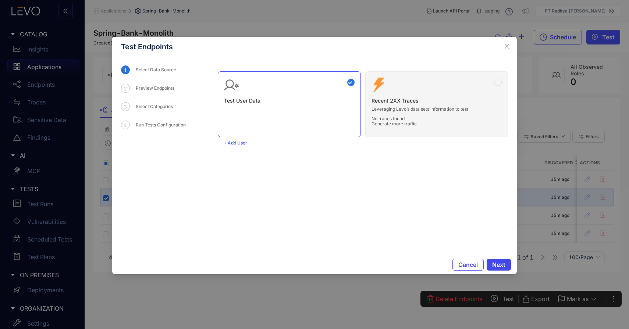
click at [498, 262] on span "Next" at bounding box center [498, 265] width 13 height 7
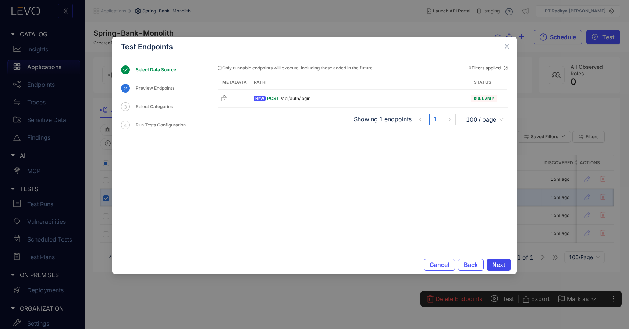
click at [498, 262] on span "Next" at bounding box center [498, 265] width 13 height 7
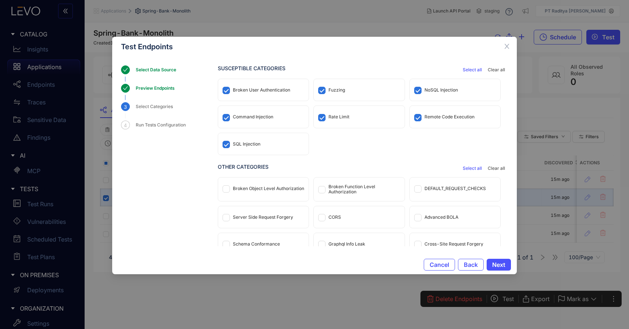
click at [468, 168] on span "Select all" at bounding box center [472, 168] width 19 height 5
click at [498, 263] on span "Next" at bounding box center [498, 265] width 13 height 7
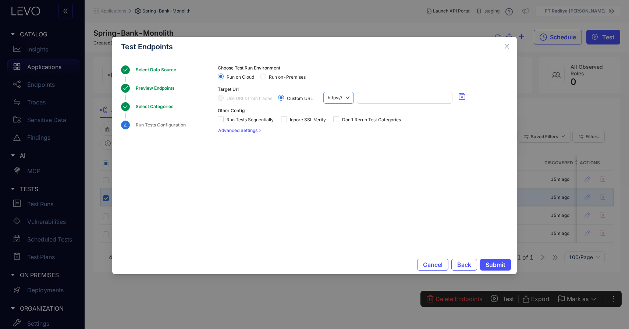
click at [344, 96] on span "https://" at bounding box center [339, 97] width 22 height 11
click at [339, 119] on div "http://" at bounding box center [339, 123] width 22 height 8
click at [363, 102] on input "search" at bounding box center [403, 97] width 89 height 11
type input "**********"
click at [282, 77] on span "Run on-Premises" at bounding box center [287, 77] width 43 height 5
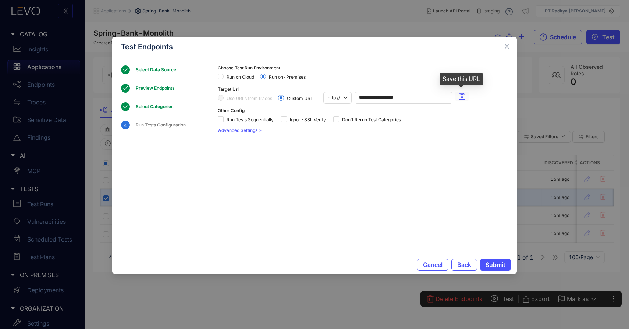
click at [463, 97] on icon "save" at bounding box center [462, 96] width 7 height 7
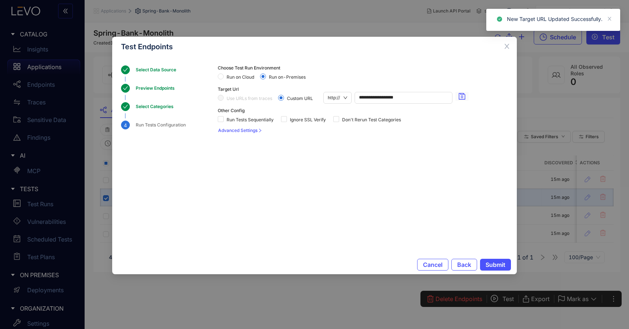
click at [253, 132] on span "Advanced Settings" at bounding box center [237, 130] width 39 height 5
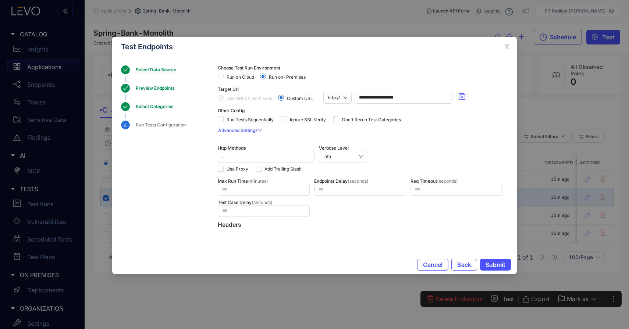
click at [253, 132] on span "Advanced Settings" at bounding box center [237, 130] width 39 height 5
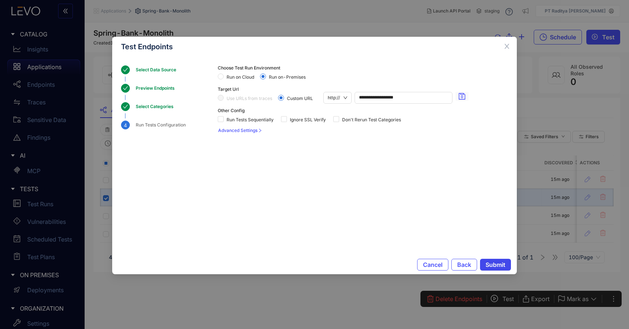
click at [494, 266] on span "Submit" at bounding box center [496, 265] width 20 height 7
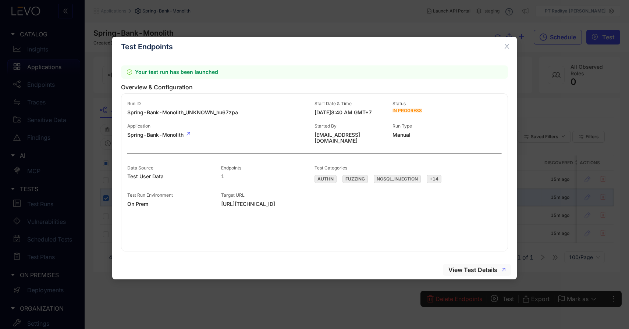
click at [494, 267] on span "View Test Details" at bounding box center [473, 270] width 49 height 7
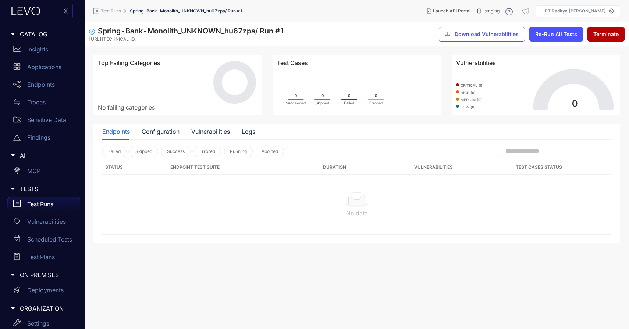
click at [61, 198] on div "Test Runs" at bounding box center [43, 204] width 73 height 15
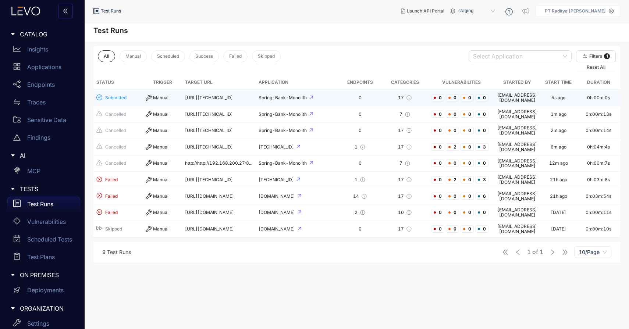
click at [330, 101] on td "Spring-Bank-Monolith" at bounding box center [297, 98] width 83 height 17
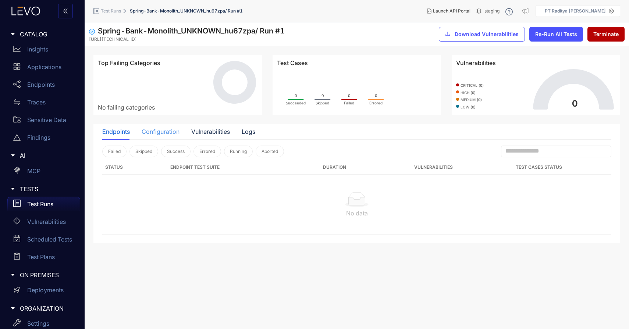
click at [174, 136] on div "Configuration" at bounding box center [161, 131] width 38 height 15
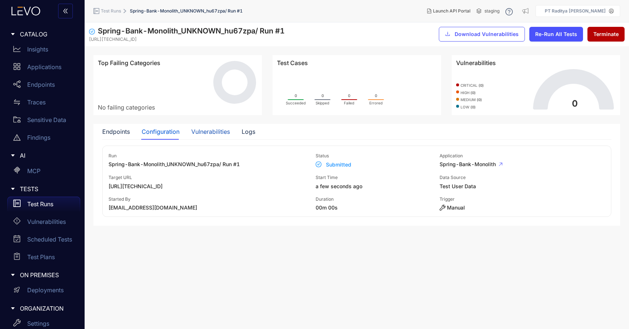
click at [214, 135] on div "Vulnerabilities" at bounding box center [210, 131] width 39 height 7
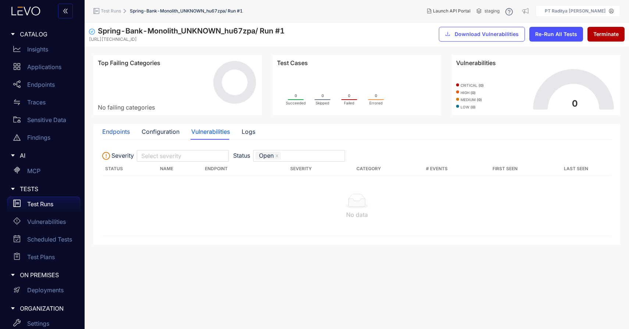
click at [122, 133] on div "Endpoints" at bounding box center [116, 131] width 28 height 7
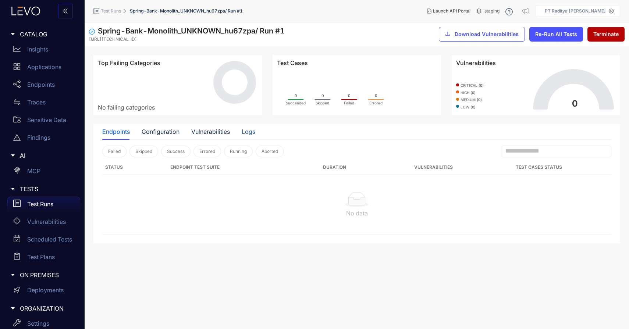
click at [247, 129] on div "Logs" at bounding box center [249, 131] width 14 height 7
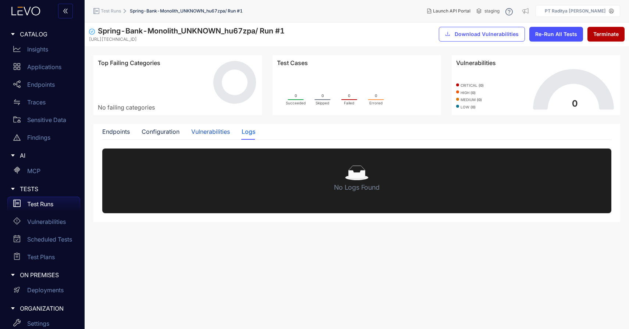
click at [222, 131] on div "Vulnerabilities" at bounding box center [210, 131] width 39 height 7
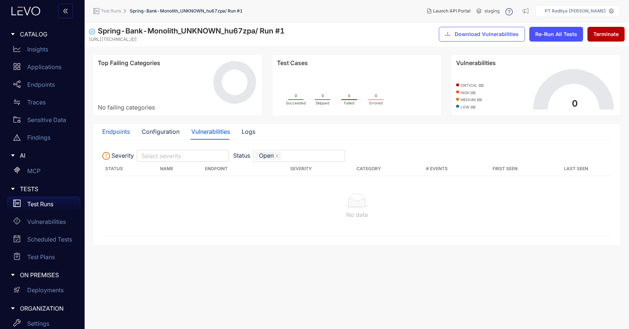
click at [127, 134] on div "Endpoints" at bounding box center [116, 131] width 28 height 7
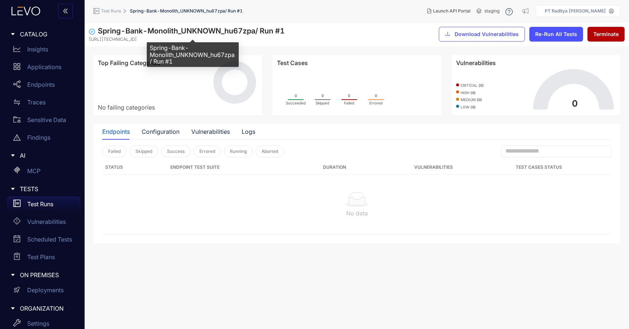
click at [132, 29] on span "Spring-Bank-Monolith_UNKNOWN_hu67zpa / Run # 1" at bounding box center [191, 30] width 187 height 9
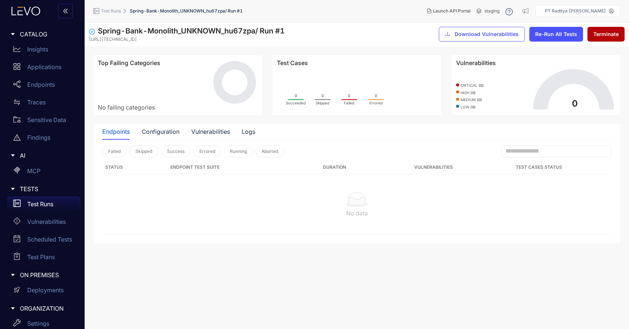
click at [118, 11] on span "Test Runs" at bounding box center [111, 10] width 20 height 5
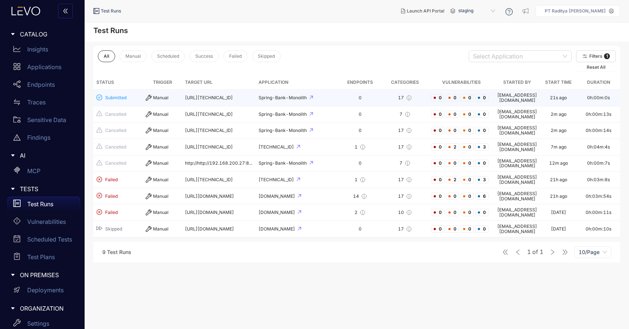
click at [424, 98] on div "17" at bounding box center [405, 98] width 40 height 6
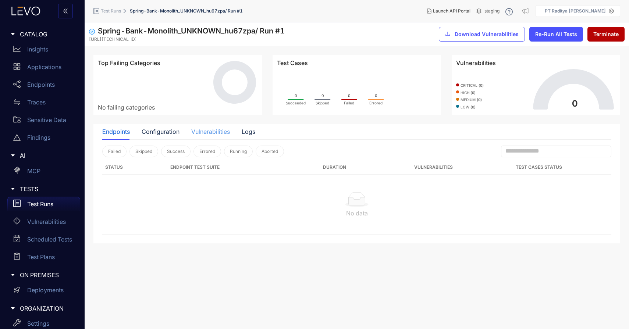
click at [217, 136] on div "Vulnerabilities" at bounding box center [210, 131] width 39 height 15
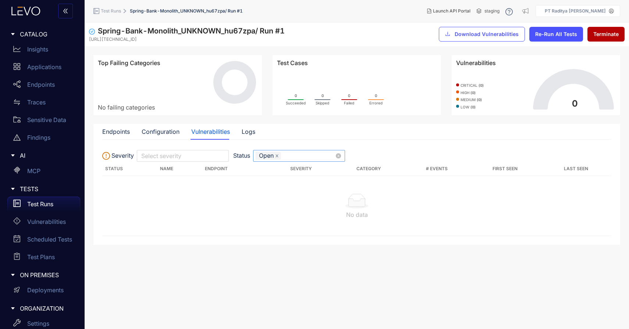
click at [279, 156] on icon "close" at bounding box center [277, 156] width 4 height 4
click at [254, 134] on div "Logs" at bounding box center [249, 131] width 14 height 7
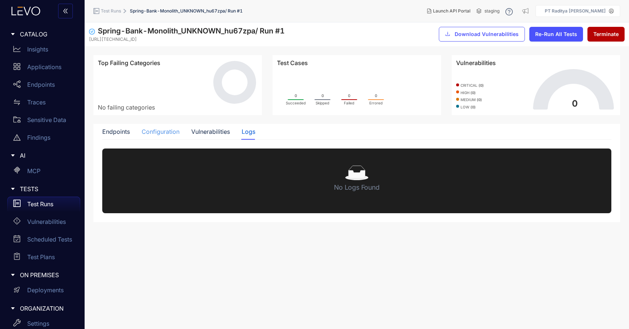
click at [168, 137] on div "Configuration" at bounding box center [161, 131] width 38 height 15
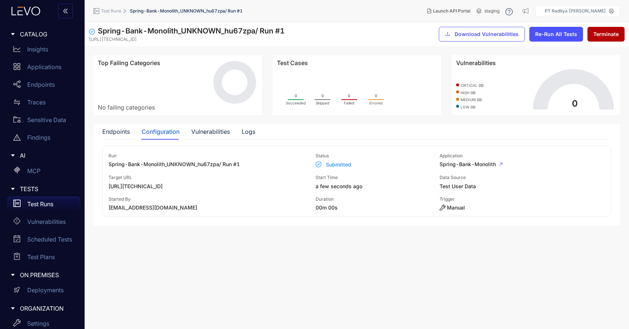
click at [176, 191] on div "Run Spring-Bank-Monolith_UNKNOWN_hu67zpa / Run # 1 Status Submitted Application…" at bounding box center [356, 182] width 509 height 72
click at [131, 134] on div "Endpoints Configuration Vulnerabilities Logs" at bounding box center [178, 131] width 153 height 15
click at [127, 134] on div "Endpoints" at bounding box center [116, 131] width 28 height 7
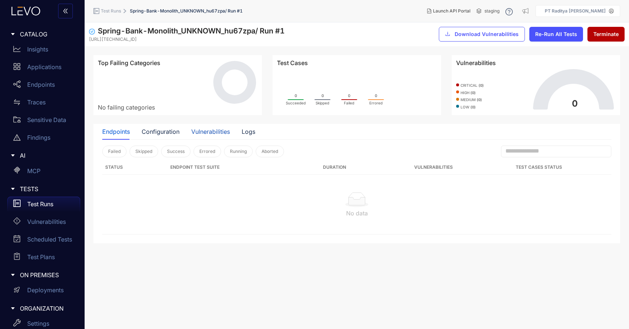
click at [216, 134] on div "Vulnerabilities" at bounding box center [210, 131] width 39 height 7
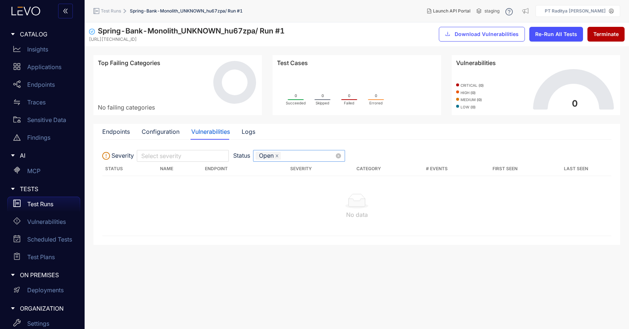
click at [277, 156] on icon "close" at bounding box center [277, 156] width 4 height 4
click at [150, 151] on div "Select severity" at bounding box center [183, 156] width 92 height 12
click at [114, 10] on span "Test Runs" at bounding box center [111, 10] width 20 height 5
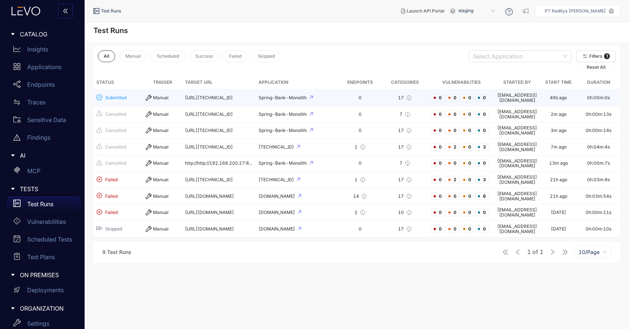
click at [340, 101] on td "0" at bounding box center [360, 98] width 43 height 17
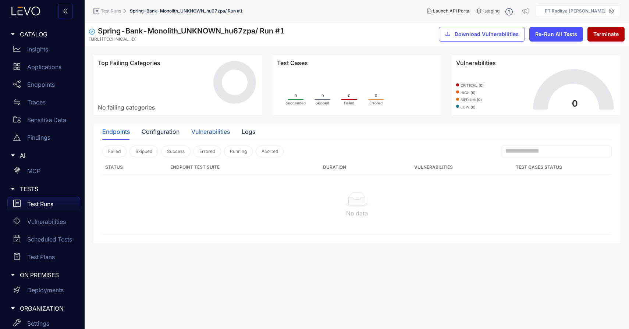
click at [226, 133] on div "Vulnerabilities" at bounding box center [210, 131] width 39 height 7
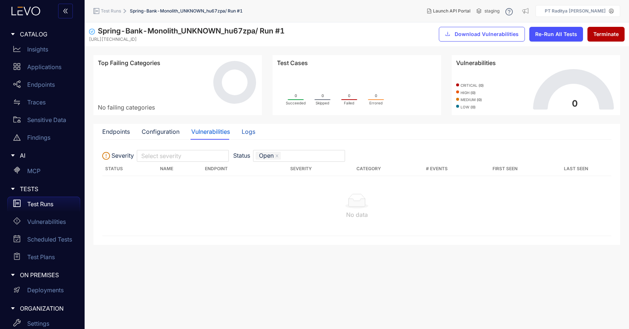
click at [248, 135] on div "Logs" at bounding box center [249, 131] width 14 height 7
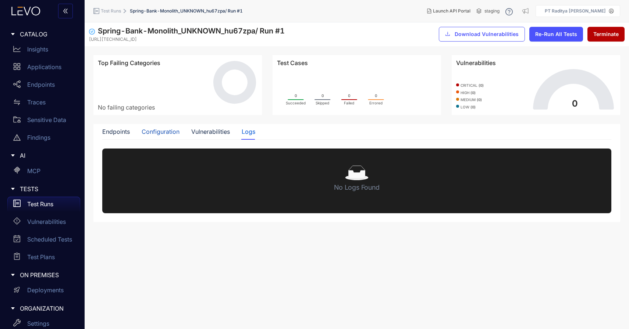
click at [170, 129] on div "Configuration" at bounding box center [161, 131] width 38 height 7
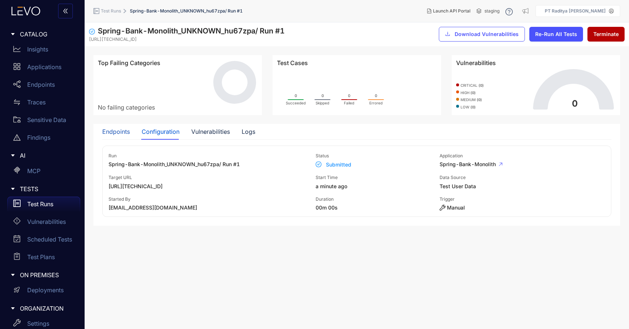
click at [118, 132] on div "Endpoints" at bounding box center [116, 131] width 28 height 7
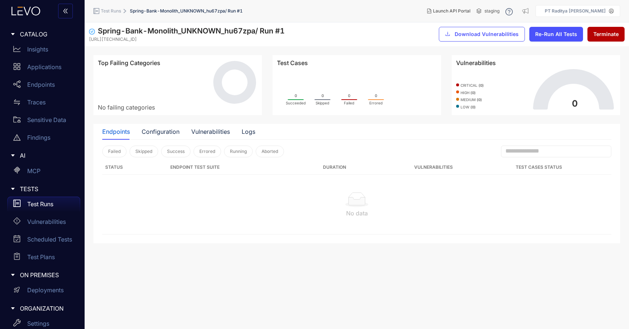
click at [117, 10] on span "Test Runs" at bounding box center [111, 10] width 20 height 5
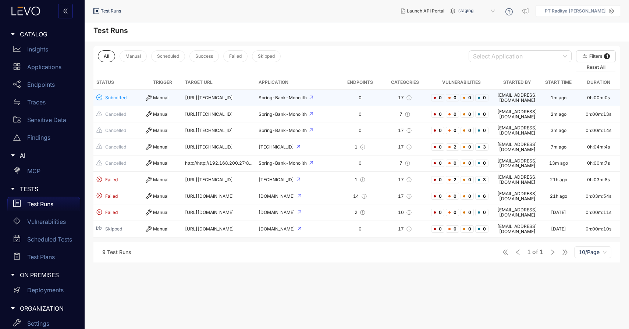
click at [315, 102] on td "Spring-Bank-Monolith" at bounding box center [297, 98] width 83 height 17
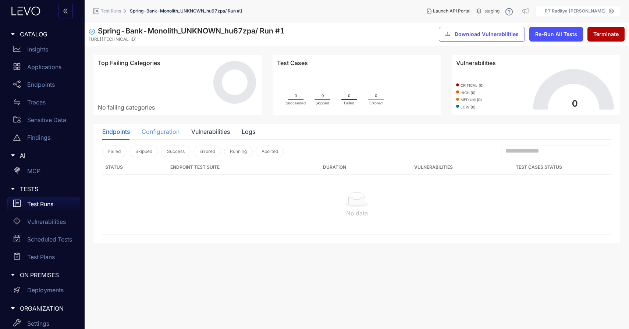
click at [162, 136] on div "Configuration" at bounding box center [161, 131] width 38 height 15
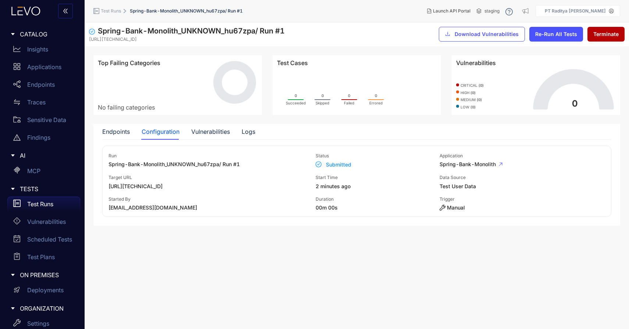
click at [209, 164] on span "Spring-Bank-Monolith_UNKNOWN_hu67zpa / Run # 1" at bounding box center [174, 165] width 131 height 6
click at [200, 185] on span "[URL][TECHNICAL_ID]" at bounding box center [212, 187] width 207 height 6
click at [53, 203] on p "Test Runs" at bounding box center [40, 204] width 26 height 7
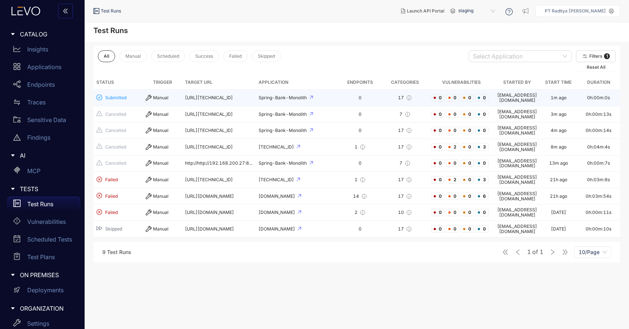
click at [378, 98] on div "0" at bounding box center [360, 97] width 38 height 5
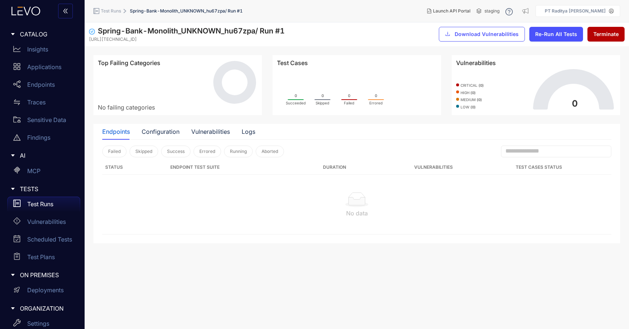
click at [255, 134] on div "Endpoints Configuration Vulnerabilities Logs" at bounding box center [356, 131] width 509 height 15
click at [245, 130] on div "Logs" at bounding box center [249, 131] width 14 height 7
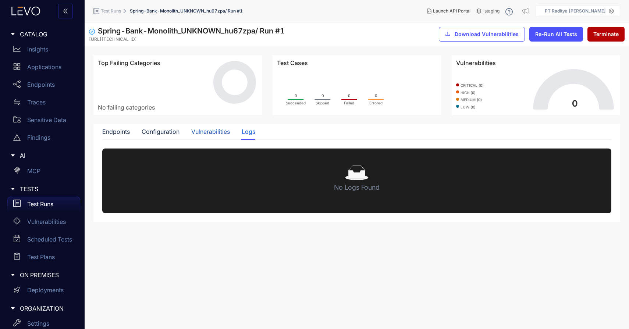
click at [211, 131] on div "Vulnerabilities" at bounding box center [210, 131] width 39 height 7
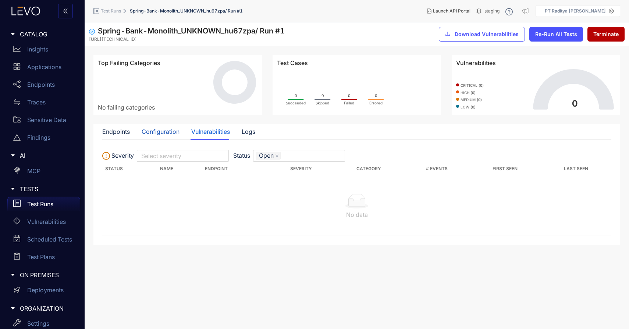
click at [170, 134] on div "Configuration" at bounding box center [161, 131] width 38 height 7
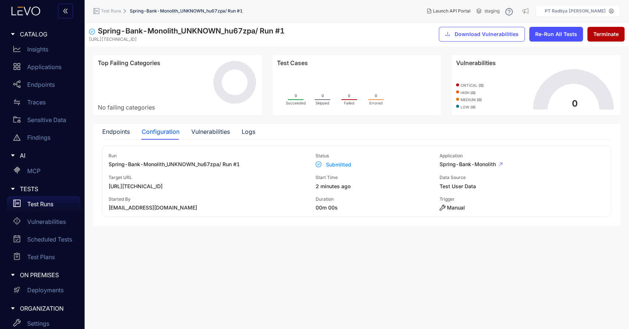
click at [136, 130] on div "Endpoints Configuration Vulnerabilities Logs" at bounding box center [178, 131] width 153 height 15
click at [58, 81] on div "Endpoints" at bounding box center [43, 84] width 73 height 15
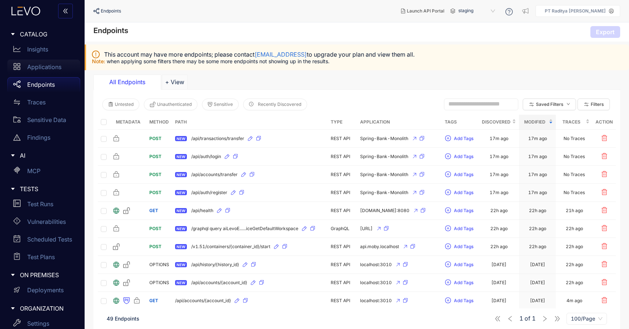
click at [55, 71] on div "Applications" at bounding box center [43, 67] width 73 height 15
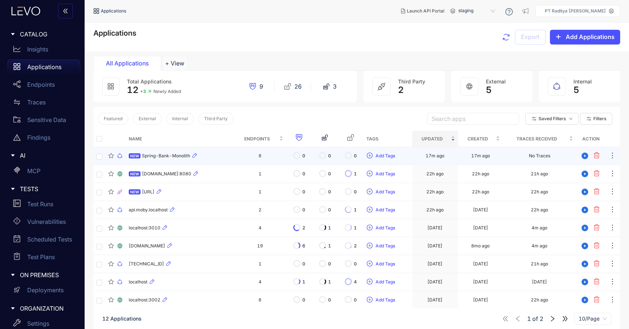
click at [224, 162] on td "NEW Spring-Bank-Monolith" at bounding box center [180, 156] width 108 height 18
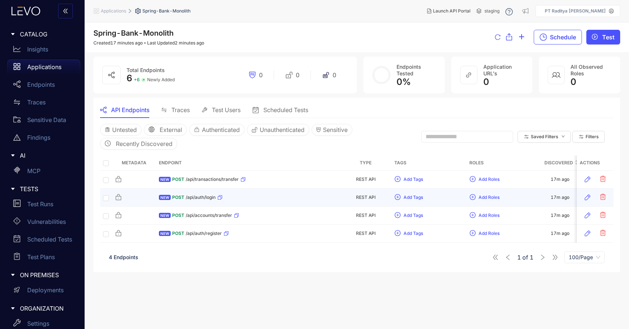
click at [298, 199] on div "NEW POST /api/auth/login" at bounding box center [248, 198] width 178 height 12
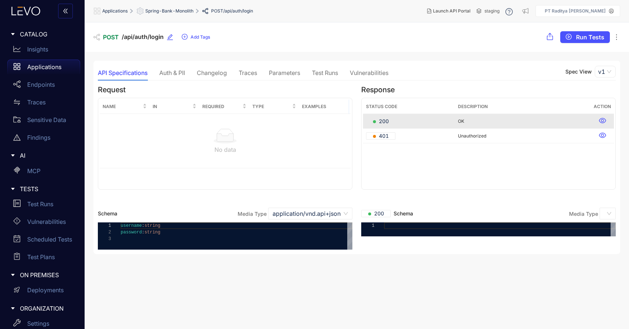
click at [229, 71] on div "API Specifications Auth & PII Changelog Traces Parameters Test Runs Vulnerabili…" at bounding box center [243, 72] width 291 height 15
click at [250, 71] on div "Traces" at bounding box center [248, 73] width 18 height 7
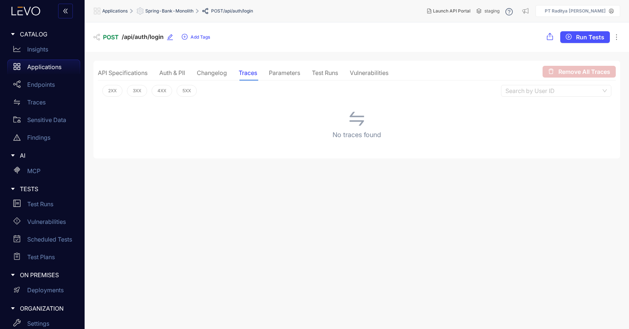
click at [275, 71] on div "Parameters" at bounding box center [284, 73] width 31 height 7
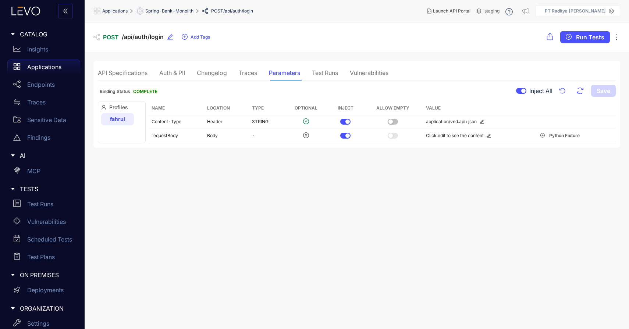
click at [213, 75] on div "Changelog" at bounding box center [212, 73] width 30 height 7
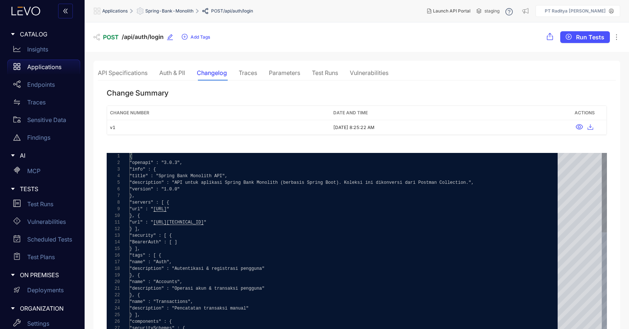
click at [172, 71] on div "Auth & PII" at bounding box center [172, 73] width 26 height 7
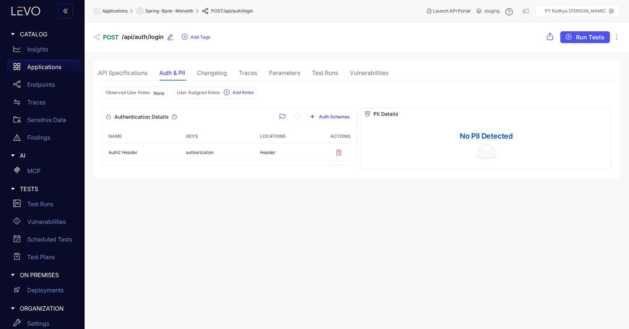
click at [244, 71] on div "Traces" at bounding box center [248, 73] width 18 height 7
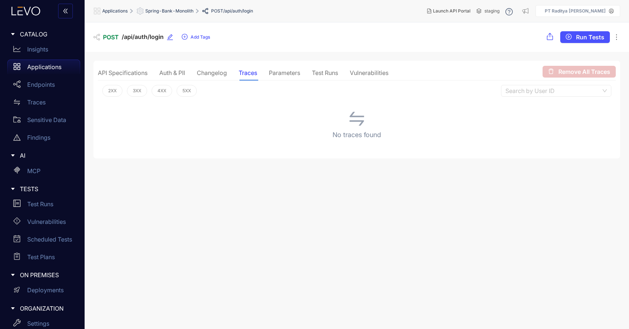
click at [137, 73] on div "API Specifications" at bounding box center [123, 73] width 50 height 7
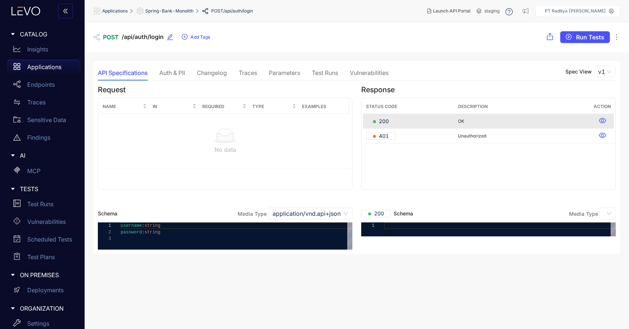
scroll to position [0, 0]
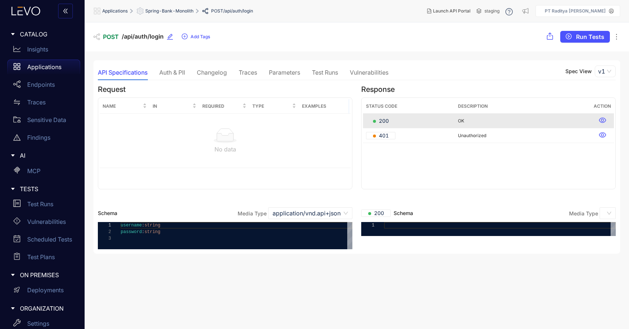
click at [212, 74] on div "Changelog" at bounding box center [212, 72] width 30 height 7
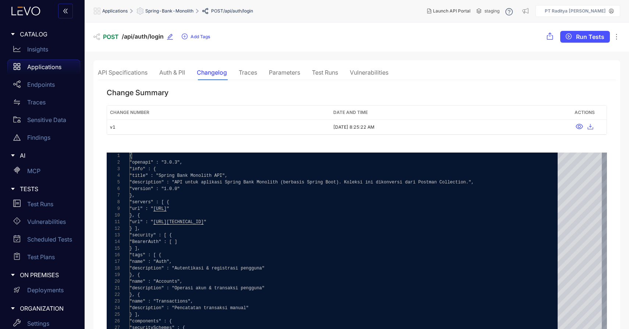
click at [243, 74] on div "Traces" at bounding box center [248, 72] width 18 height 7
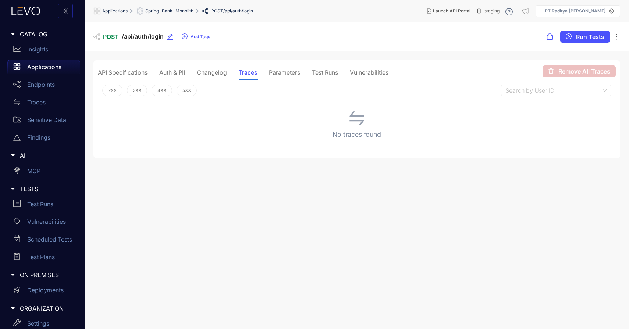
click at [216, 75] on div "Changelog" at bounding box center [212, 72] width 30 height 7
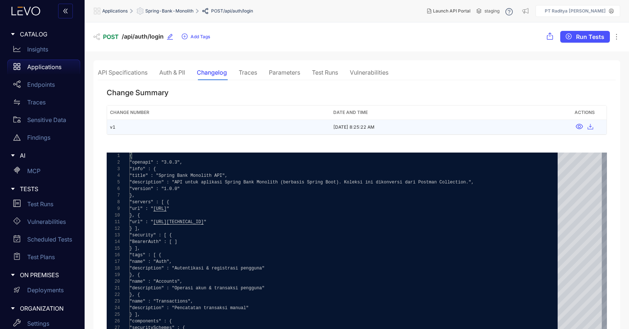
click at [584, 126] on div at bounding box center [585, 127] width 38 height 8
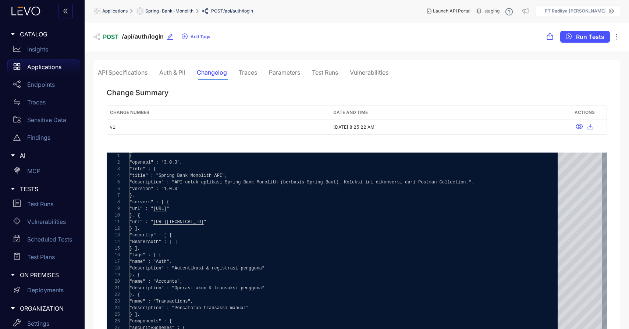
click at [329, 76] on div "Test Runs" at bounding box center [325, 72] width 26 height 15
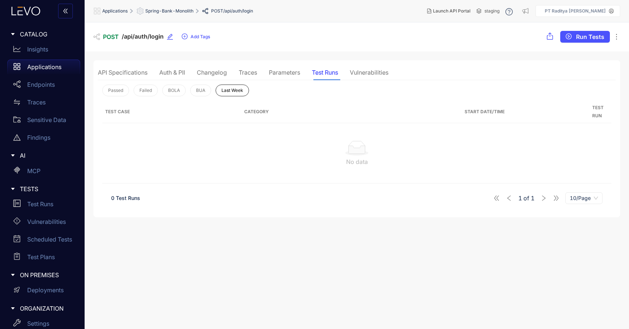
click at [284, 70] on div "Parameters" at bounding box center [284, 72] width 31 height 7
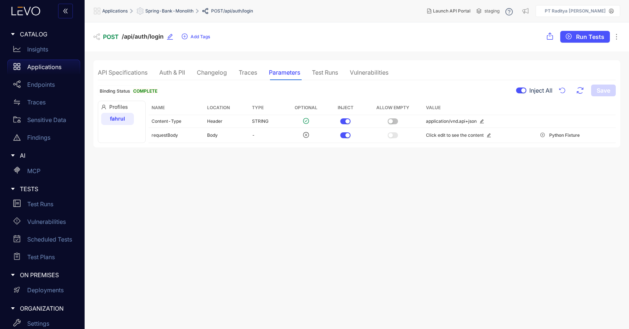
click at [123, 119] on span "fahrul" at bounding box center [117, 119] width 15 height 6
click at [131, 118] on div "fahrul" at bounding box center [117, 119] width 33 height 12
click at [141, 91] on span "Complete" at bounding box center [145, 91] width 24 height 6
click at [125, 118] on div "fahrul" at bounding box center [117, 119] width 33 height 12
click at [115, 111] on div "Profiles fahrul" at bounding box center [122, 122] width 48 height 42
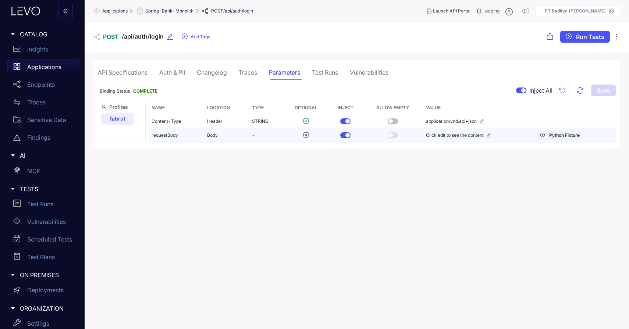
click at [543, 136] on icon "plus-circle" at bounding box center [543, 135] width 4 height 4
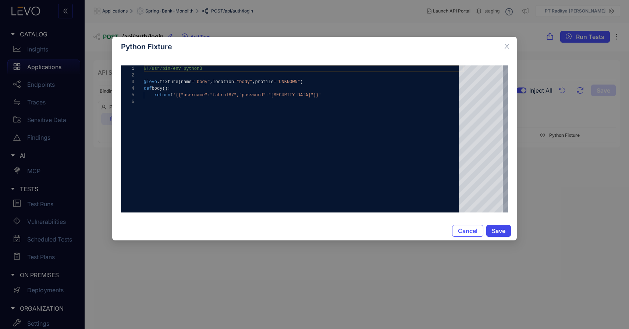
click at [500, 229] on span "Save" at bounding box center [499, 231] width 14 height 7
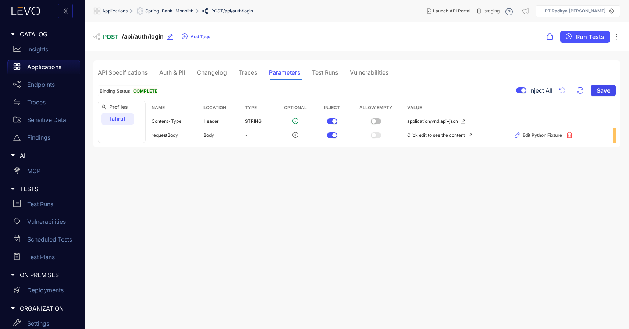
click at [608, 91] on span "Save" at bounding box center [604, 90] width 14 height 7
click at [329, 70] on div "Test Runs" at bounding box center [325, 72] width 26 height 7
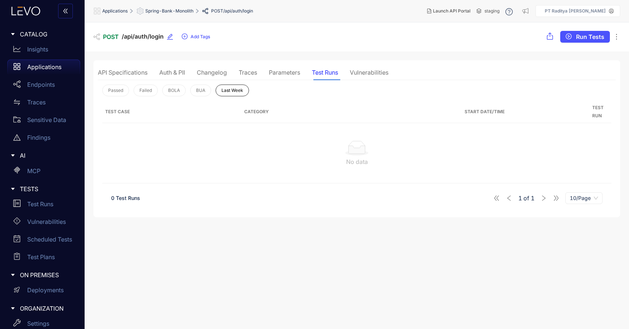
click at [279, 71] on div "Parameters" at bounding box center [284, 72] width 31 height 7
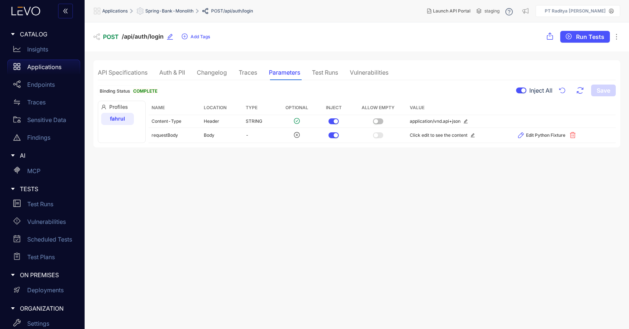
click at [245, 78] on div "Traces" at bounding box center [248, 72] width 18 height 15
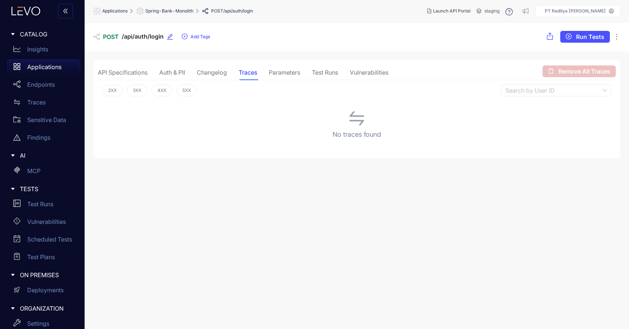
click at [220, 72] on div "Changelog" at bounding box center [212, 72] width 30 height 7
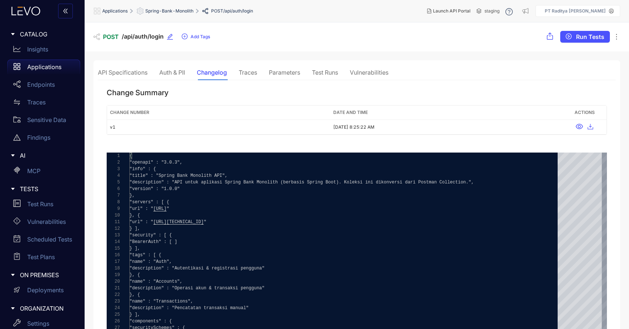
click at [247, 74] on div "Traces" at bounding box center [248, 72] width 18 height 7
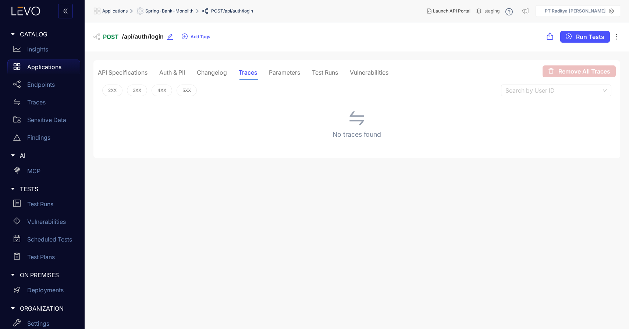
click at [269, 75] on div "API Specifications Auth & PII Changelog Traces Parameters Test Runs Vulnerabili…" at bounding box center [243, 72] width 291 height 15
click at [277, 76] on div "Parameters" at bounding box center [284, 72] width 31 height 15
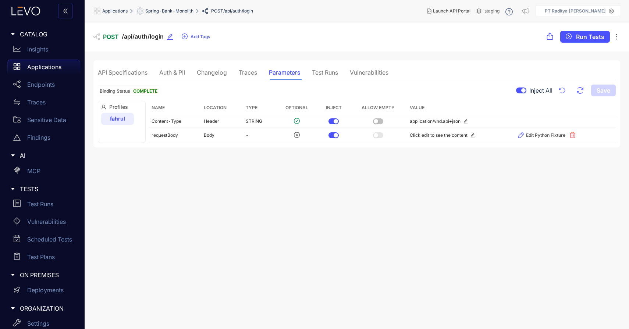
click at [368, 70] on div "Vulnerabilities" at bounding box center [369, 72] width 39 height 7
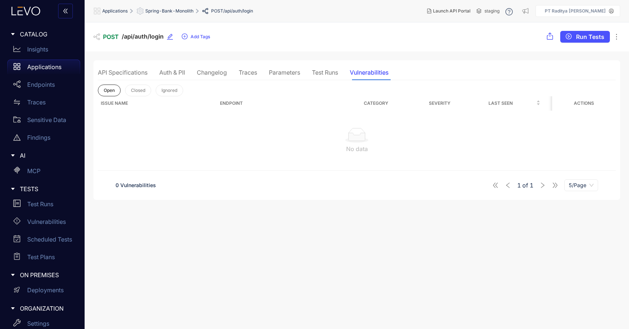
click at [325, 76] on div "Test Runs" at bounding box center [325, 72] width 26 height 7
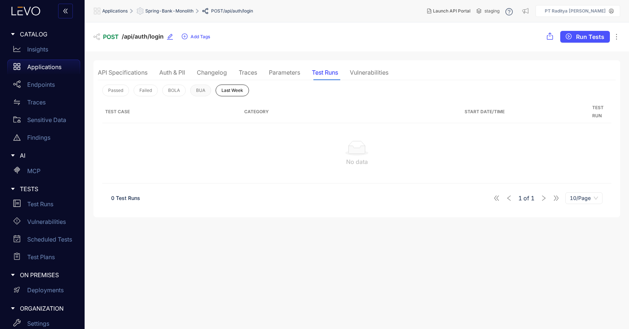
click at [205, 91] on span "BUA" at bounding box center [200, 90] width 9 height 5
click at [142, 91] on span "Failed" at bounding box center [145, 90] width 13 height 5
click at [122, 91] on span "Passed" at bounding box center [115, 90] width 15 height 5
click at [279, 70] on div "Parameters" at bounding box center [284, 72] width 31 height 7
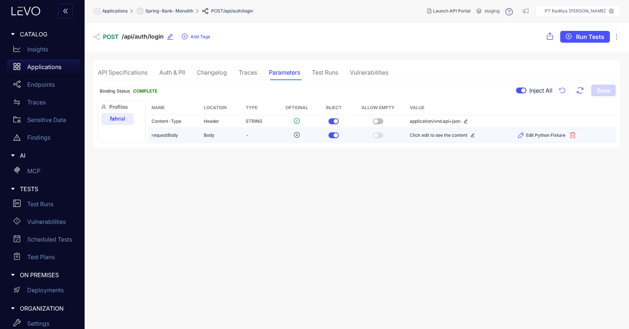
click at [472, 137] on icon "edit" at bounding box center [473, 135] width 4 height 4
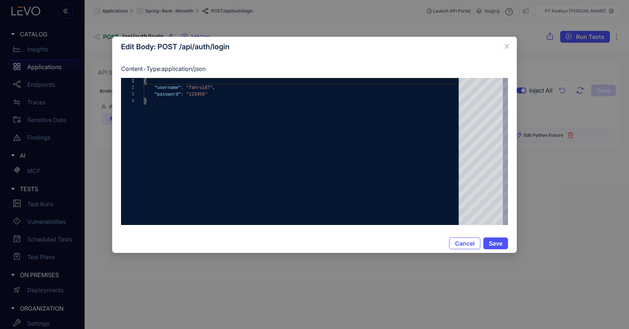
click at [496, 251] on div "Cancel Save" at bounding box center [314, 243] width 405 height 19
click at [498, 247] on button "Save" at bounding box center [496, 244] width 25 height 12
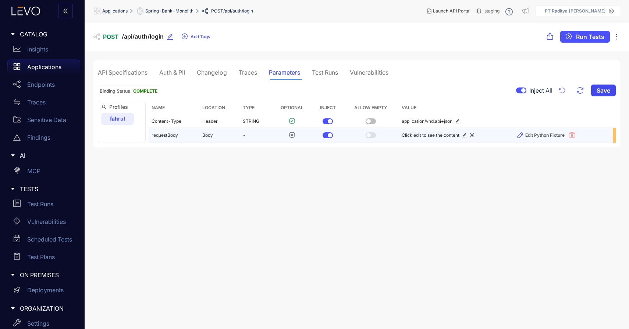
click at [594, 91] on button "Save" at bounding box center [603, 91] width 25 height 12
click at [342, 73] on div "API Specifications Auth & PII Changelog Traces Parameters Test Runs Vulnerabili…" at bounding box center [243, 72] width 291 height 15
click at [332, 71] on div "Test Runs" at bounding box center [325, 72] width 26 height 7
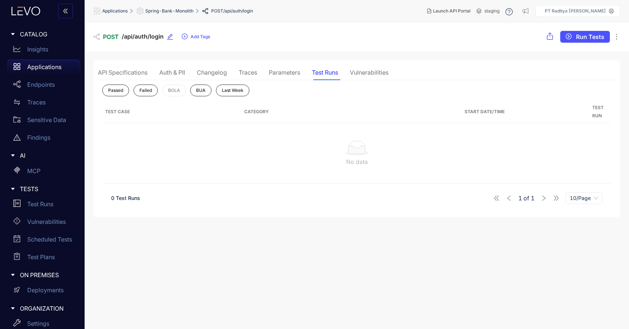
click at [278, 72] on div "Parameters" at bounding box center [284, 72] width 31 height 7
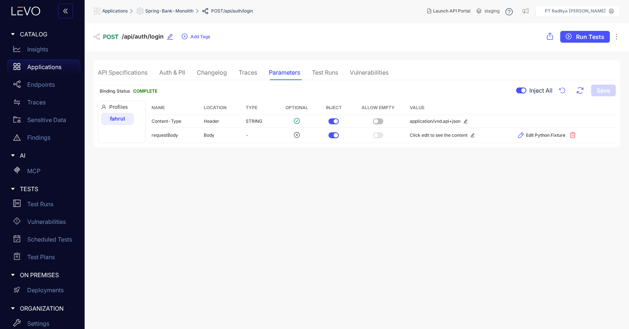
click at [127, 118] on div "fahrul" at bounding box center [117, 119] width 33 height 12
click at [123, 106] on span "Profiles" at bounding box center [121, 107] width 41 height 6
click at [581, 87] on icon "button" at bounding box center [580, 90] width 9 height 9
click at [565, 92] on icon "button" at bounding box center [562, 91] width 6 height 6
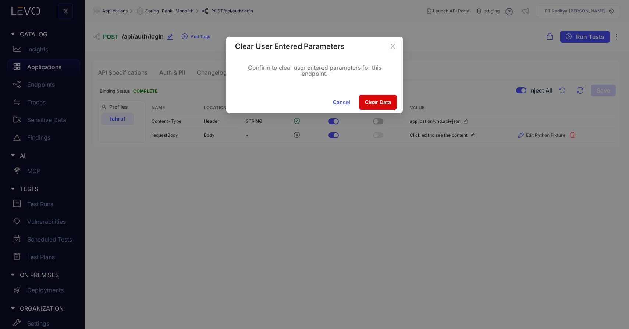
click at [368, 106] on button "Clear Data" at bounding box center [378, 102] width 38 height 15
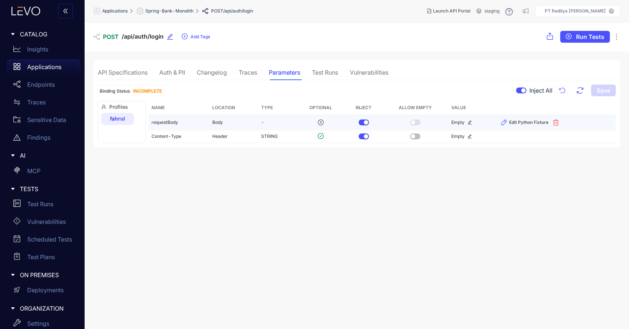
click at [468, 123] on icon "edit" at bounding box center [470, 122] width 4 height 4
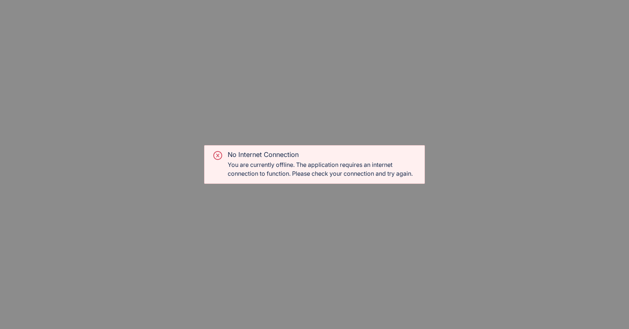
click at [419, 130] on div "No Internet Connection You are currently offline. The application requires an i…" at bounding box center [314, 164] width 629 height 329
click at [372, 181] on div "No Internet Connection You are currently offline. The application requires an i…" at bounding box center [314, 164] width 629 height 329
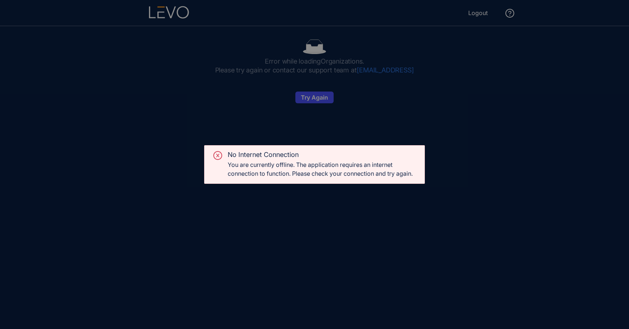
click at [330, 76] on div "No Internet Connection You are currently offline. The application requires an i…" at bounding box center [314, 164] width 629 height 329
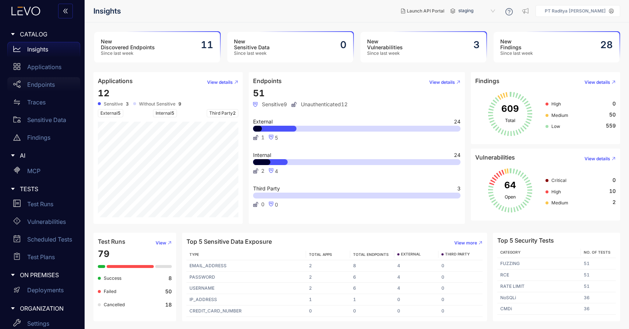
click at [66, 89] on div "Endpoints" at bounding box center [43, 84] width 73 height 15
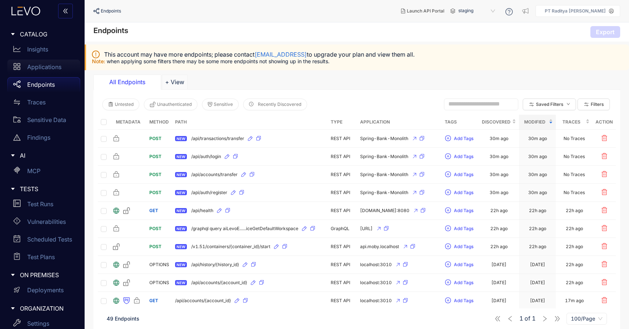
click at [45, 66] on p "Applications" at bounding box center [44, 67] width 34 height 7
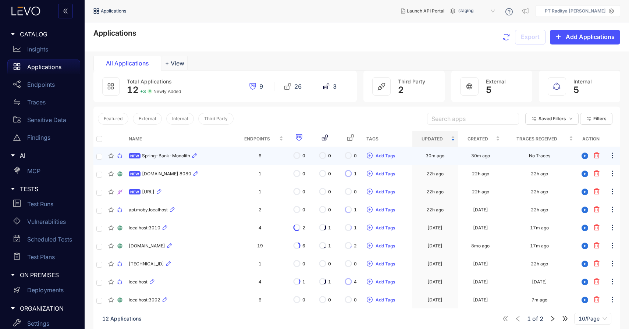
click at [225, 157] on div "NEW Spring-Bank-Monolith" at bounding box center [180, 156] width 102 height 9
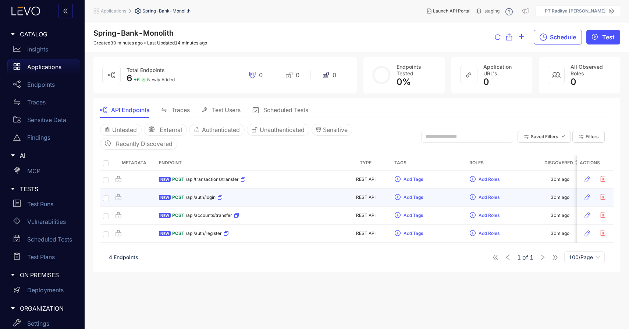
click at [249, 205] on td "NEW POST /api/auth/login" at bounding box center [248, 198] width 184 height 18
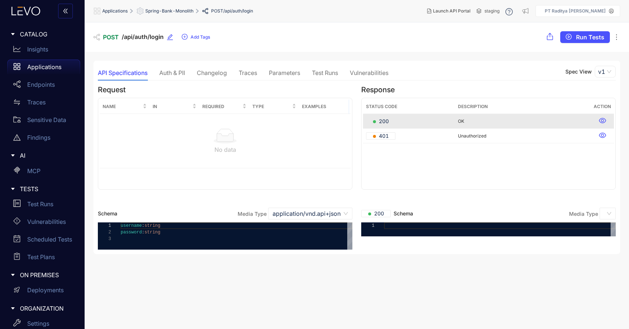
click at [332, 72] on div "Test Runs" at bounding box center [325, 73] width 26 height 7
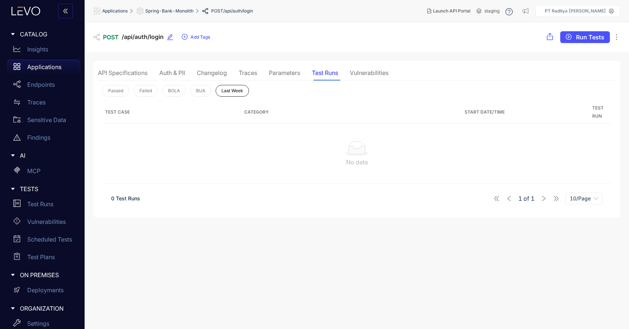
click at [294, 70] on div "Parameters" at bounding box center [284, 73] width 31 height 7
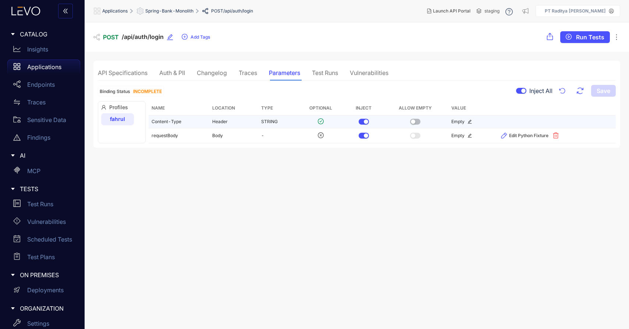
click at [468, 121] on icon "edit" at bounding box center [470, 122] width 4 height 4
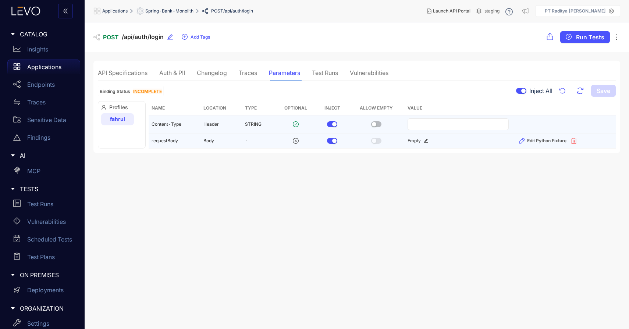
click at [455, 144] on div "API Specifications Auth & PII Changelog Traces Parameters Test Runs Vulnerabili…" at bounding box center [356, 107] width 527 height 92
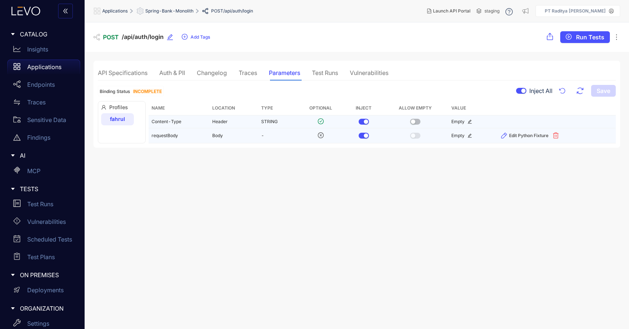
click at [465, 135] on div "Empty" at bounding box center [471, 135] width 39 height 5
click at [472, 136] on div "Empty" at bounding box center [471, 135] width 39 height 5
click at [468, 136] on icon "edit" at bounding box center [470, 136] width 4 height 4
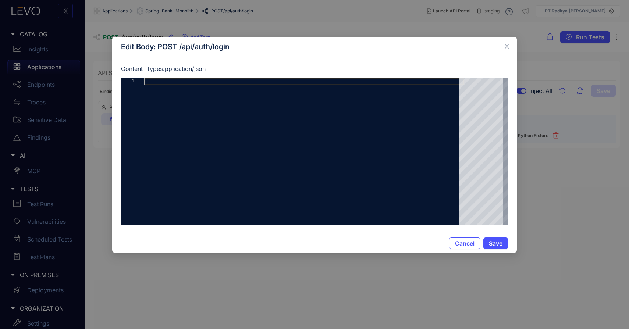
click at [354, 166] on div at bounding box center [304, 151] width 320 height 147
paste textarea "**********"
type textarea "**********"
click at [493, 242] on span "Save" at bounding box center [496, 243] width 14 height 7
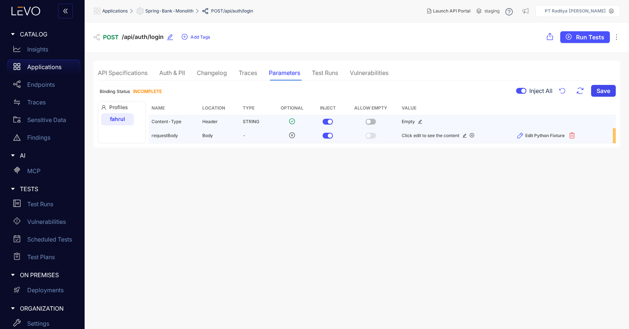
click at [604, 90] on span "Save" at bounding box center [604, 91] width 14 height 7
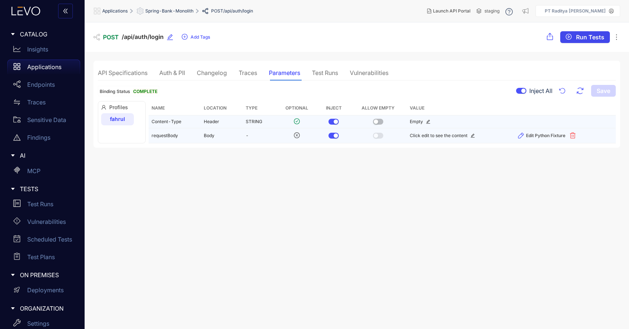
click at [591, 38] on span "Run Tests" at bounding box center [590, 37] width 28 height 7
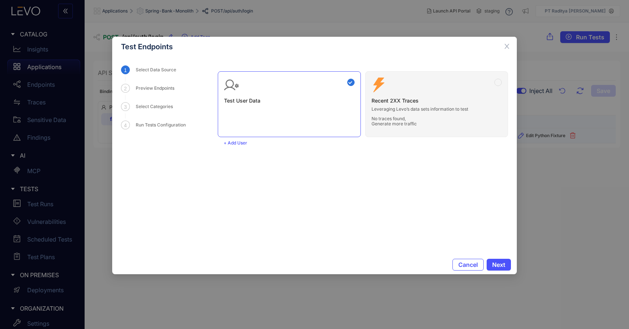
click at [382, 114] on div "Test User Data Zero Config Recent 2XX Traces Leveraging Levo’s data sets inform…" at bounding box center [363, 102] width 290 height 72
click at [498, 82] on div "Test User Data Zero Config Recent 2XX Traces Leveraging Levo’s data sets inform…" at bounding box center [363, 102] width 290 height 72
click at [503, 263] on span "Next" at bounding box center [498, 265] width 13 height 7
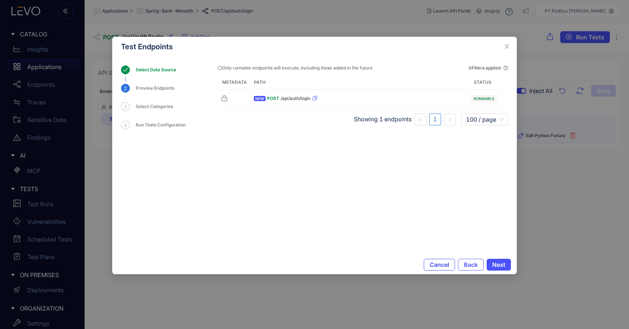
click at [452, 266] on button "Cancel" at bounding box center [439, 265] width 31 height 12
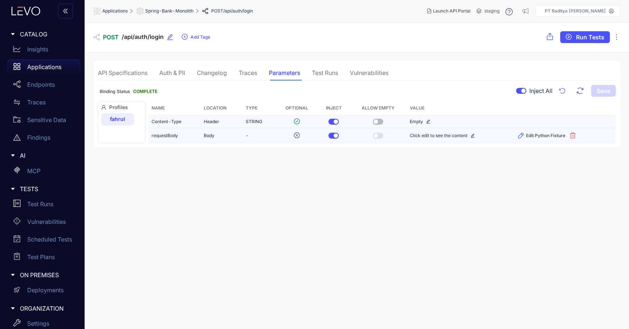
click at [126, 119] on div "fahrul" at bounding box center [117, 119] width 33 height 12
click at [194, 132] on td "requestBody" at bounding box center [175, 135] width 52 height 15
click at [199, 122] on td "Content-Type" at bounding box center [175, 122] width 52 height 13
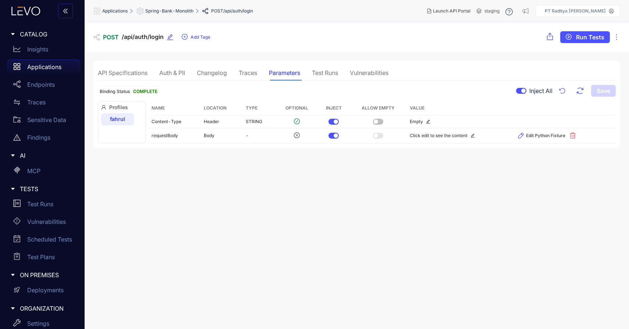
click at [120, 106] on span "Profiles" at bounding box center [121, 108] width 41 height 6
click at [590, 41] on button "Run Tests" at bounding box center [585, 37] width 50 height 12
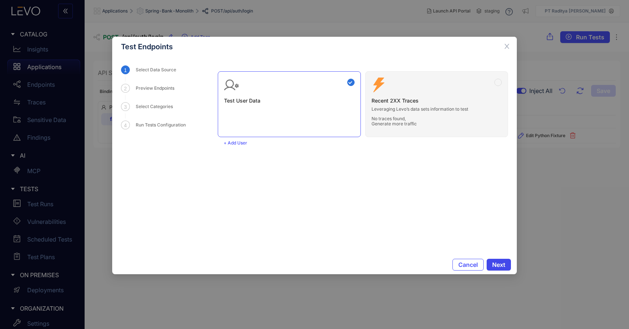
click at [500, 265] on span "Next" at bounding box center [498, 265] width 13 height 7
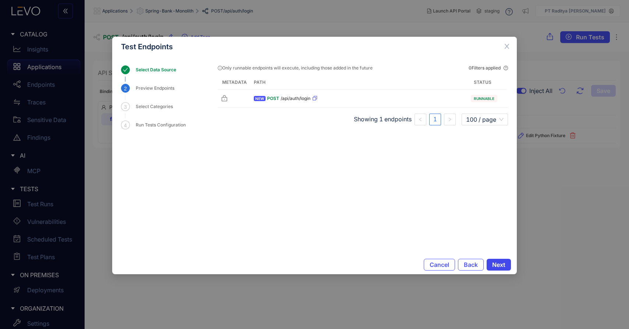
click at [498, 267] on span "Next" at bounding box center [498, 265] width 13 height 7
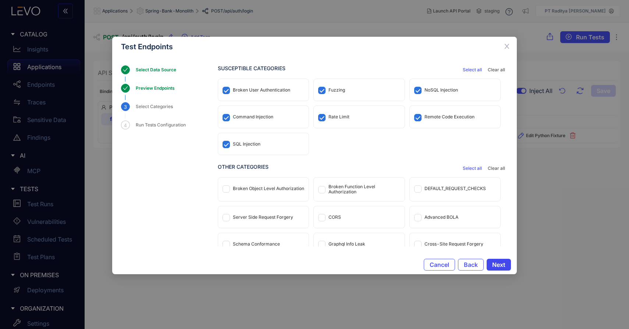
click at [496, 260] on button "Next" at bounding box center [499, 265] width 24 height 12
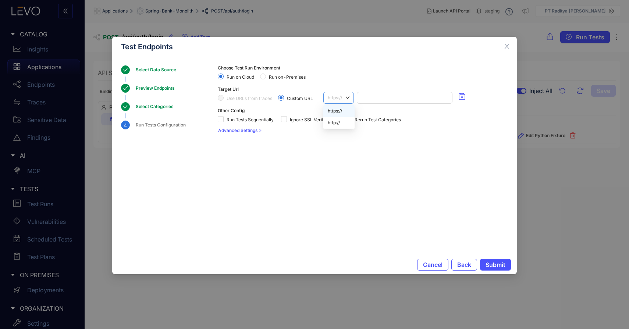
click at [335, 93] on span "https://" at bounding box center [339, 97] width 22 height 11
click at [337, 120] on div "http://" at bounding box center [339, 123] width 22 height 8
click at [275, 77] on span "Run on-Premises" at bounding box center [287, 77] width 43 height 5
click at [376, 96] on input "search" at bounding box center [403, 97] width 89 height 11
type input "**********"
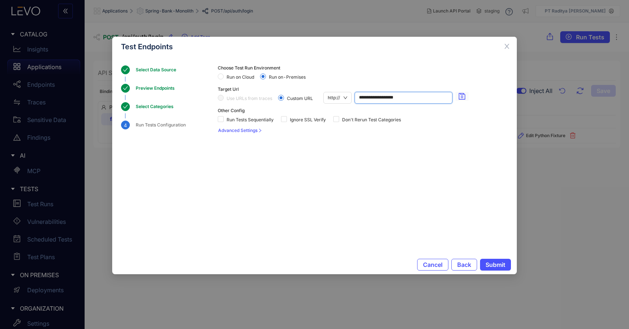
click at [461, 94] on icon "save" at bounding box center [462, 96] width 7 height 7
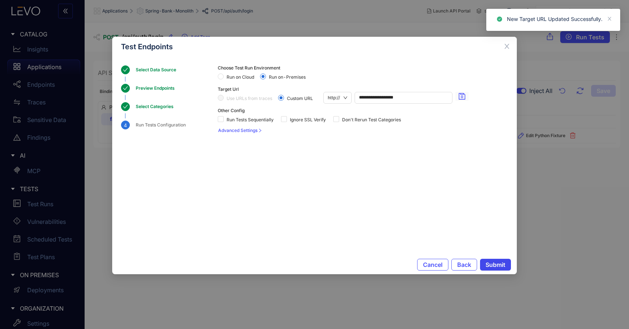
click at [491, 263] on span "Submit" at bounding box center [496, 265] width 20 height 7
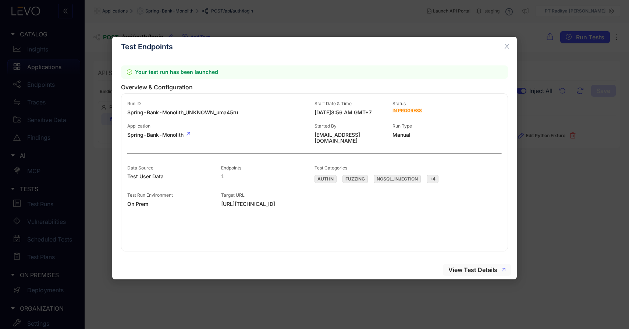
click at [476, 268] on span "View Test Details" at bounding box center [473, 270] width 49 height 7
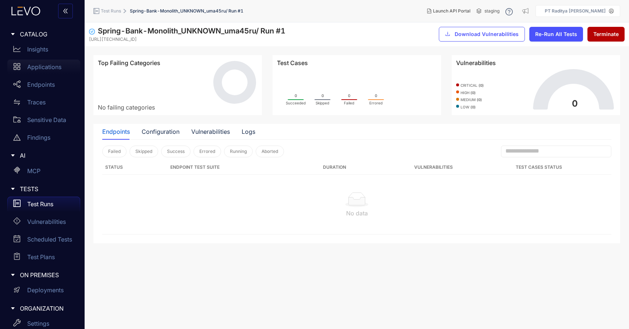
click at [59, 68] on p "Applications" at bounding box center [44, 67] width 34 height 7
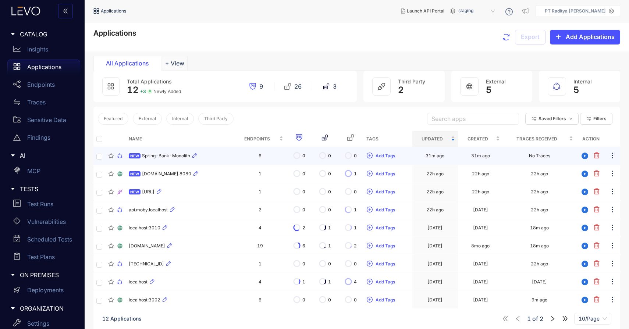
click at [218, 160] on div "NEW Spring-Bank-Monolith" at bounding box center [180, 156] width 102 height 9
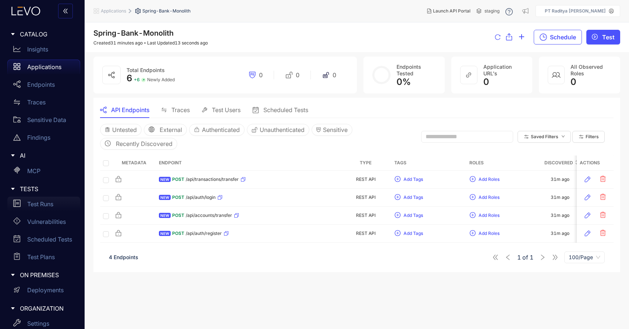
click at [49, 204] on p "Test Runs" at bounding box center [40, 204] width 26 height 7
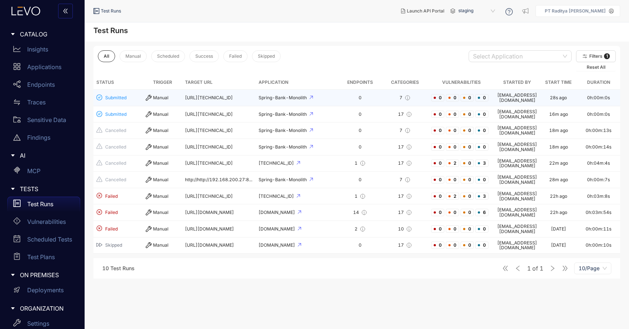
click at [321, 95] on div "Spring-Bank-Monolith" at bounding box center [297, 97] width 77 height 5
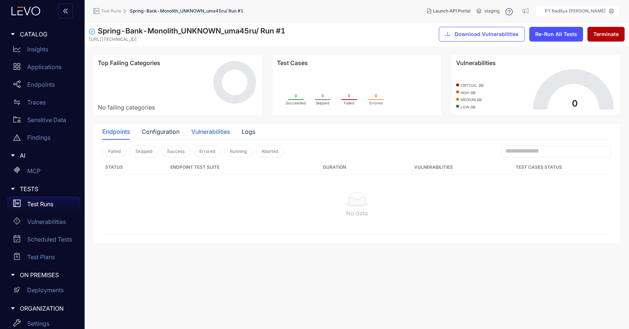
click at [195, 132] on div "Vulnerabilities" at bounding box center [210, 131] width 39 height 7
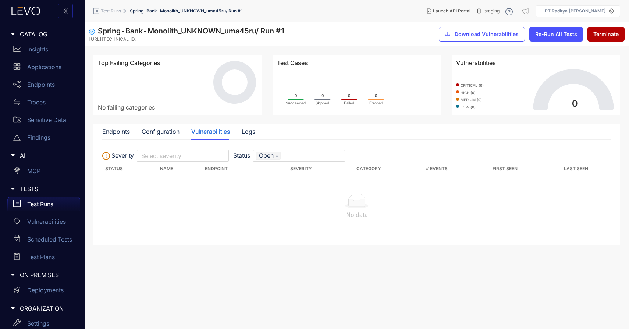
click at [134, 131] on div "Endpoints Configuration Vulnerabilities Logs" at bounding box center [178, 131] width 153 height 15
click at [120, 131] on div "Endpoints" at bounding box center [116, 131] width 28 height 7
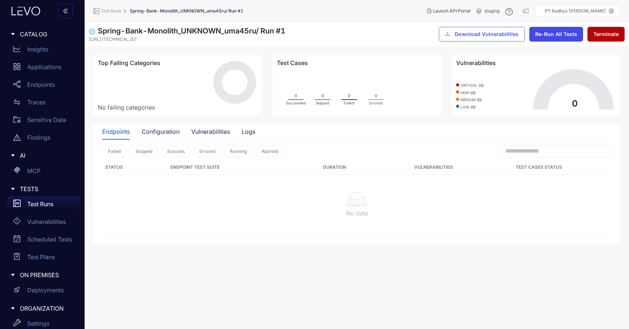
click at [574, 32] on span "Re-Run All Tests" at bounding box center [556, 34] width 42 height 6
click at [560, 33] on span "Re-Run All Tests" at bounding box center [556, 34] width 42 height 6
click at [54, 67] on p "Applications" at bounding box center [44, 67] width 34 height 7
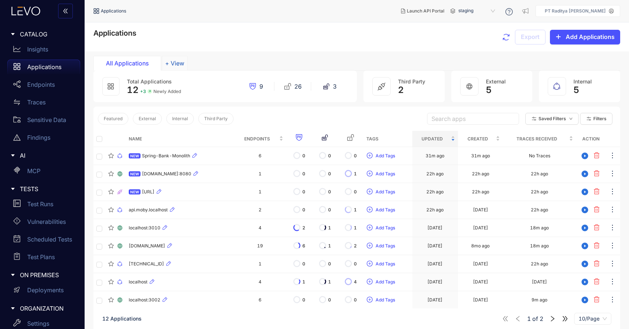
click at [180, 62] on button "+ View" at bounding box center [175, 63] width 26 height 15
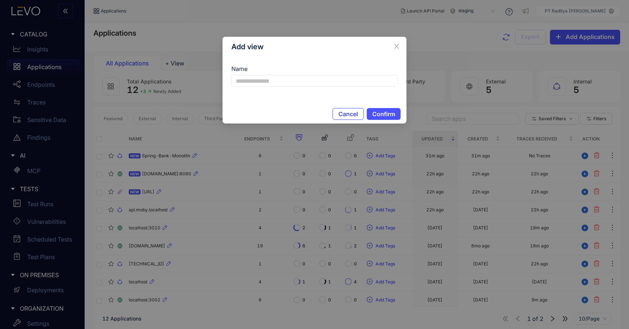
click at [353, 115] on span "Cancel" at bounding box center [349, 114] width 20 height 7
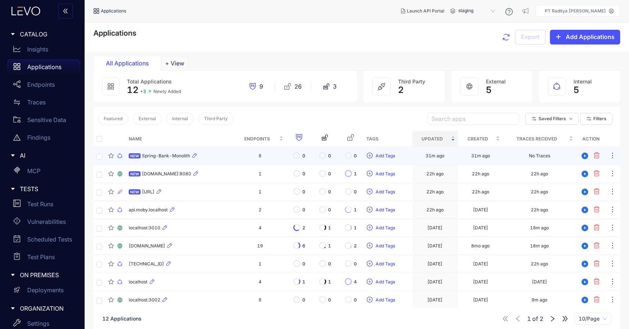
click at [230, 160] on td "NEW Spring-Bank-Monolith" at bounding box center [180, 156] width 108 height 18
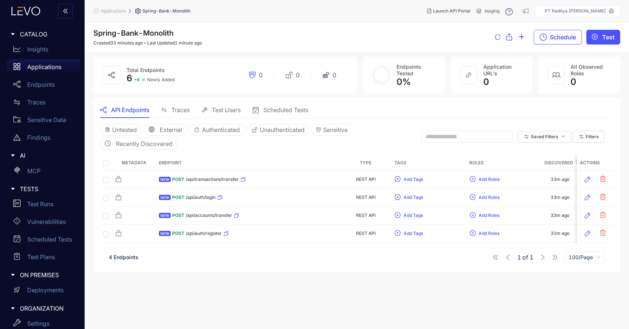
click at [180, 109] on span "Traces" at bounding box center [180, 110] width 18 height 7
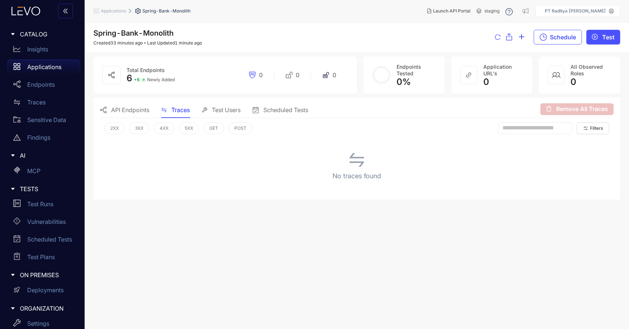
click at [224, 112] on span "Test Users" at bounding box center [226, 110] width 29 height 7
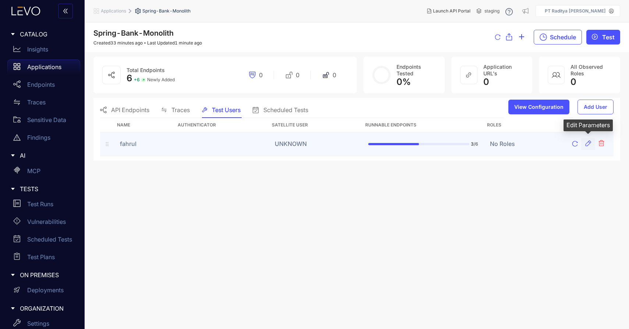
click at [589, 144] on icon "button" at bounding box center [589, 144] width 6 height 6
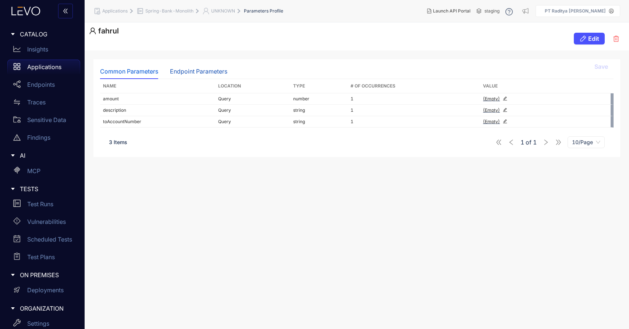
click at [187, 74] on div "Endpoint Parameters" at bounding box center [198, 71] width 57 height 7
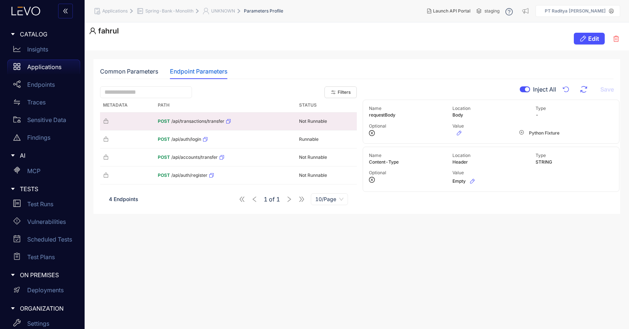
click at [266, 117] on div "POST /api/transactions/transfer" at bounding box center [226, 122] width 136 height 12
click at [312, 118] on td "Not Runnable" at bounding box center [326, 122] width 61 height 18
click at [46, 39] on div "CATALOG" at bounding box center [42, 33] width 76 height 15
click at [41, 52] on p "Insights" at bounding box center [37, 49] width 21 height 7
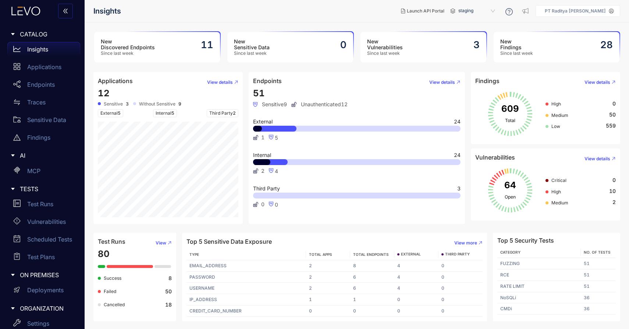
click at [41, 52] on p "Insights" at bounding box center [37, 49] width 21 height 7
click at [45, 174] on div "MCP" at bounding box center [43, 171] width 73 height 15
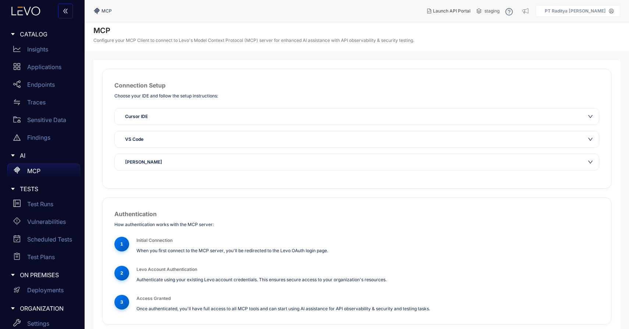
click at [223, 117] on div "Cursor IDE" at bounding box center [353, 116] width 464 height 7
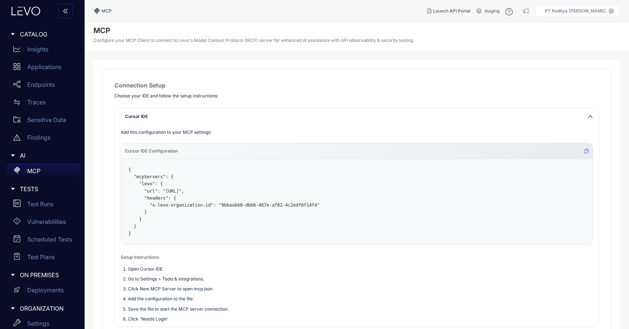
click at [184, 187] on pre "{ "mcpServers": { "levo": { "url": "https://mcp.india-1.levo.ai/sse", "headers"…" at bounding box center [357, 201] width 472 height 85
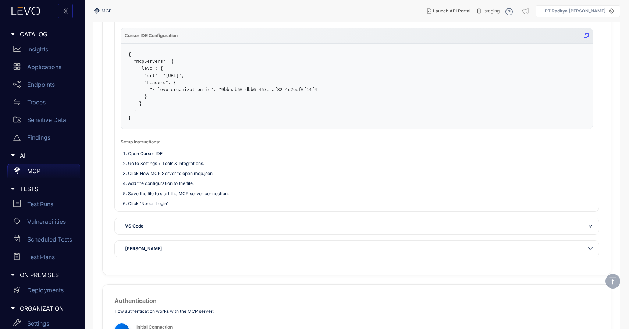
scroll to position [123, 0]
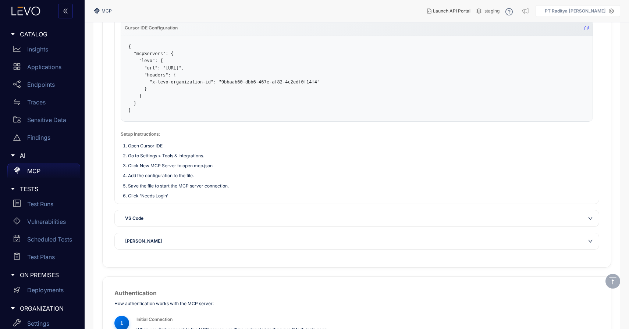
click at [188, 220] on div "VS Code" at bounding box center [353, 218] width 464 height 7
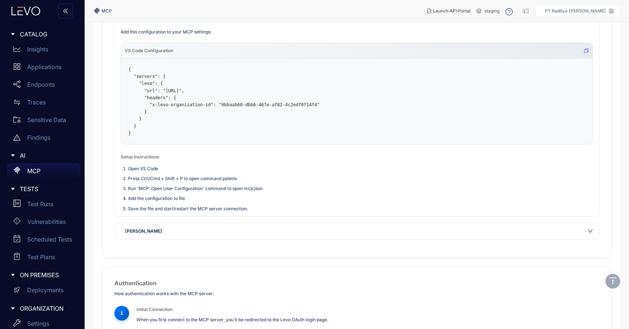
scroll to position [205, 0]
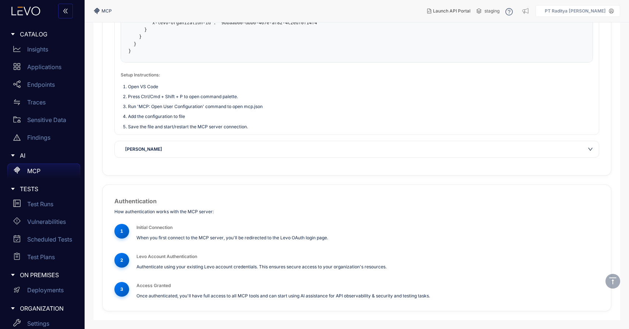
click at [222, 149] on div "Claude Desktop" at bounding box center [353, 149] width 464 height 7
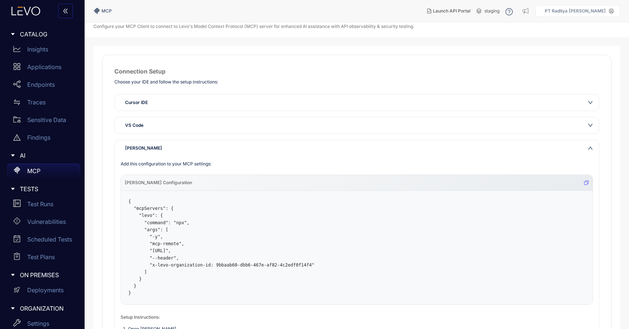
scroll to position [0, 0]
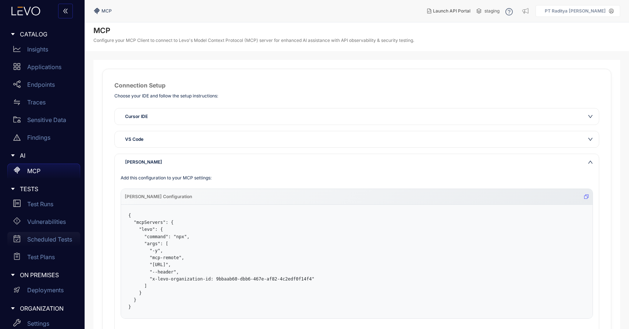
click at [51, 240] on p "Scheduled Tests" at bounding box center [49, 239] width 45 height 7
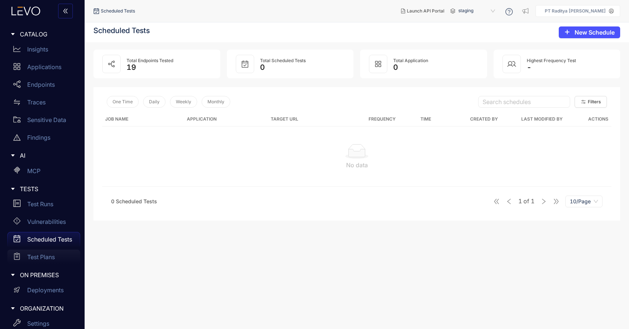
click at [52, 256] on p "Test Plans" at bounding box center [41, 257] width 28 height 7
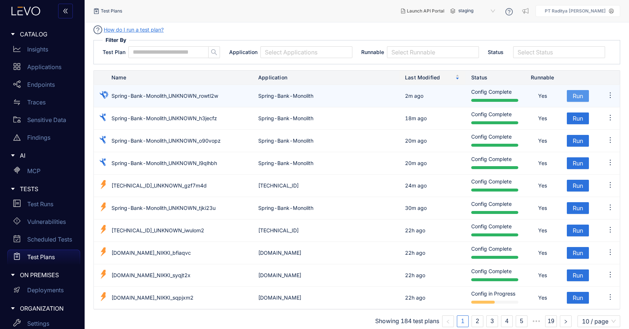
click at [577, 99] on span "Run" at bounding box center [578, 96] width 10 height 7
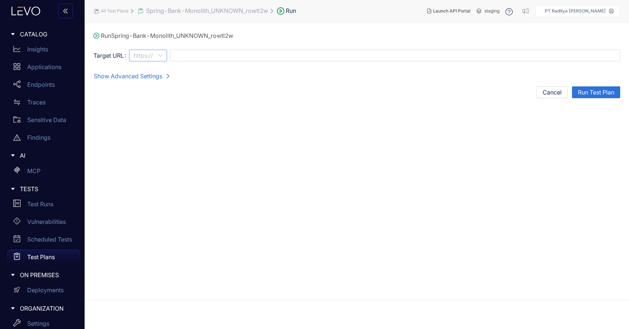
click at [164, 57] on div "https://" at bounding box center [148, 56] width 38 height 12
click at [155, 78] on div "http://" at bounding box center [148, 81] width 29 height 8
click at [169, 74] on icon "right" at bounding box center [168, 76] width 6 height 6
click at [160, 78] on span "Show Advanced Settings" at bounding box center [128, 76] width 68 height 7
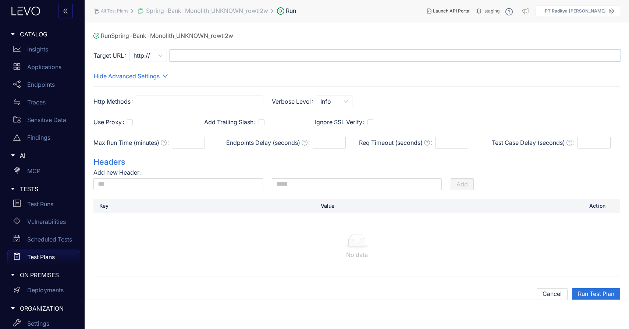
click at [227, 51] on input "text" at bounding box center [395, 56] width 450 height 12
type input "**********"
click button "Run Test Plan" at bounding box center [596, 294] width 48 height 12
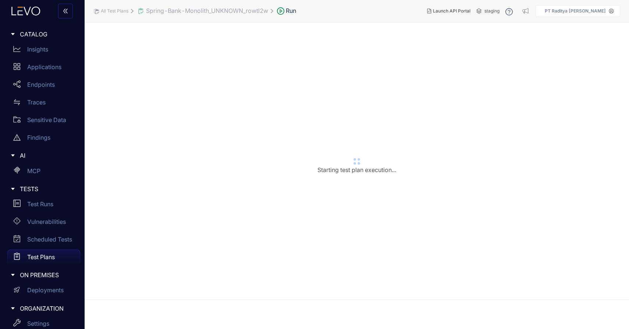
click at [239, 94] on div "Starting test plan execution..." at bounding box center [356, 165] width 527 height 269
click at [54, 69] on p "Applications" at bounding box center [44, 67] width 34 height 7
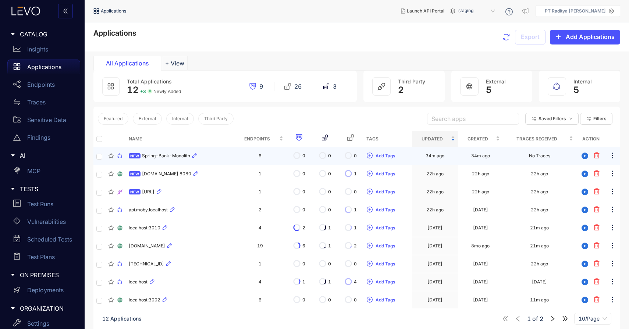
click at [220, 156] on div "NEW Spring-Bank-Monolith" at bounding box center [180, 156] width 102 height 9
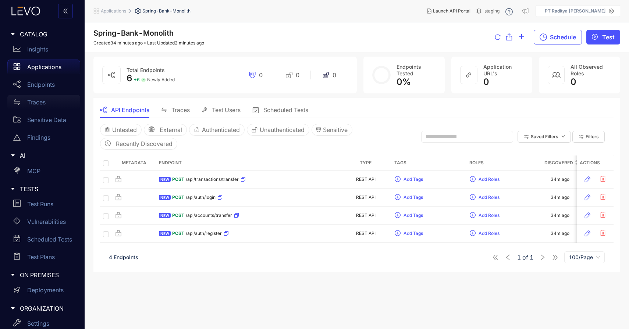
click at [39, 98] on div "Traces" at bounding box center [43, 102] width 73 height 15
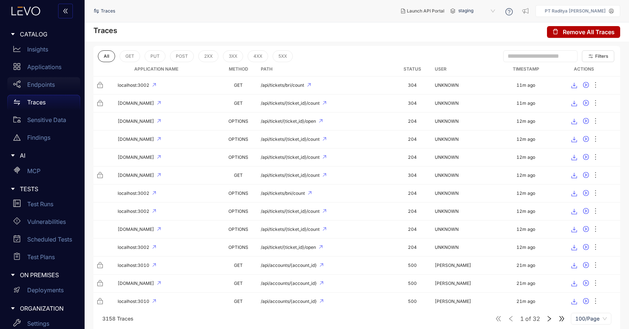
click at [47, 89] on div "Endpoints" at bounding box center [43, 84] width 73 height 15
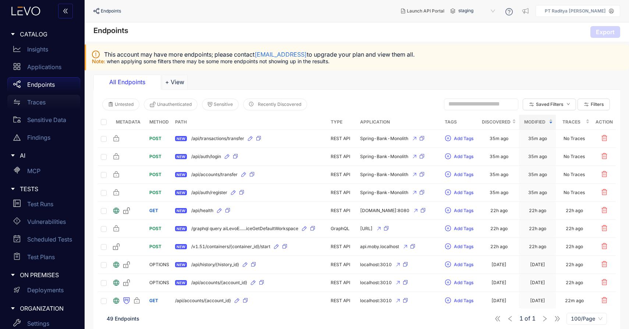
click at [57, 102] on div "Traces" at bounding box center [43, 102] width 73 height 15
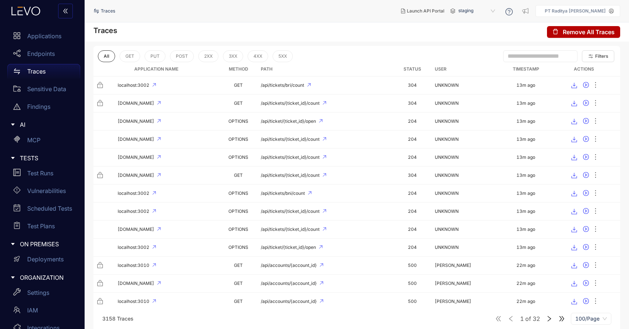
scroll to position [39, 0]
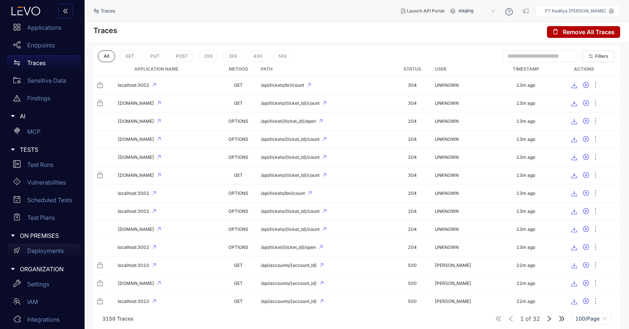
click at [54, 253] on p "Deployments" at bounding box center [45, 251] width 36 height 7
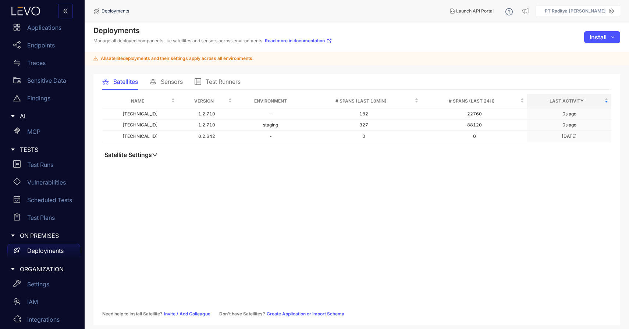
click at [159, 84] on div "Sensors" at bounding box center [166, 81] width 33 height 7
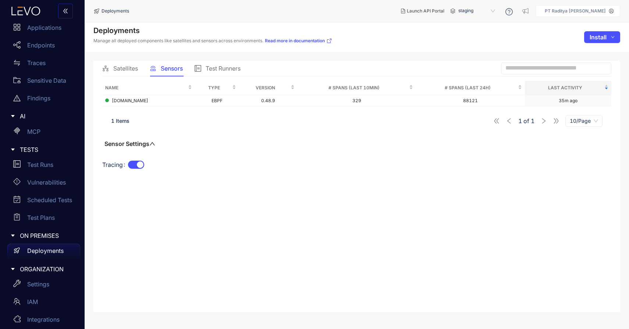
click at [232, 68] on span "Test Runners" at bounding box center [223, 68] width 35 height 7
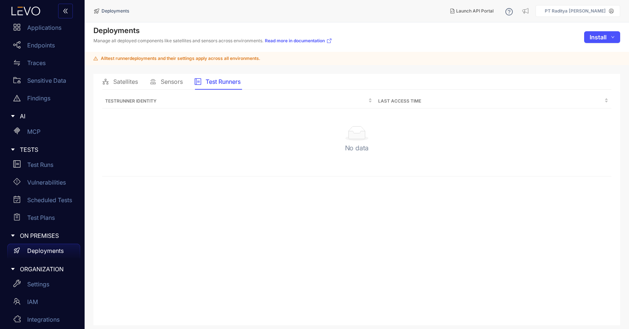
click at [169, 80] on span "Sensors" at bounding box center [172, 81] width 22 height 7
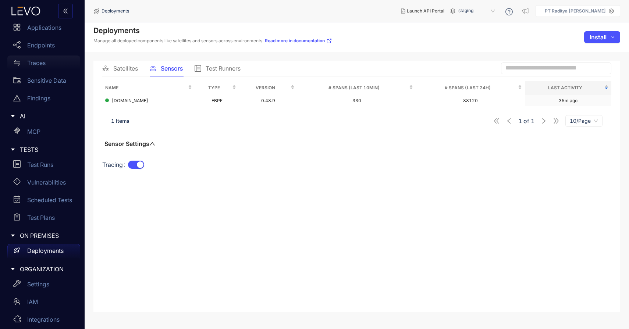
click at [39, 67] on div "Traces" at bounding box center [43, 63] width 73 height 15
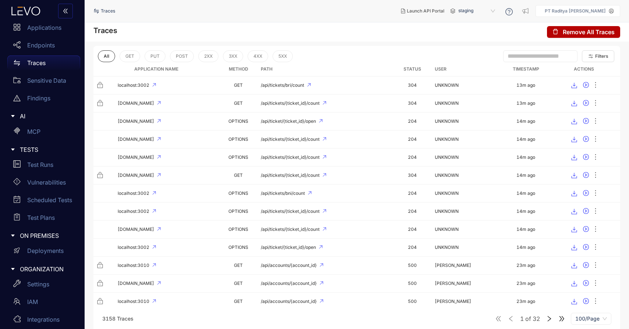
drag, startPoint x: 39, startPoint y: 41, endPoint x: 50, endPoint y: 60, distance: 21.6
click at [39, 42] on div "Endpoints" at bounding box center [43, 45] width 73 height 15
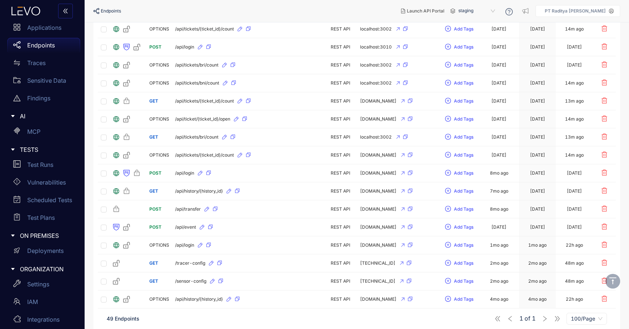
scroll to position [718, 0]
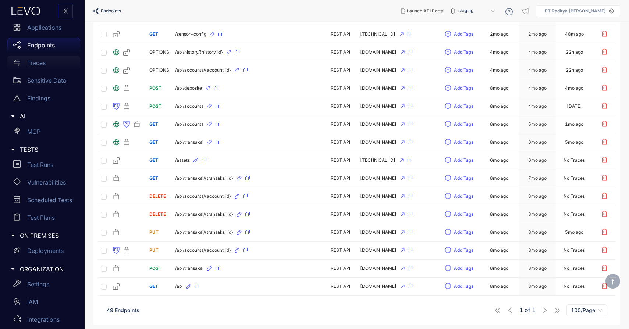
click at [60, 57] on div "Traces" at bounding box center [43, 63] width 73 height 15
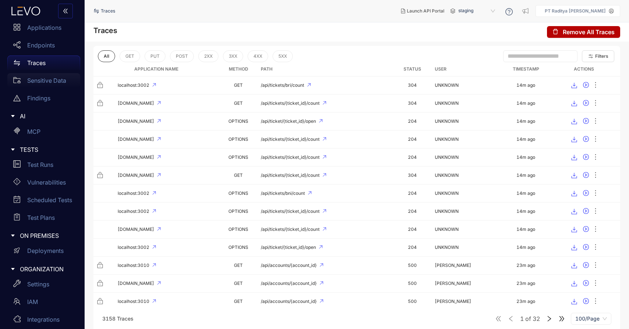
click at [47, 85] on div "Sensitive Data" at bounding box center [43, 80] width 73 height 15
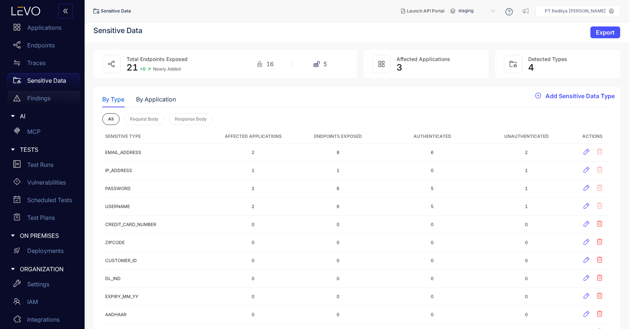
click at [50, 105] on div "Findings" at bounding box center [43, 98] width 73 height 15
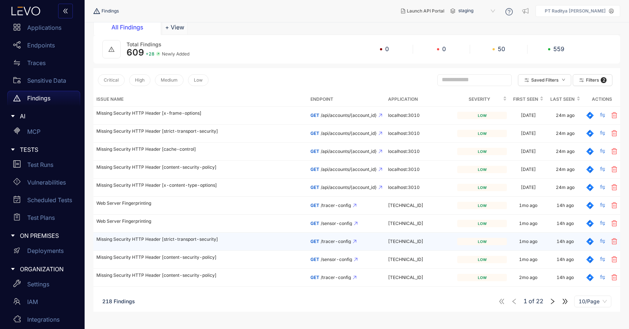
scroll to position [43, 0]
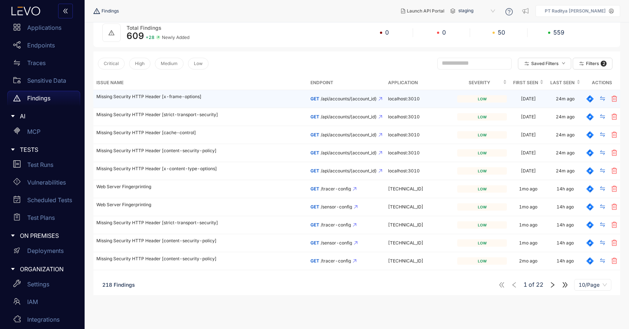
click at [299, 100] on td "Missing Security HTTP Header [x-frame-options]" at bounding box center [200, 99] width 214 height 18
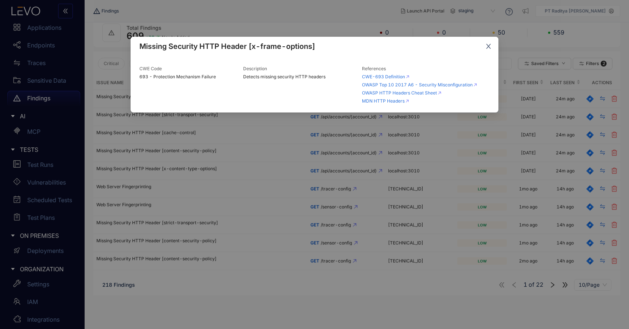
click at [490, 48] on icon "close" at bounding box center [488, 46] width 5 height 5
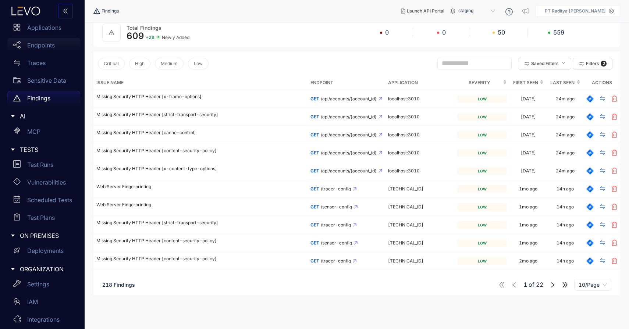
click at [45, 45] on p "Endpoints" at bounding box center [41, 45] width 28 height 7
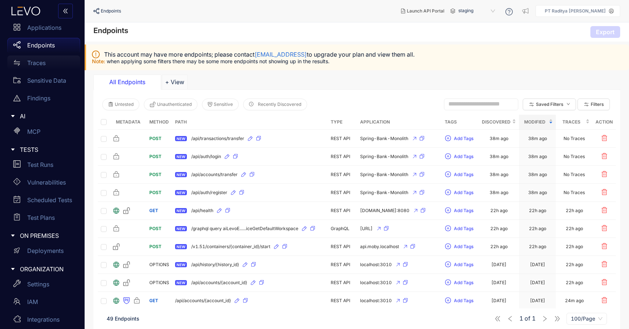
click at [55, 67] on div "Traces" at bounding box center [43, 63] width 73 height 15
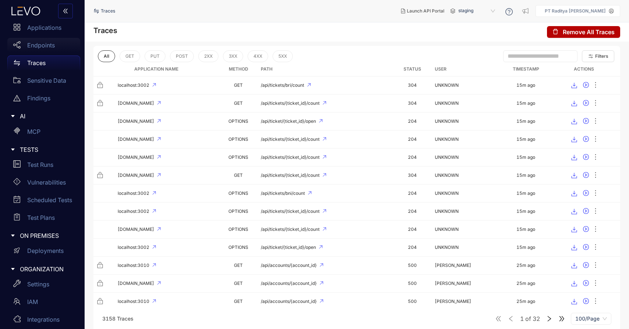
click at [34, 46] on p "Endpoints" at bounding box center [41, 45] width 28 height 7
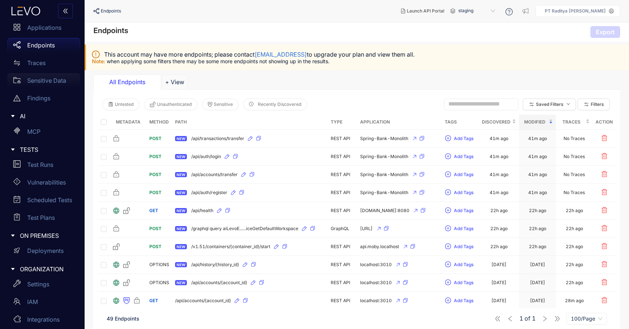
click at [48, 79] on p "Sensitive Data" at bounding box center [46, 80] width 39 height 7
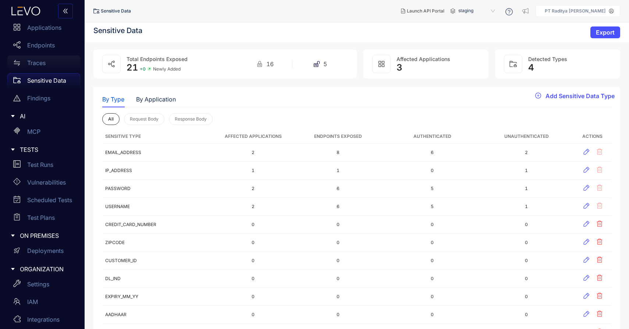
click at [50, 65] on div "Traces" at bounding box center [43, 63] width 73 height 15
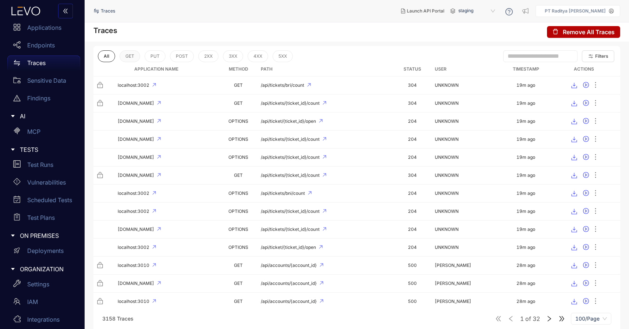
click at [130, 57] on span "GET" at bounding box center [129, 56] width 9 height 5
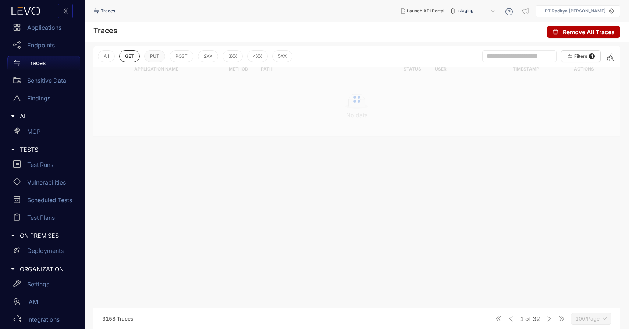
click at [161, 57] on button "PUT" at bounding box center [154, 56] width 21 height 12
click at [176, 59] on span "POST" at bounding box center [182, 56] width 12 height 5
click at [104, 57] on span "All" at bounding box center [106, 56] width 5 height 5
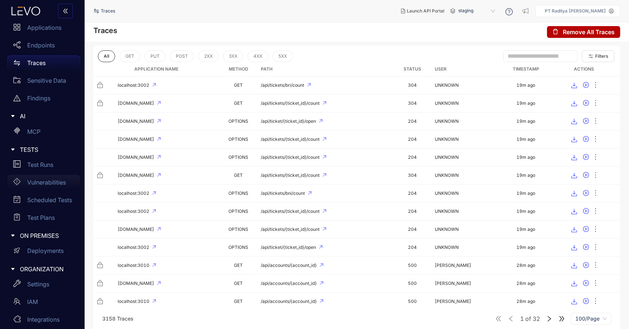
click at [58, 180] on p "Vulnerabilities" at bounding box center [46, 182] width 39 height 7
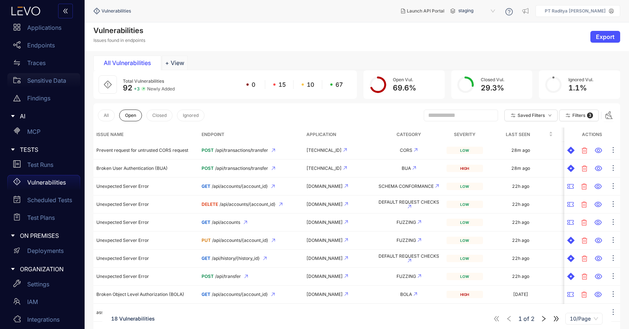
click at [50, 84] on p "Sensitive Data" at bounding box center [46, 80] width 39 height 7
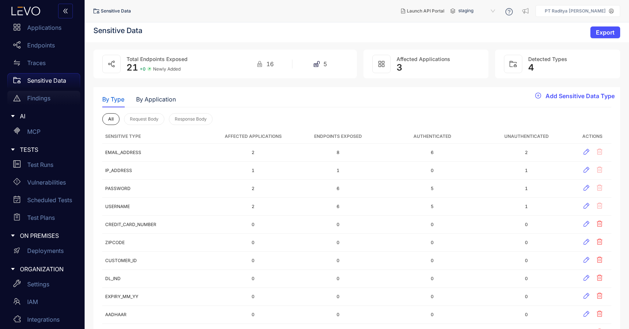
click at [57, 103] on div "Findings" at bounding box center [43, 98] width 73 height 15
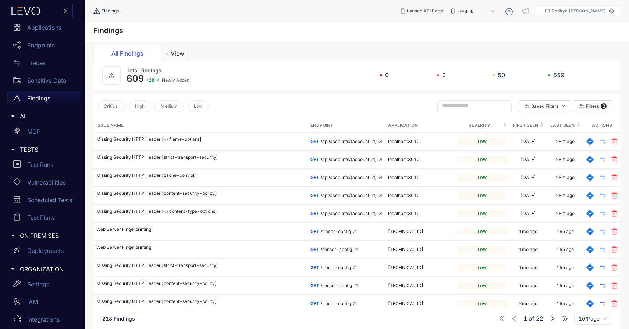
scroll to position [62, 0]
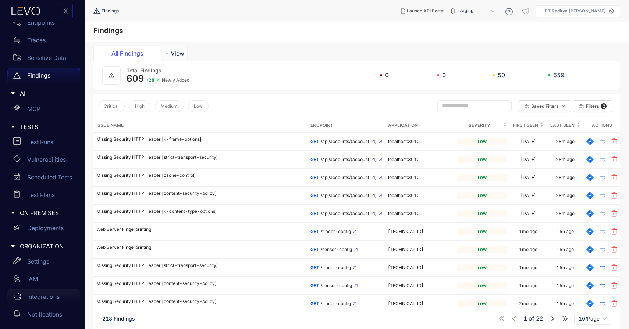
click at [53, 294] on p "Integrations" at bounding box center [43, 297] width 32 height 7
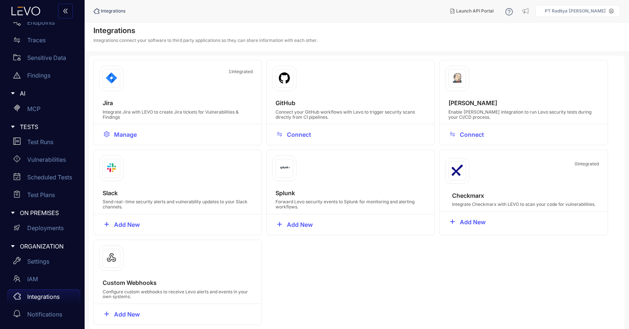
scroll to position [5, 0]
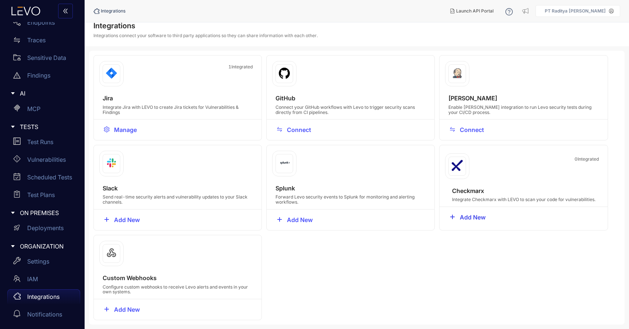
click at [473, 216] on span "Add New" at bounding box center [473, 217] width 26 height 7
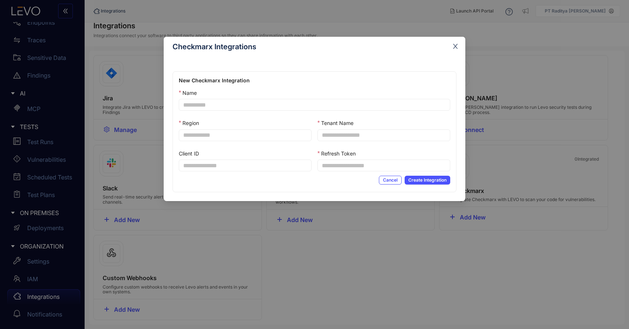
click at [453, 47] on icon "close" at bounding box center [455, 46] width 7 height 7
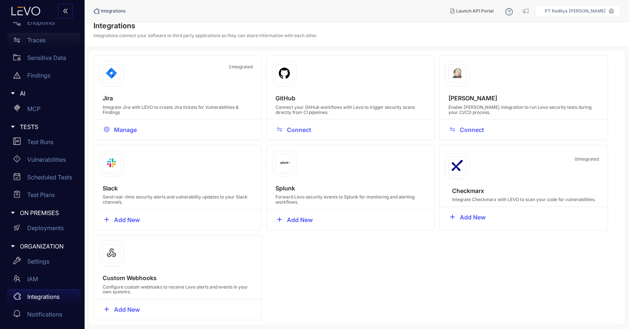
click at [55, 43] on div "Traces" at bounding box center [43, 40] width 73 height 15
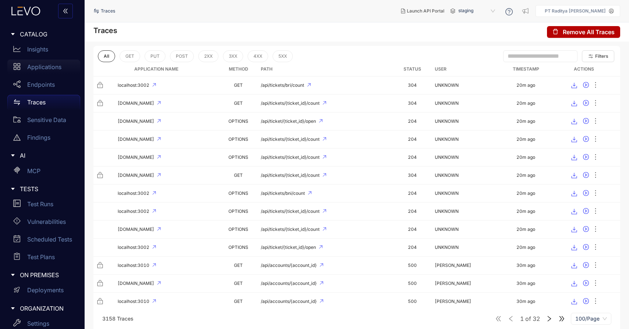
click at [50, 71] on div "Applications" at bounding box center [43, 67] width 73 height 15
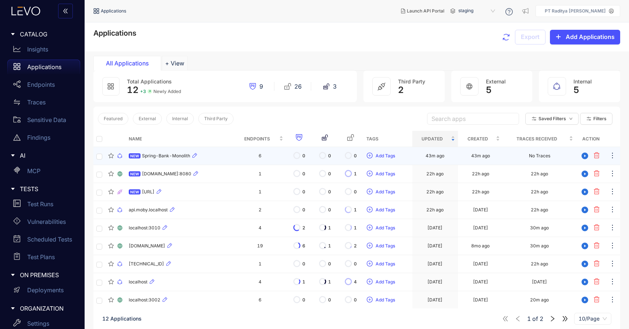
click at [232, 155] on td "NEW Spring-Bank-Monolith" at bounding box center [180, 156] width 108 height 18
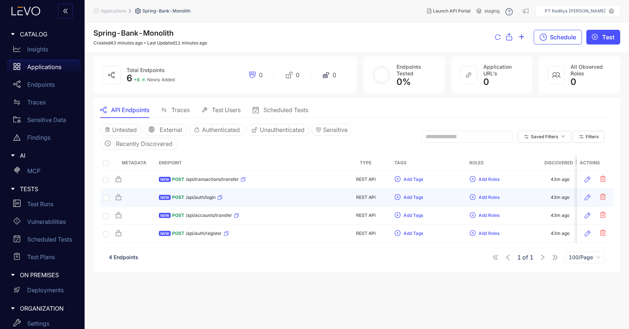
click at [241, 202] on div "NEW POST /api/auth/login" at bounding box center [248, 198] width 178 height 12
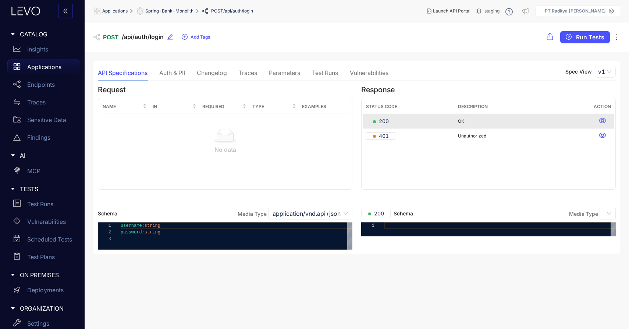
click at [246, 83] on section "**********" at bounding box center [357, 165] width 518 height 169
click at [252, 72] on div "Traces" at bounding box center [248, 73] width 18 height 7
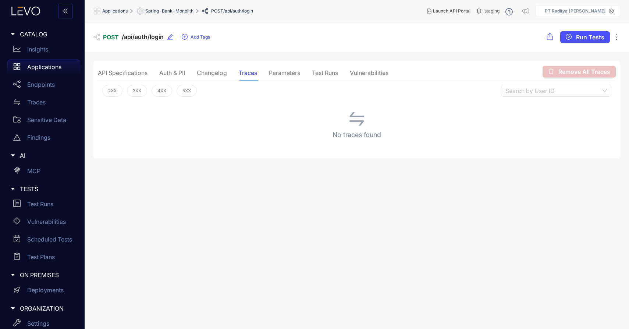
click at [112, 71] on div "API Specifications" at bounding box center [123, 73] width 50 height 7
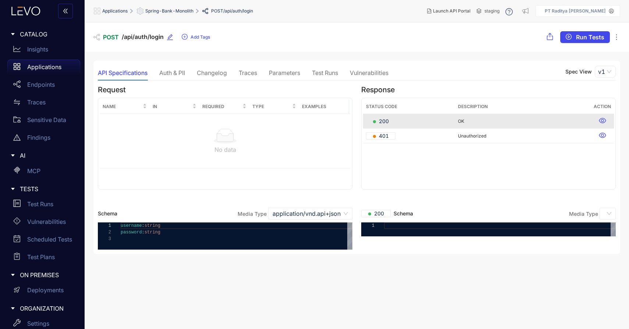
click at [587, 38] on span "Run Tests" at bounding box center [590, 37] width 28 height 7
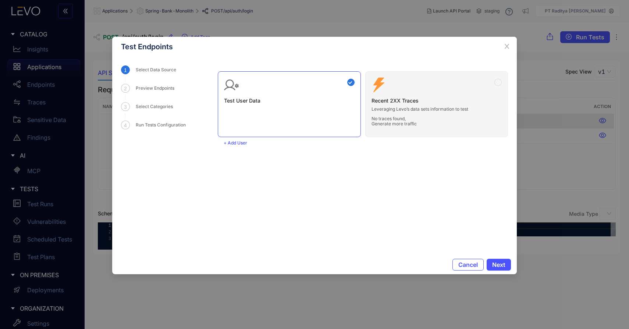
click at [433, 121] on div "Test User Data Zero Config Recent 2XX Traces Leveraging Levo’s data sets inform…" at bounding box center [363, 102] width 290 height 72
click at [502, 264] on span "Next" at bounding box center [498, 265] width 13 height 7
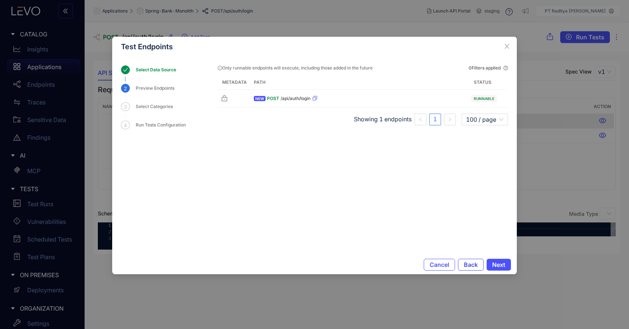
click at [470, 262] on span "Back" at bounding box center [471, 265] width 14 height 7
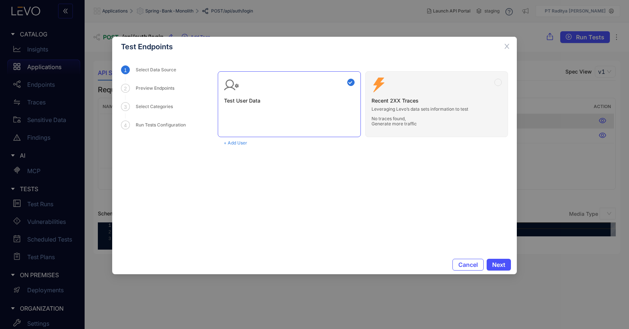
click at [240, 142] on span "+ Add User" at bounding box center [236, 143] width 24 height 5
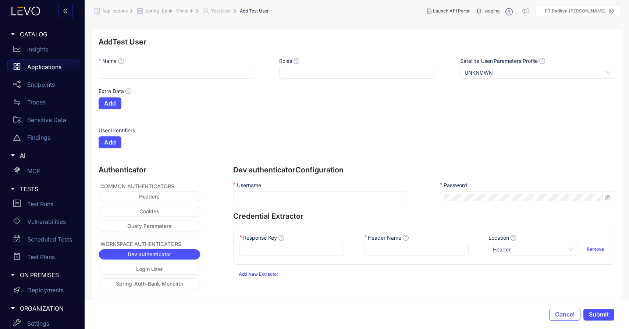
scroll to position [10, 0]
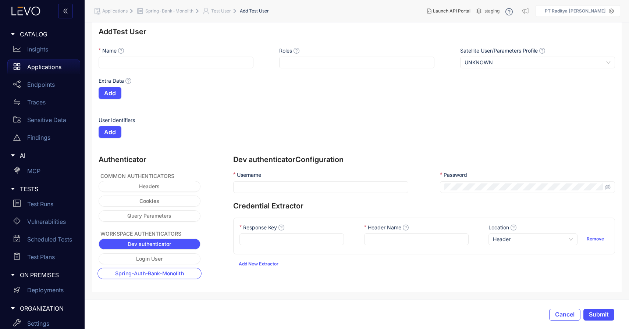
click at [173, 274] on span "Spring-Auth-Bank-Monolith" at bounding box center [149, 274] width 69 height 6
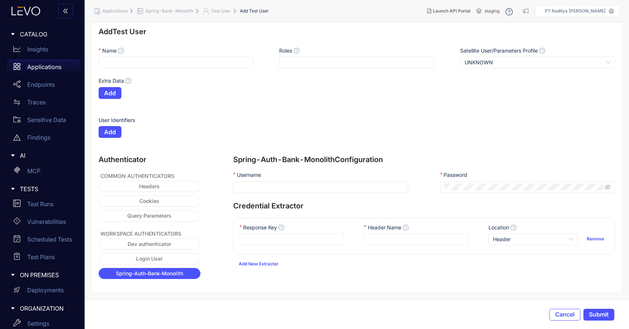
scroll to position [0, 0]
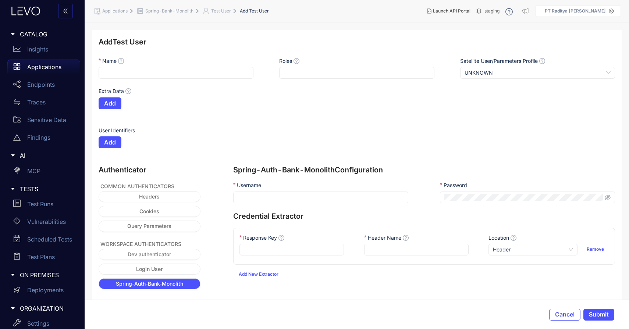
click at [214, 10] on span "Test User" at bounding box center [221, 10] width 20 height 5
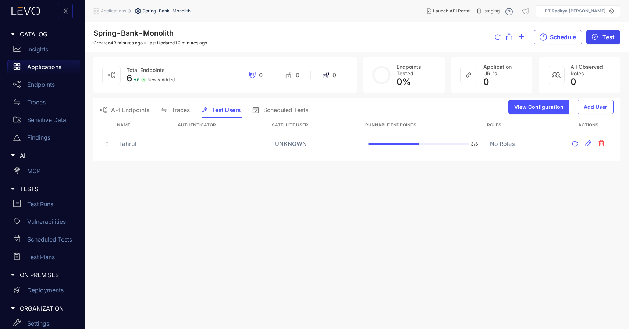
click at [604, 36] on span "Test" at bounding box center [608, 37] width 13 height 7
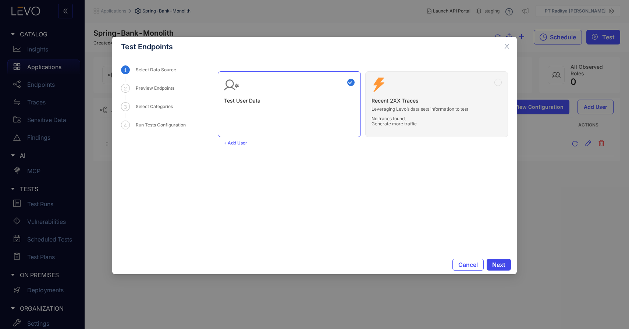
click at [501, 262] on span "Next" at bounding box center [498, 265] width 13 height 7
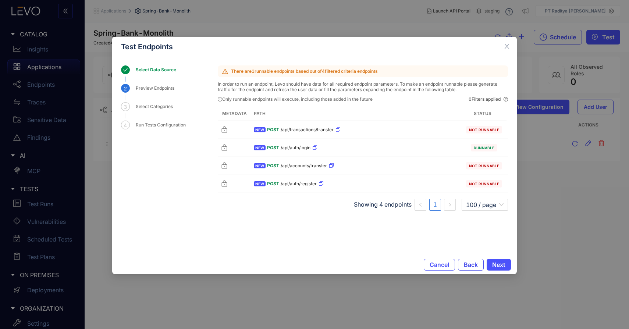
click at [468, 263] on span "Back" at bounding box center [471, 265] width 14 height 7
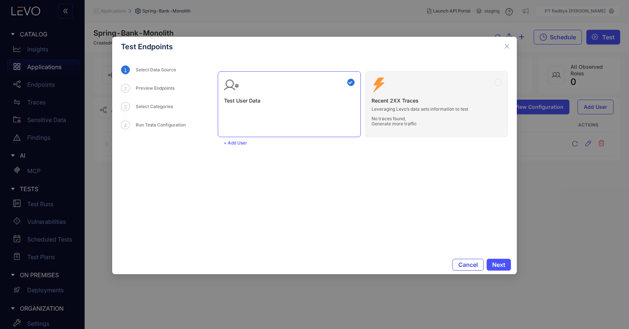
click at [468, 263] on span "Cancel" at bounding box center [469, 265] width 20 height 7
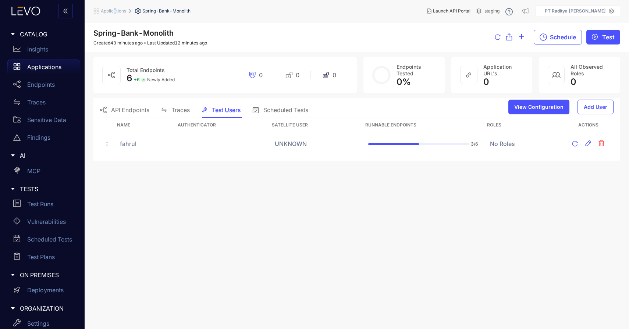
click at [115, 11] on span "Applications" at bounding box center [113, 10] width 25 height 5
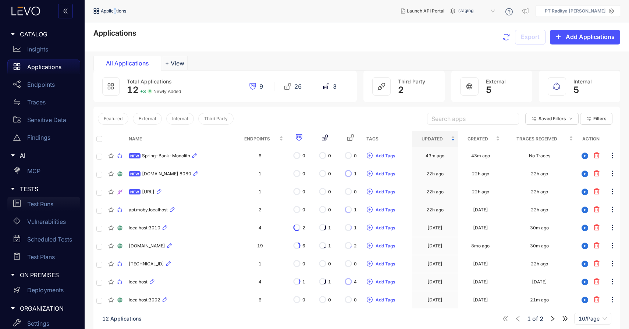
click at [25, 202] on div "Test Runs" at bounding box center [43, 204] width 73 height 15
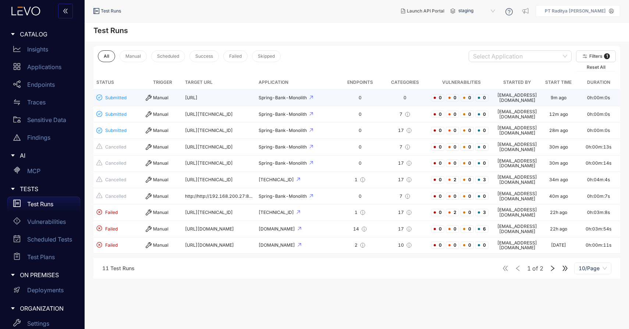
click at [596, 95] on td "0h:00m:0s" at bounding box center [598, 98] width 43 height 17
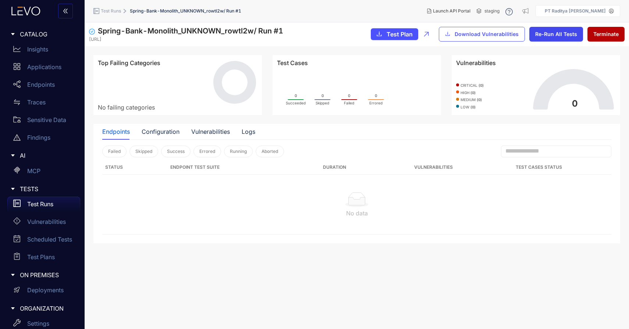
click at [567, 36] on span "Re-Run All Tests" at bounding box center [556, 34] width 42 height 6
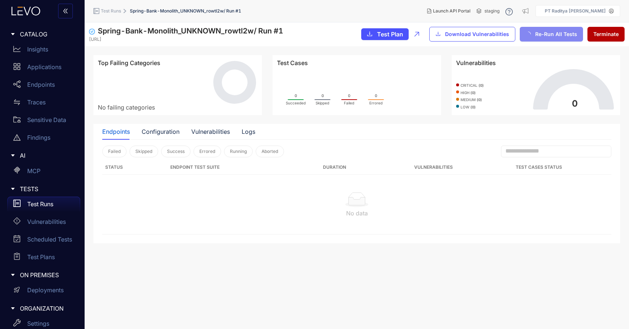
click at [567, 36] on span "Re-Run All Tests" at bounding box center [556, 34] width 42 height 6
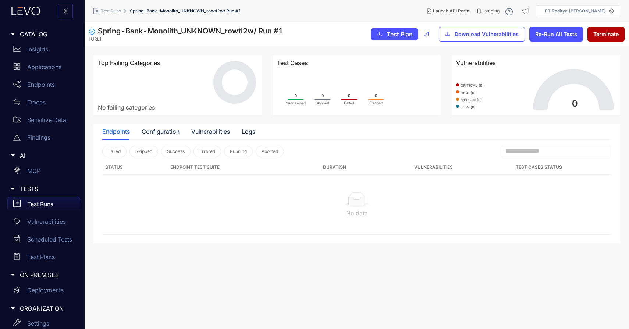
click at [46, 207] on p "Test Runs" at bounding box center [40, 204] width 26 height 7
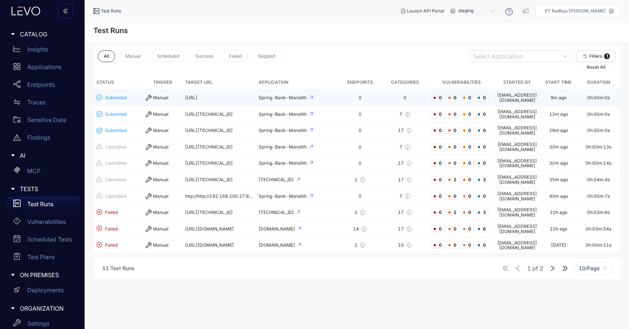
click at [127, 100] on td "Submitted" at bounding box center [117, 98] width 49 height 17
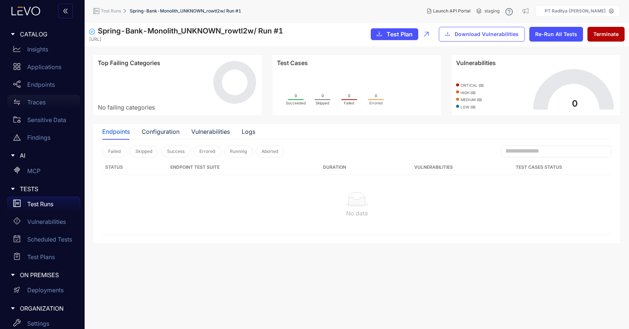
click at [52, 110] on link "Traces" at bounding box center [43, 104] width 73 height 18
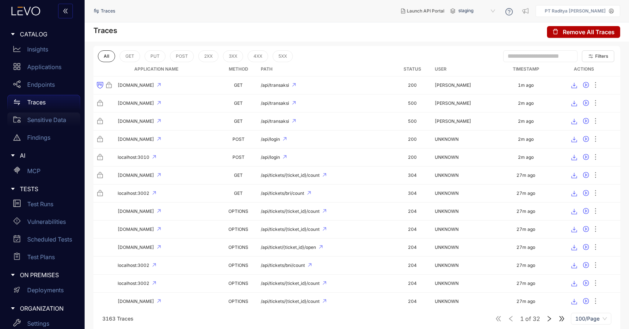
click at [59, 124] on div "Sensitive Data" at bounding box center [43, 120] width 73 height 15
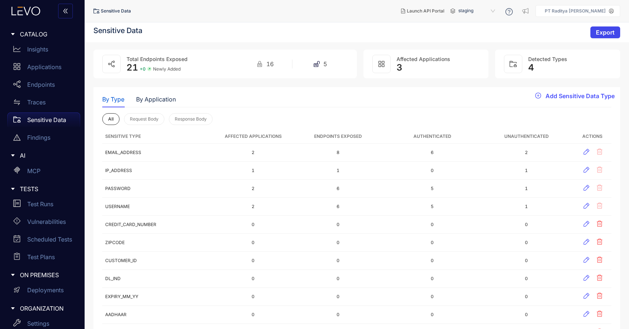
click at [613, 37] on button "Export" at bounding box center [606, 32] width 30 height 12
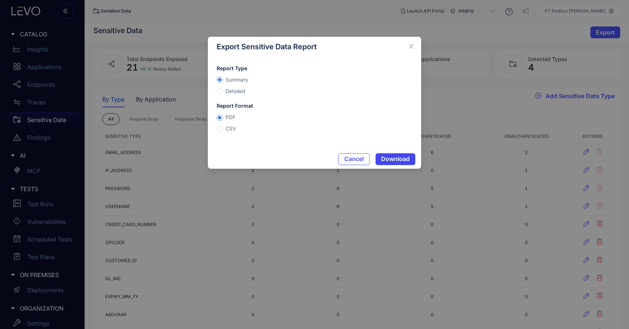
click at [390, 158] on span "Download" at bounding box center [395, 159] width 29 height 7
click at [38, 184] on div "Export Sensitive Data Report Report Type Summary Detailed Report Format PDF CSV…" at bounding box center [314, 164] width 629 height 329
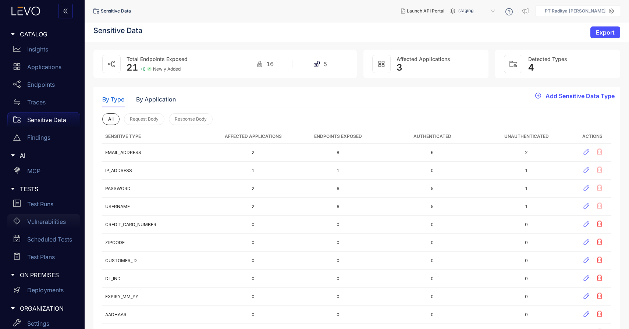
click at [43, 225] on div "Vulnerabilities" at bounding box center [43, 222] width 73 height 15
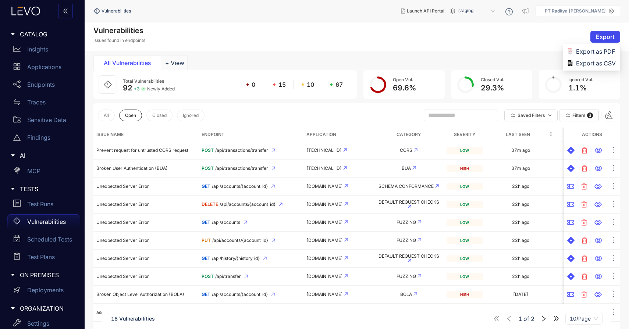
click at [611, 35] on span "Export" at bounding box center [605, 36] width 19 height 7
click at [607, 46] on li "Export as PDF" at bounding box center [591, 52] width 57 height 12
click at [614, 34] on span "Export" at bounding box center [605, 36] width 19 height 7
click at [366, 120] on div "All Open Closed Ignored Saved Filters Filters 3" at bounding box center [356, 115] width 527 height 24
click at [181, 59] on button "+ View" at bounding box center [175, 63] width 26 height 15
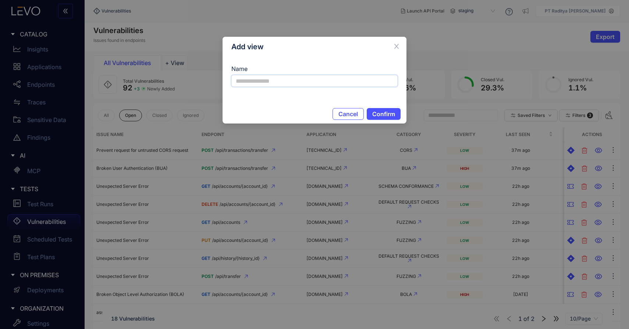
click at [241, 77] on input "Name" at bounding box center [314, 81] width 166 height 12
click at [129, 101] on div "Add view Name Cancel Confirm" at bounding box center [314, 164] width 629 height 329
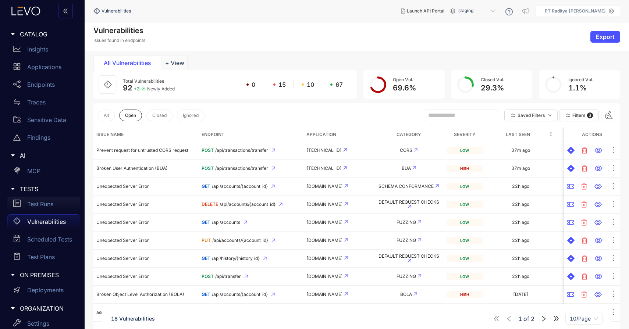
click at [49, 205] on p "Test Runs" at bounding box center [40, 204] width 26 height 7
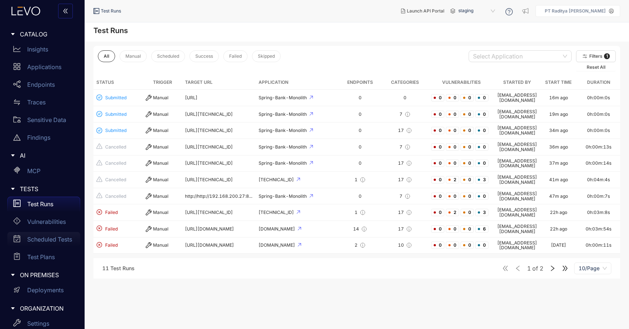
click at [49, 246] on div "Scheduled Tests" at bounding box center [43, 239] width 73 height 15
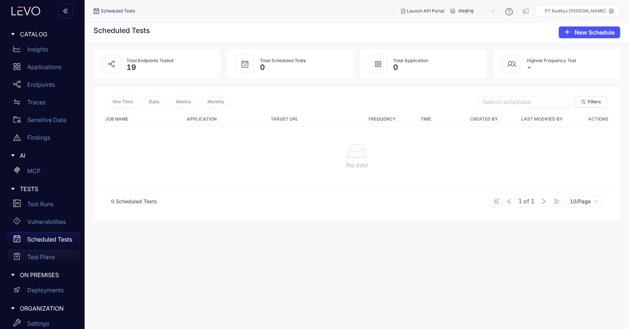
click at [50, 255] on p "Test Plans" at bounding box center [41, 257] width 28 height 7
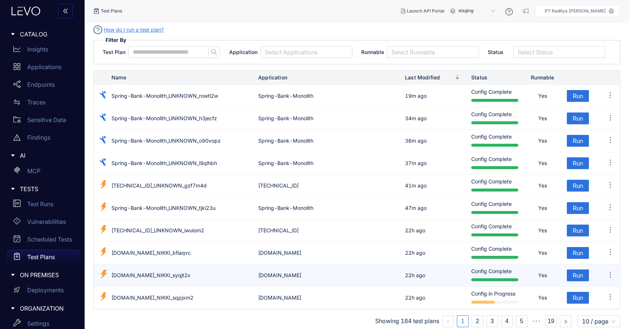
scroll to position [4, 0]
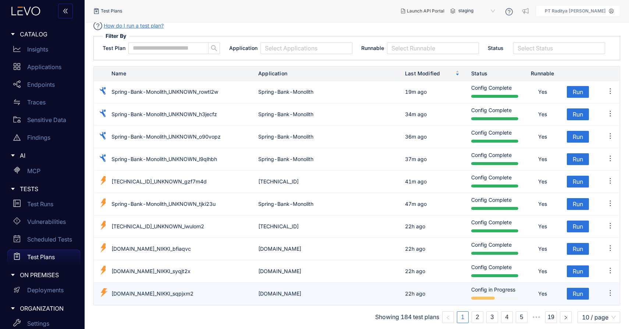
click at [529, 294] on td "Yes" at bounding box center [542, 294] width 37 height 22
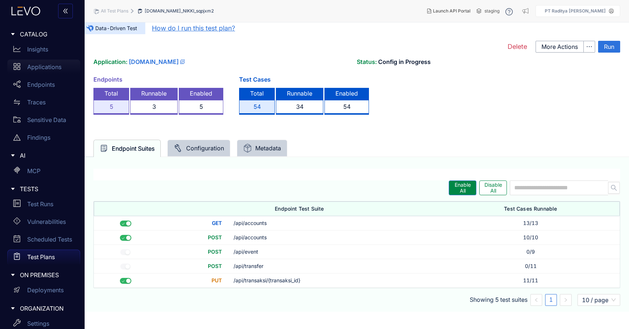
click at [55, 61] on div "Applications" at bounding box center [43, 67] width 73 height 15
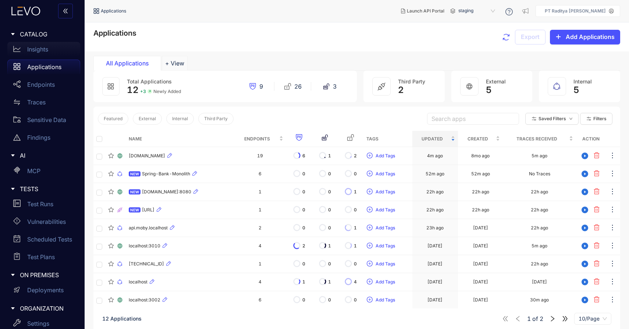
click at [48, 47] on p "Insights" at bounding box center [37, 49] width 21 height 7
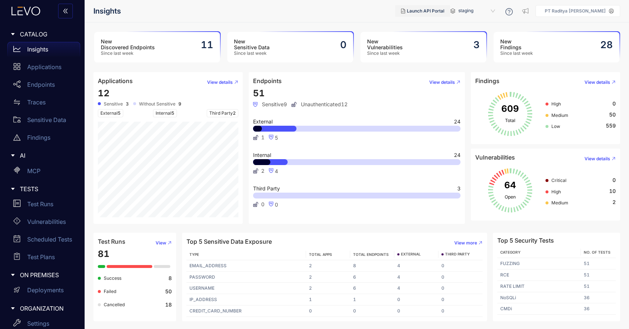
click at [436, 6] on button "Launch API Portal" at bounding box center [422, 11] width 55 height 12
click at [59, 70] on p "Applications" at bounding box center [44, 67] width 34 height 7
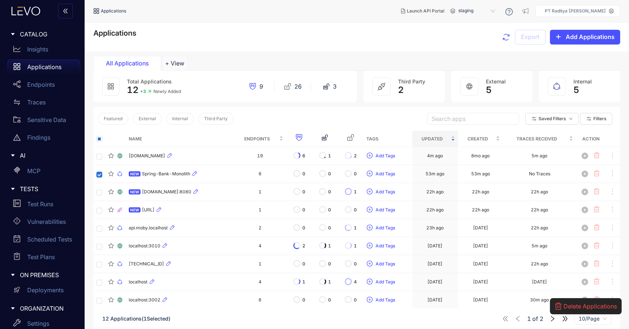
click at [580, 308] on span "Delete Applications" at bounding box center [590, 306] width 53 height 7
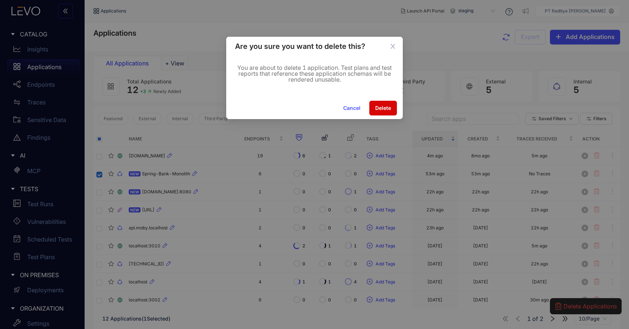
click at [382, 106] on span "Delete" at bounding box center [383, 108] width 16 height 6
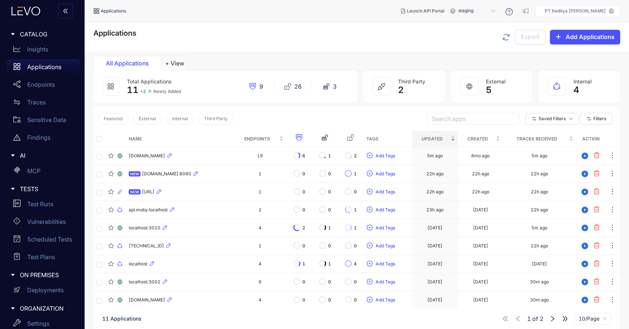
scroll to position [53, 0]
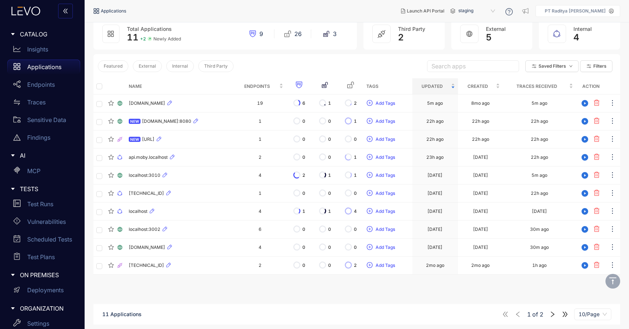
click at [52, 70] on p "Applications" at bounding box center [44, 67] width 34 height 7
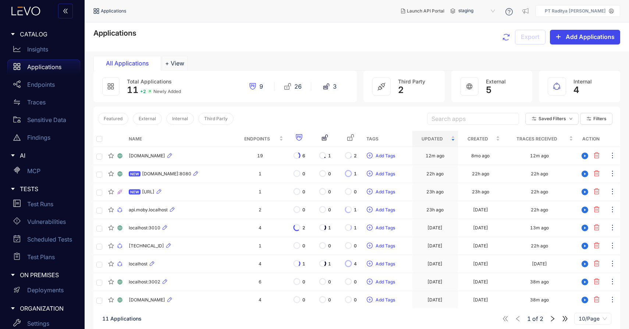
click at [580, 37] on span "Add Applications" at bounding box center [590, 36] width 49 height 7
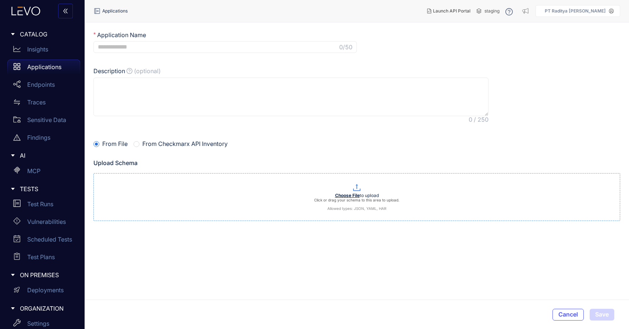
click at [369, 205] on p "Click or drag your schema to this area to upload. Allowed types: JSON, YAML, HAR" at bounding box center [357, 204] width 526 height 13
click at [356, 191] on icon at bounding box center [357, 187] width 9 height 9
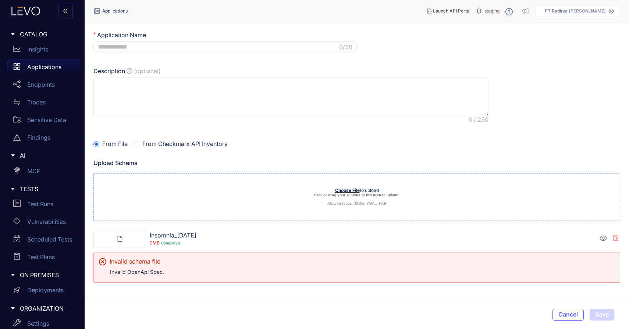
click at [602, 236] on icon at bounding box center [603, 238] width 7 height 7
click at [603, 241] on icon at bounding box center [603, 238] width 7 height 7
click at [616, 239] on icon at bounding box center [616, 238] width 6 height 6
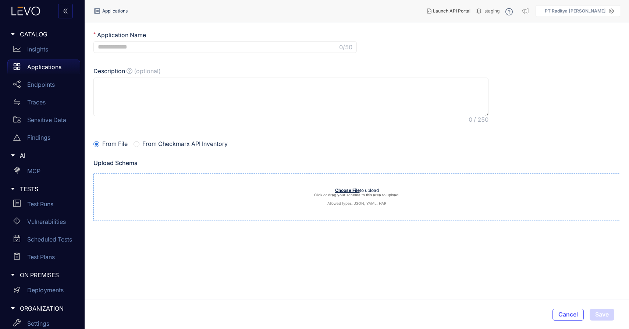
click at [344, 191] on b "Choose File" at bounding box center [347, 191] width 25 height 6
click at [505, 198] on p "Click or drag your schema to this area to upload. Allowed types: JSON, YAML, HAR" at bounding box center [357, 199] width 526 height 13
click at [197, 238] on span "Insomnia_2025-10-07" at bounding box center [173, 235] width 47 height 7
click at [617, 239] on icon at bounding box center [616, 238] width 6 height 6
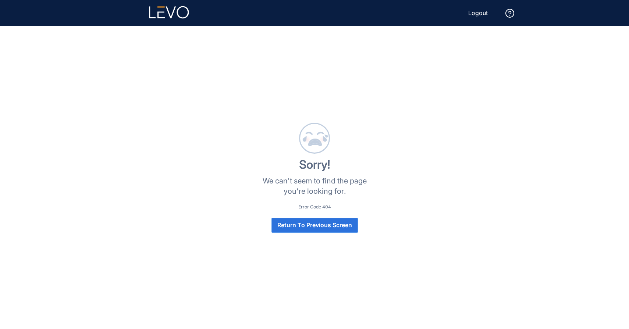
click at [319, 225] on span "Return To Previous Screen" at bounding box center [314, 225] width 75 height 7
